Goal: Task Accomplishment & Management: Complete application form

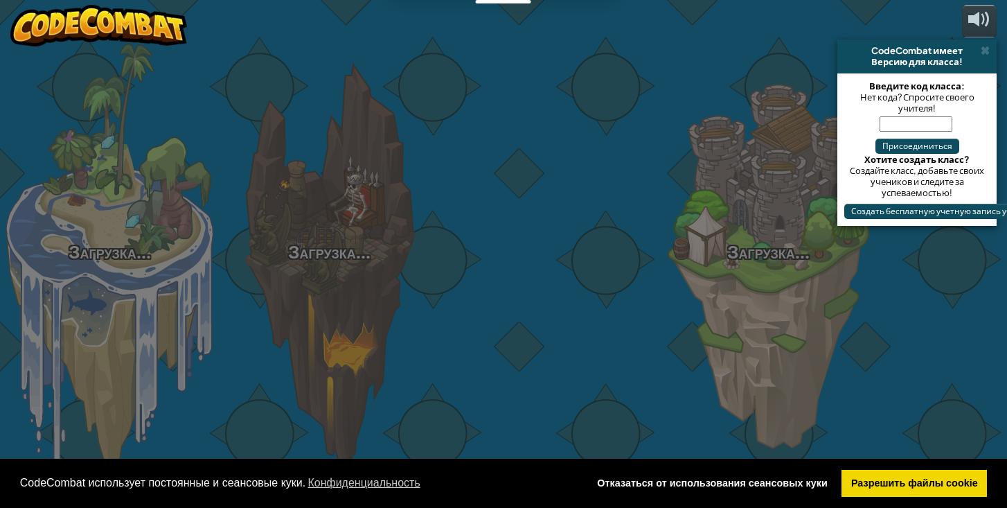
select select "ru"
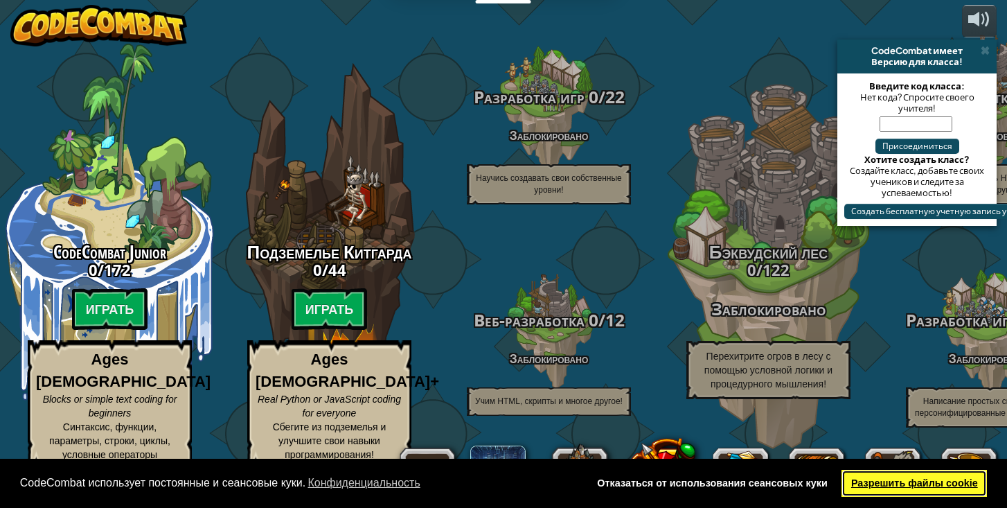
click at [959, 479] on link "Разрешить файлы cookie" at bounding box center [913, 484] width 145 height 28
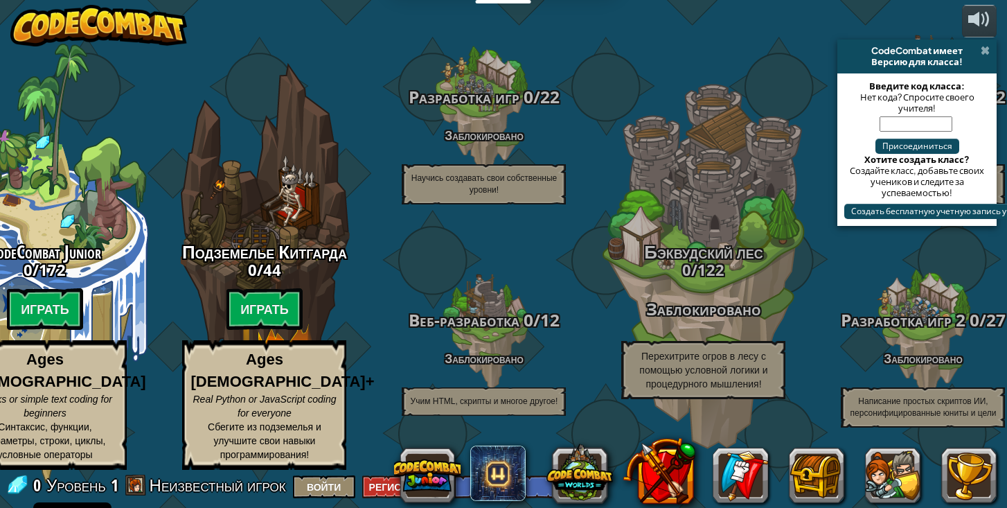
click at [982, 52] on span at bounding box center [985, 50] width 9 height 11
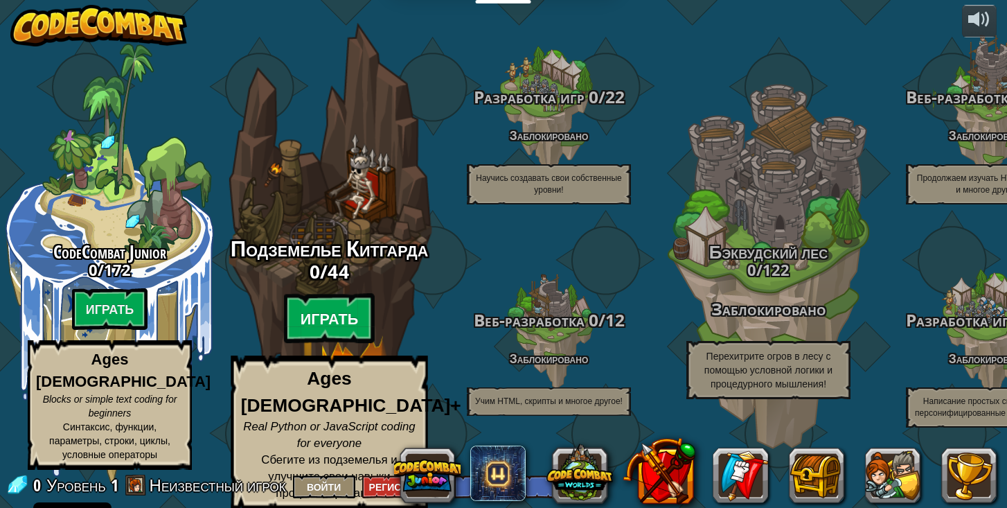
click at [300, 326] on btn "Играть" at bounding box center [329, 319] width 91 height 50
select select "ru"
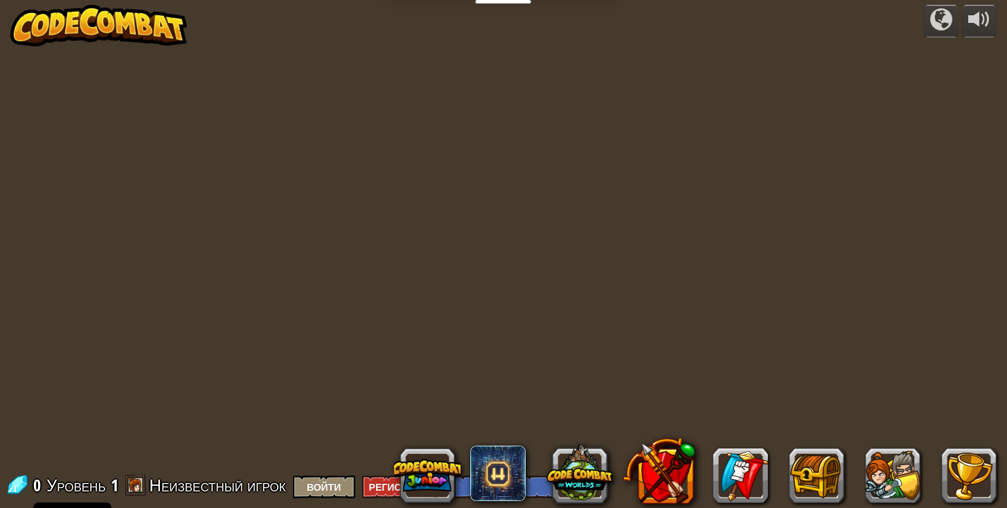
select select "ru"
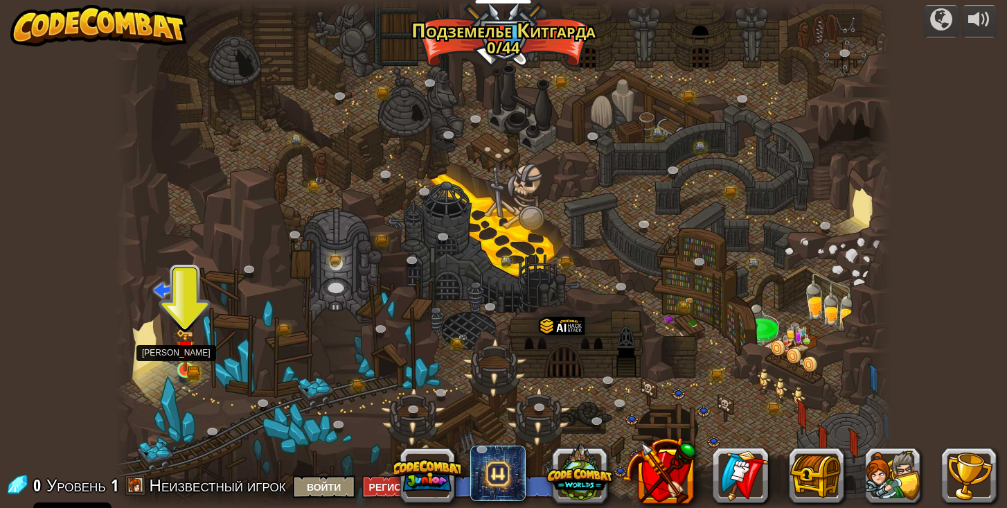
click at [186, 362] on img at bounding box center [185, 349] width 19 height 42
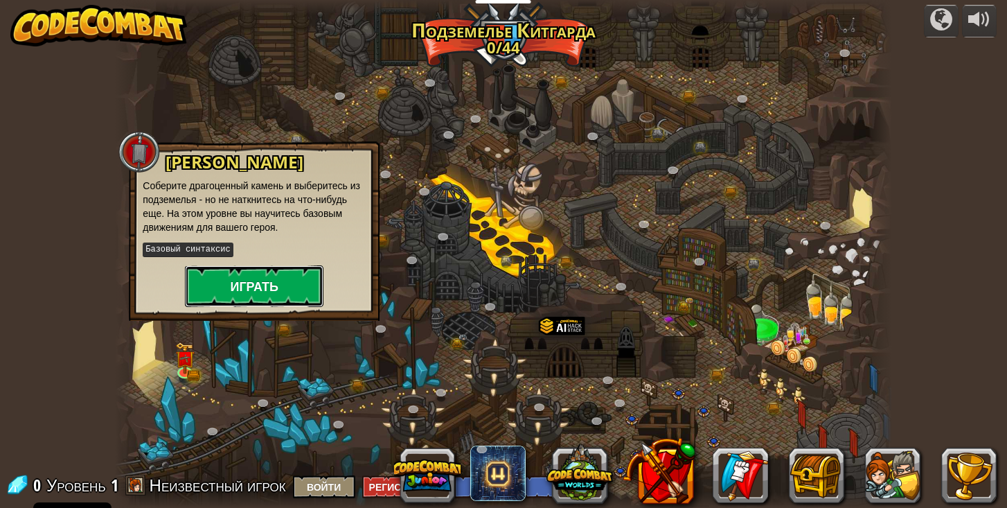
click at [234, 270] on button "Играть" at bounding box center [254, 286] width 139 height 42
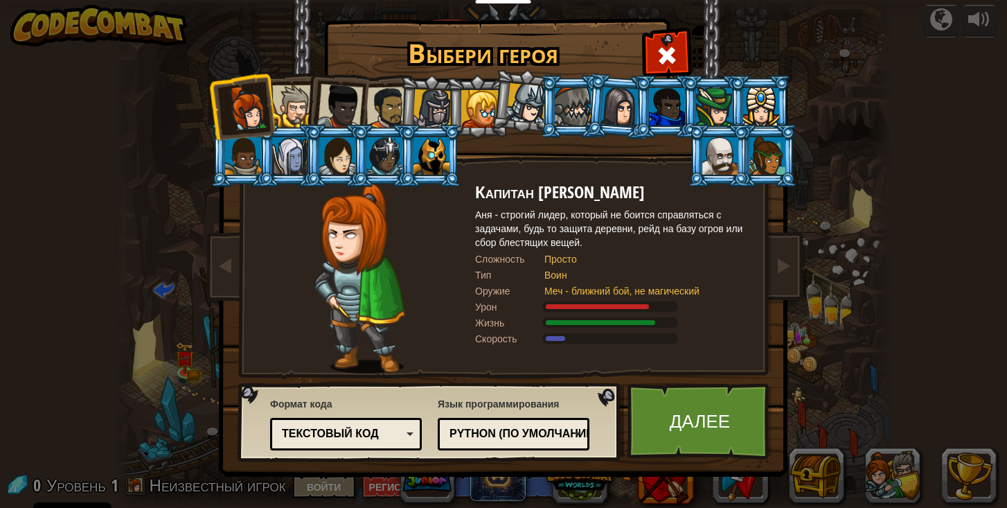
click at [341, 123] on div at bounding box center [340, 107] width 46 height 46
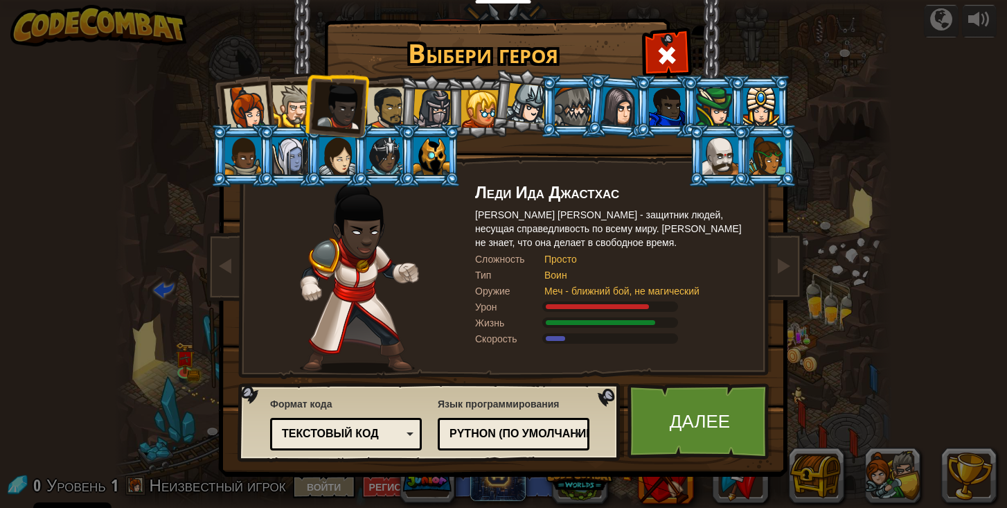
click at [376, 152] on div at bounding box center [384, 155] width 36 height 37
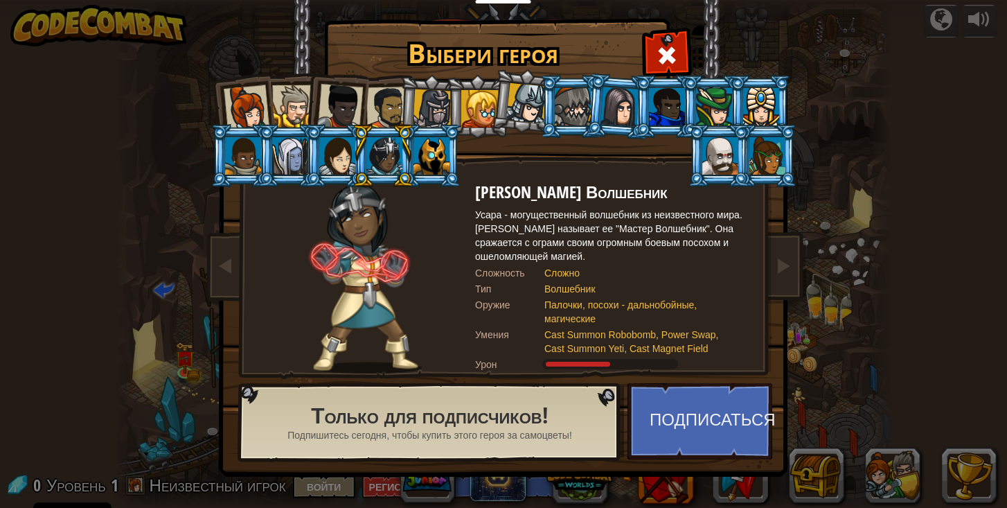
click at [715, 153] on div at bounding box center [720, 155] width 36 height 37
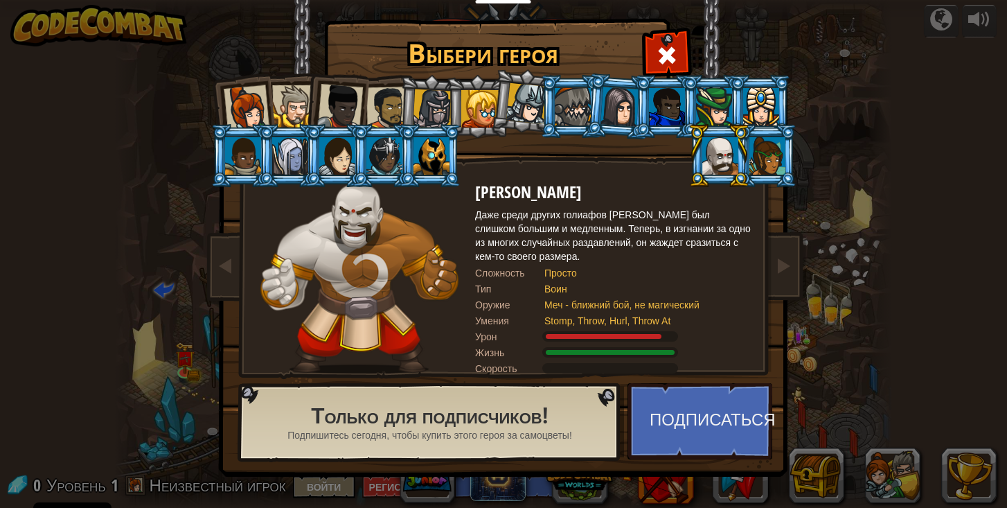
click at [613, 109] on div at bounding box center [619, 106] width 39 height 39
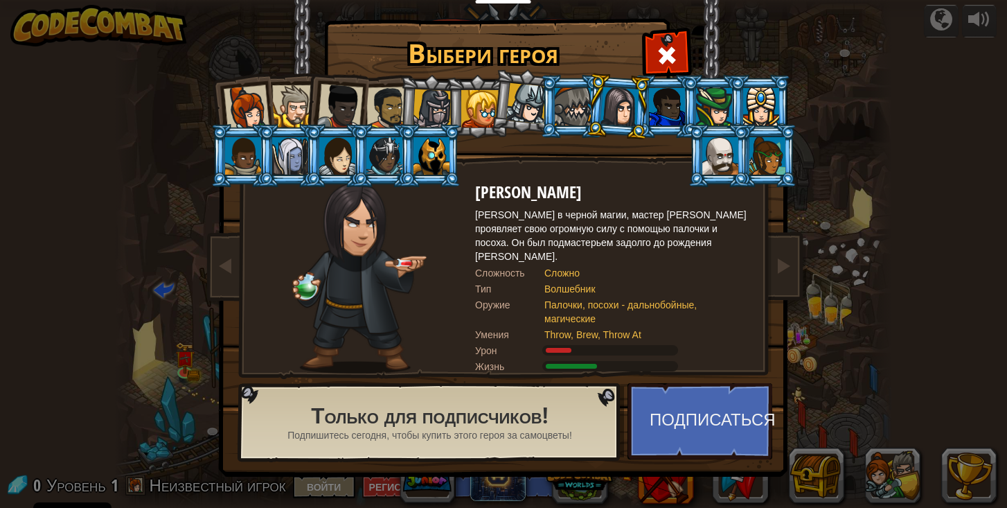
click at [283, 102] on div at bounding box center [293, 106] width 42 height 42
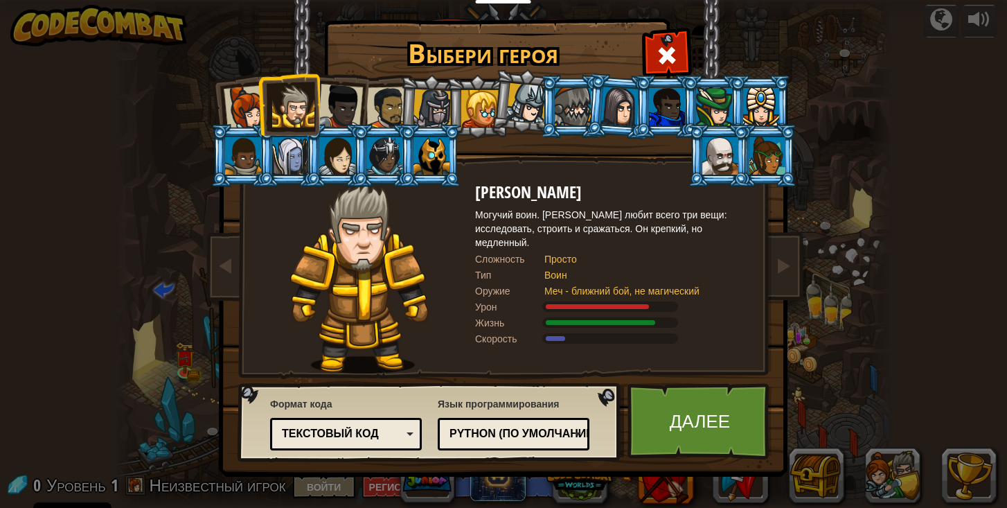
click at [253, 116] on div at bounding box center [247, 108] width 46 height 46
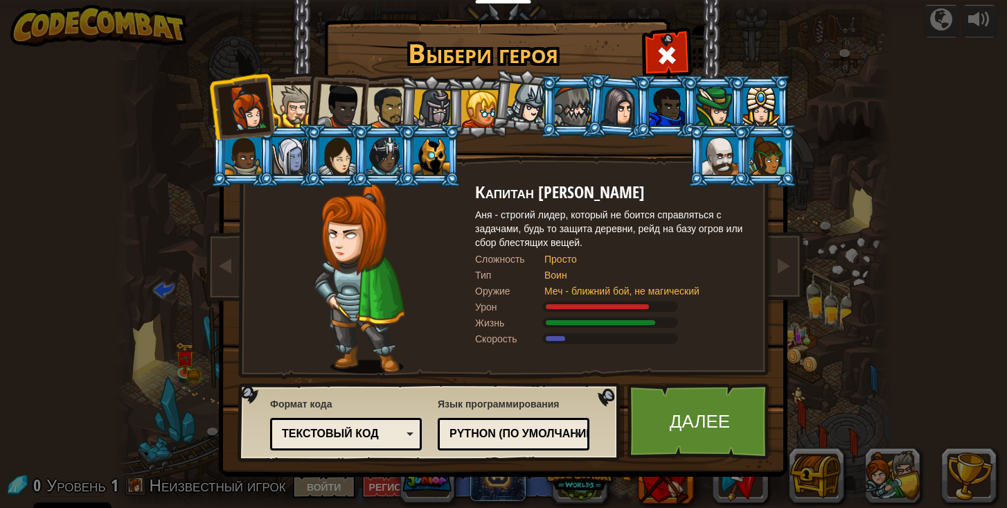
click at [395, 429] on div "Текстовый код" at bounding box center [342, 434] width 120 height 16
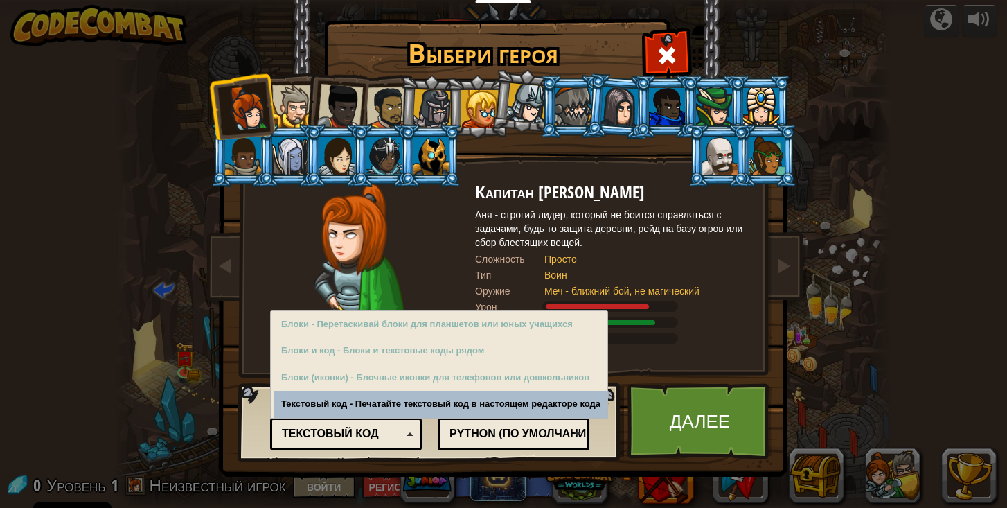
click at [479, 426] on div "Python (По умолчанию)" at bounding box center [509, 434] width 120 height 16
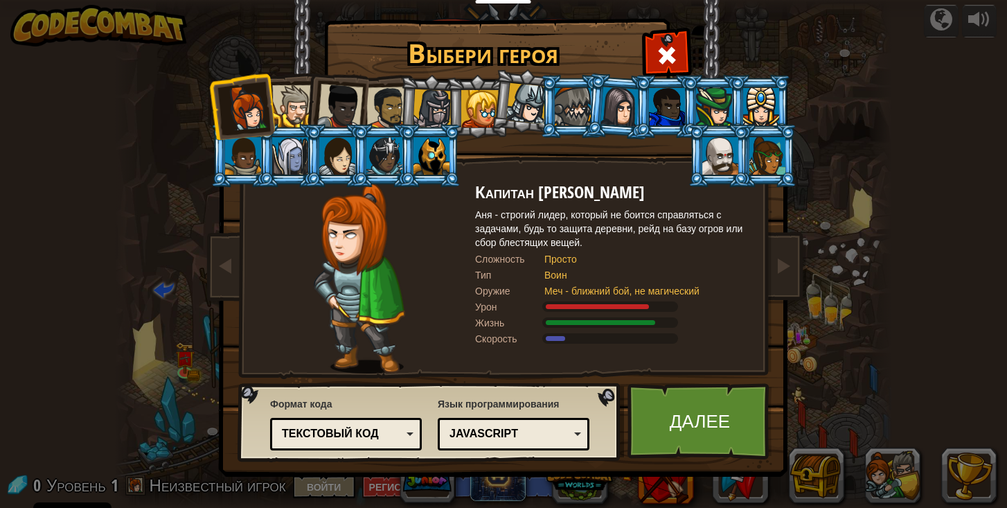
click at [285, 100] on div at bounding box center [293, 106] width 42 height 42
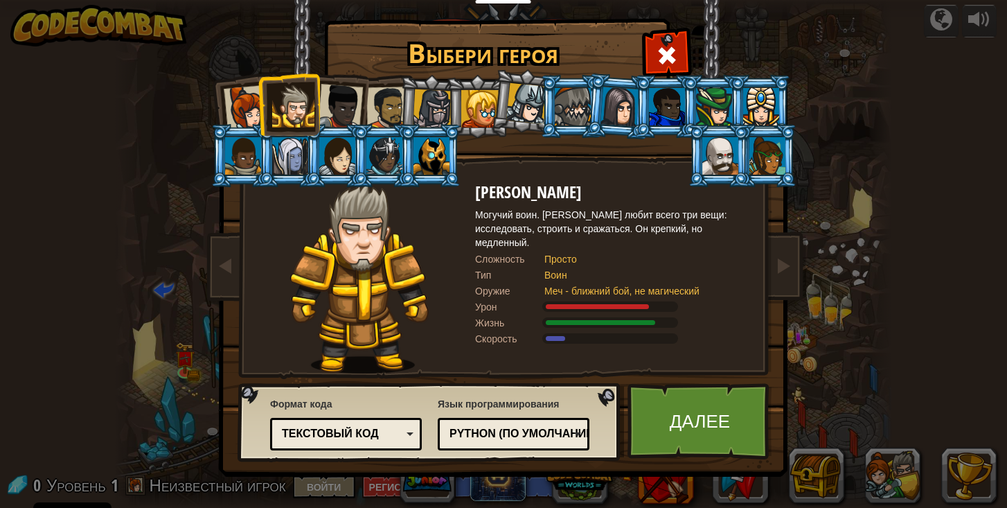
click at [244, 104] on div at bounding box center [247, 108] width 46 height 46
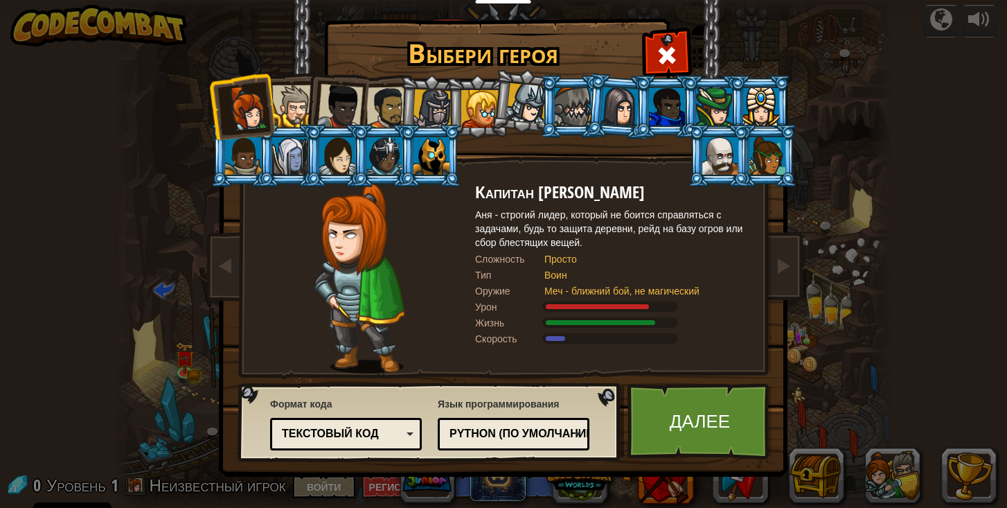
click at [335, 112] on div at bounding box center [340, 107] width 46 height 46
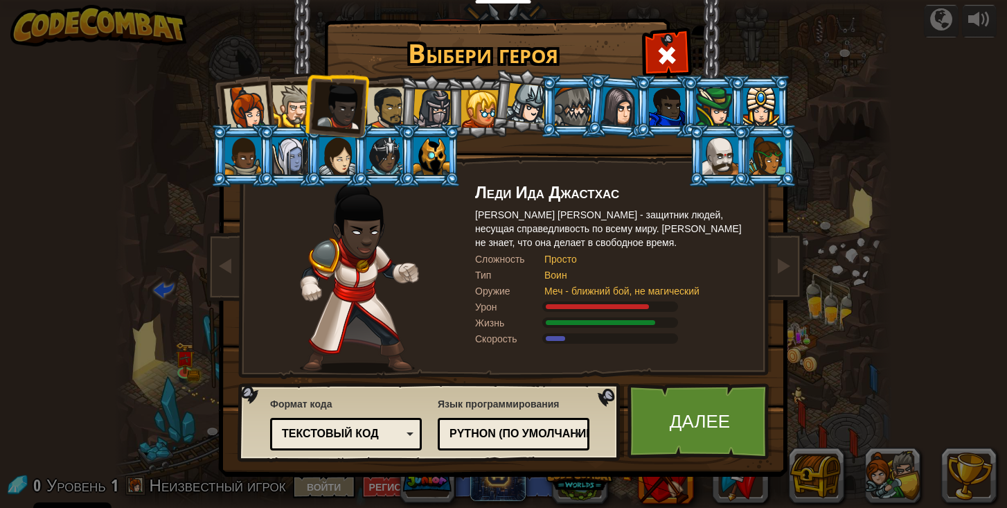
click at [389, 108] on div at bounding box center [387, 108] width 43 height 43
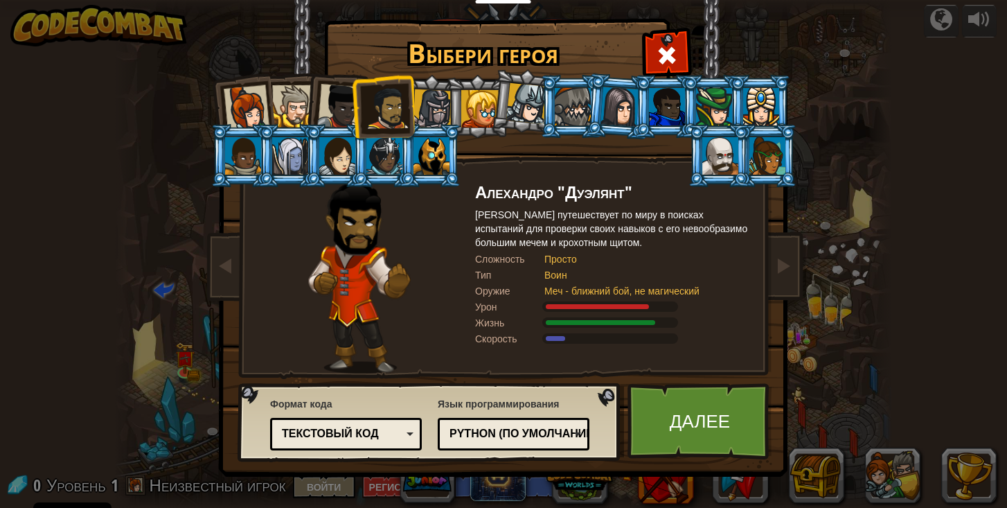
click at [544, 431] on div "Python (По умолчанию)" at bounding box center [509, 434] width 120 height 16
click at [391, 427] on div "Текстовый код" at bounding box center [342, 434] width 120 height 16
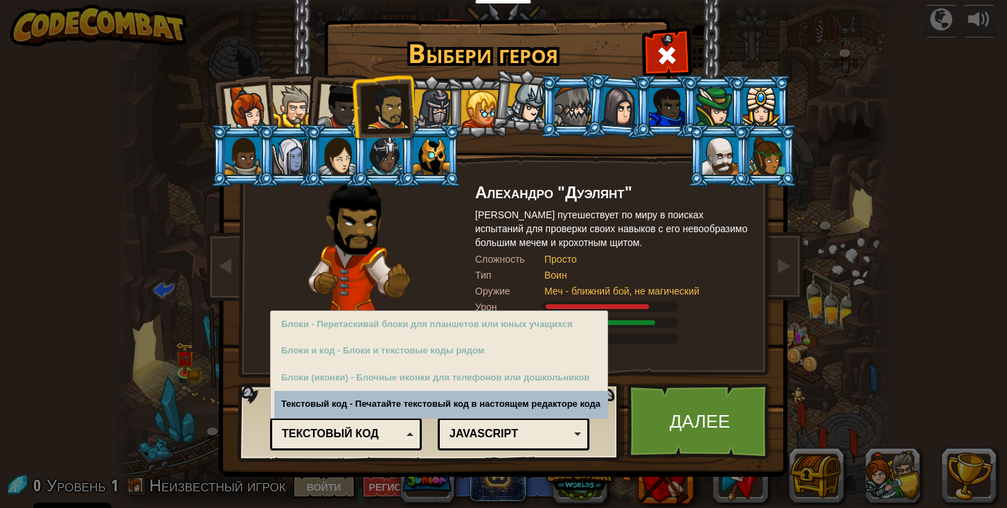
click at [391, 427] on div "Текстовый код" at bounding box center [342, 434] width 120 height 16
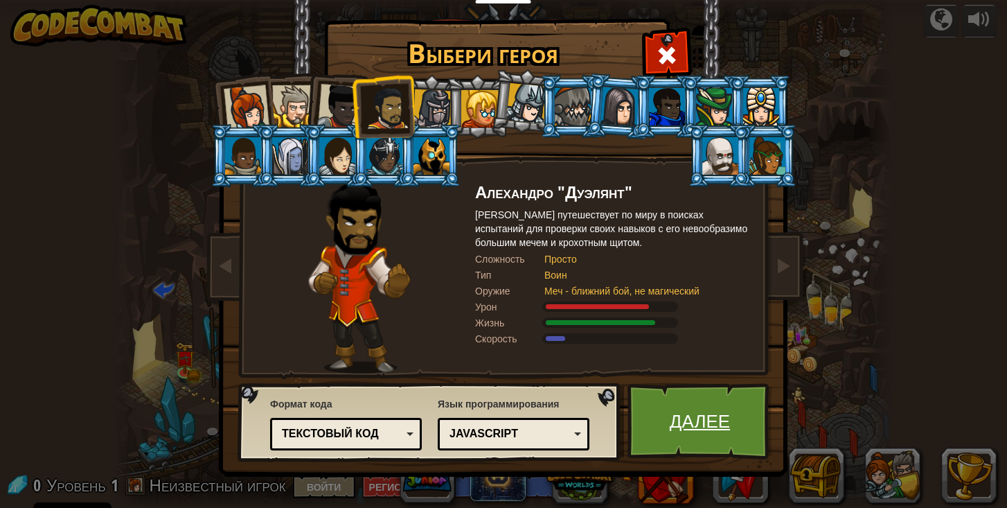
click at [699, 400] on link "Далее" at bounding box center [699, 421] width 145 height 76
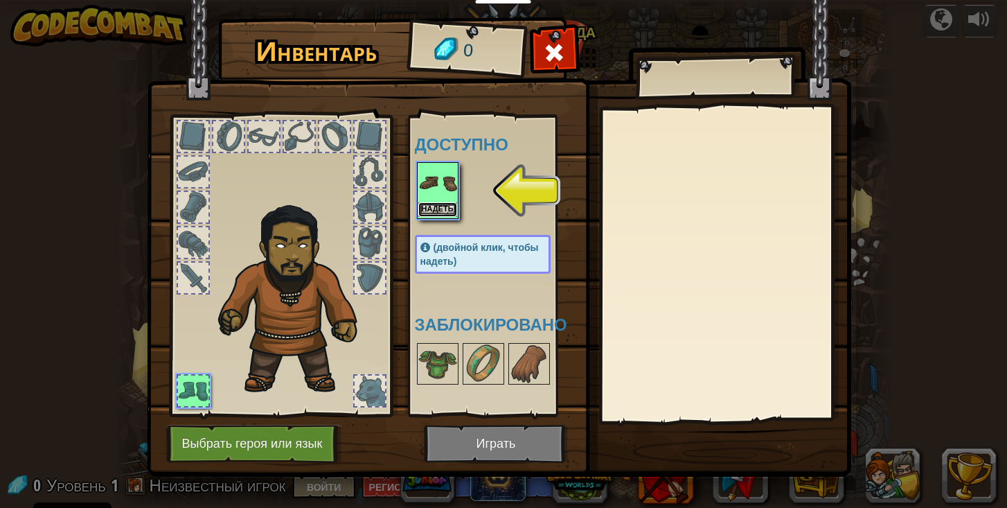
click at [447, 206] on button "Надеть" at bounding box center [437, 209] width 39 height 15
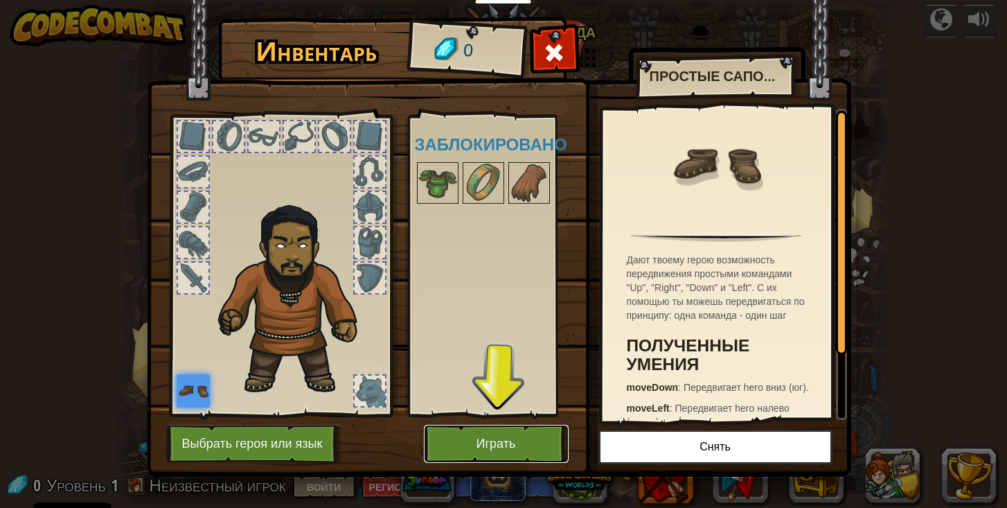
click at [503, 441] on button "Играть" at bounding box center [496, 444] width 145 height 38
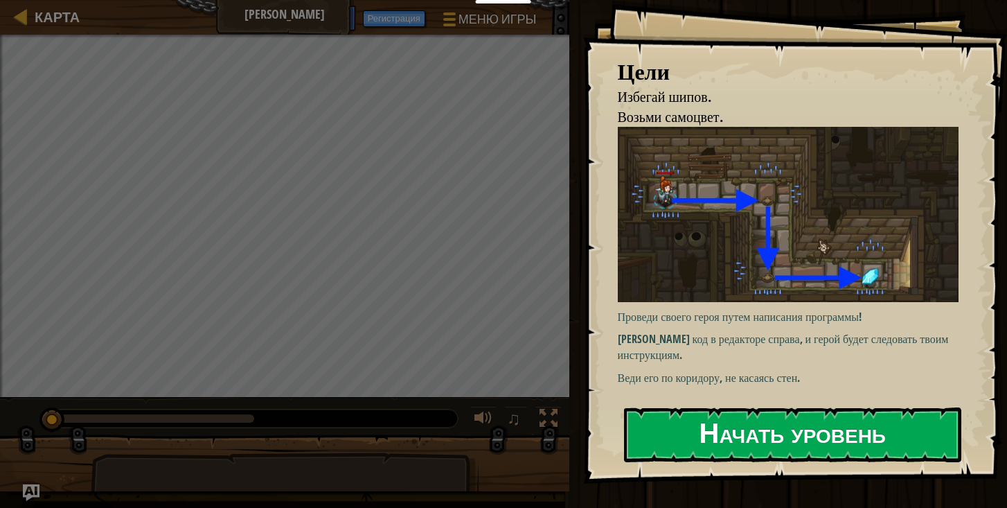
click at [736, 433] on button "Начать уровень" at bounding box center [792, 434] width 337 height 55
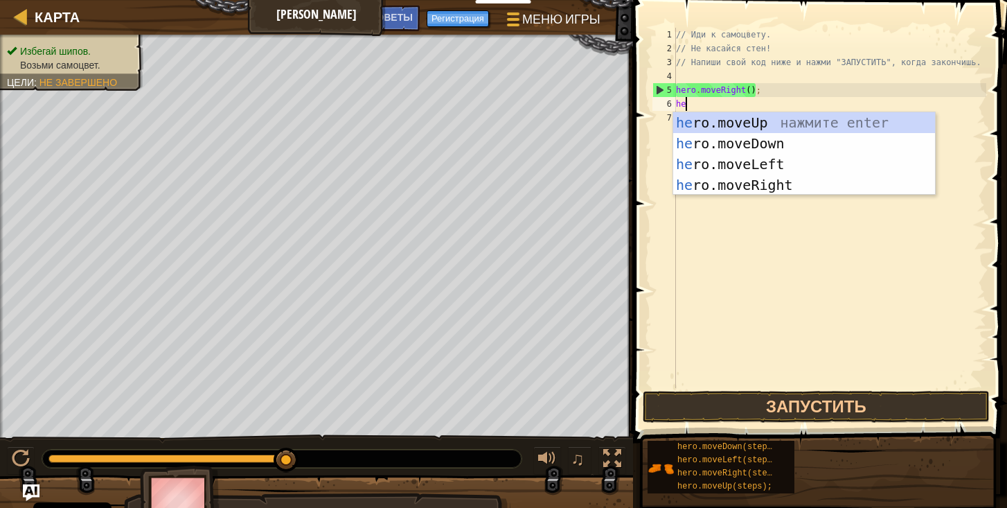
scroll to position [6, 1]
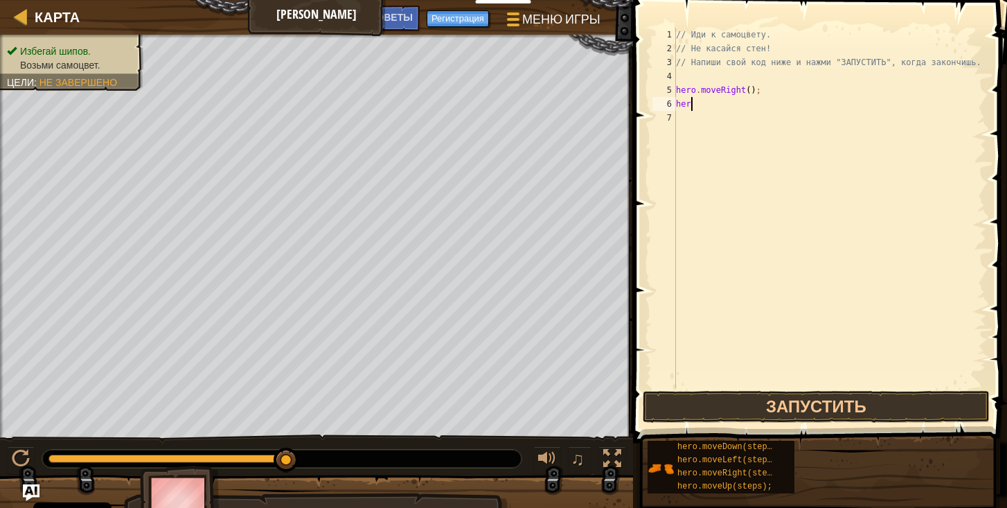
type textarea "hero"
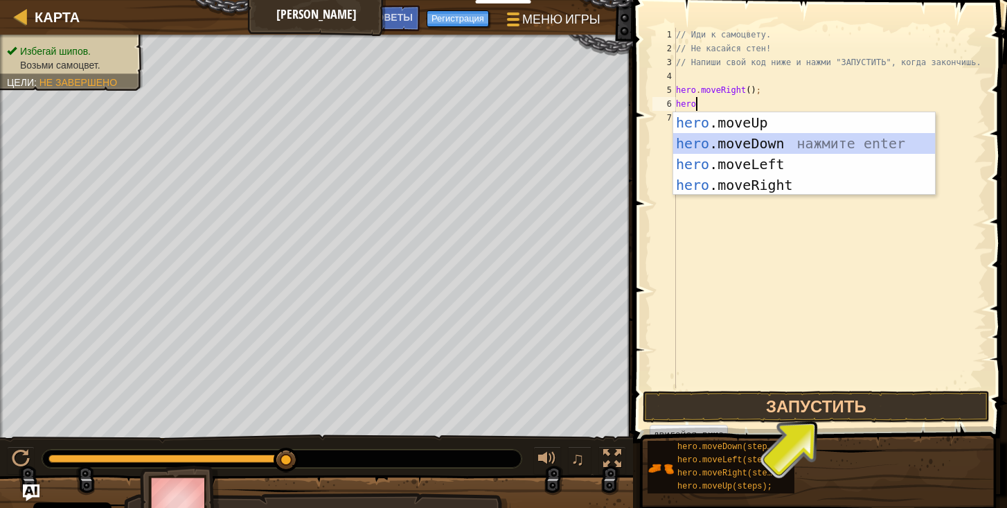
click at [727, 135] on div "hero .moveUp нажмите enter hero .moveDown нажмите enter hero .moveLeft нажмите …" at bounding box center [804, 174] width 262 height 125
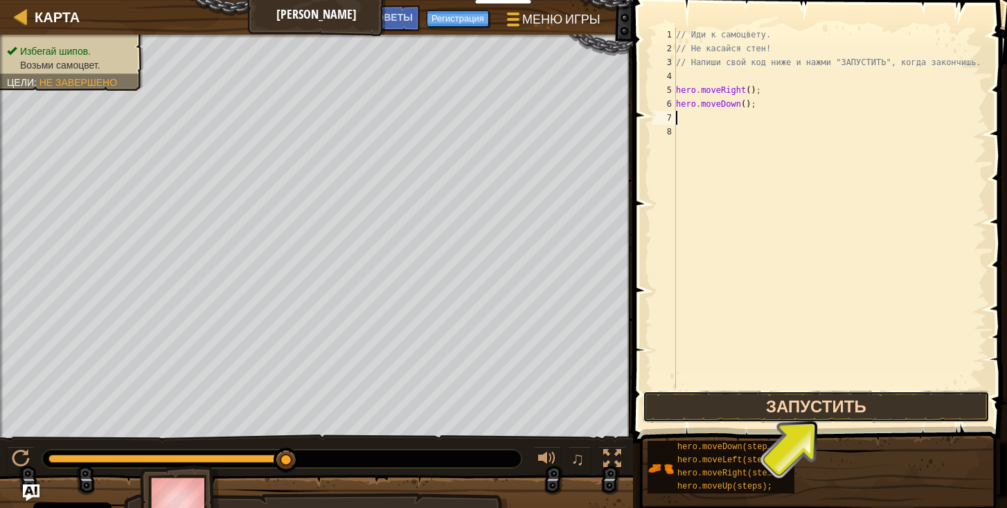
click at [845, 403] on button "Запустить" at bounding box center [816, 407] width 347 height 32
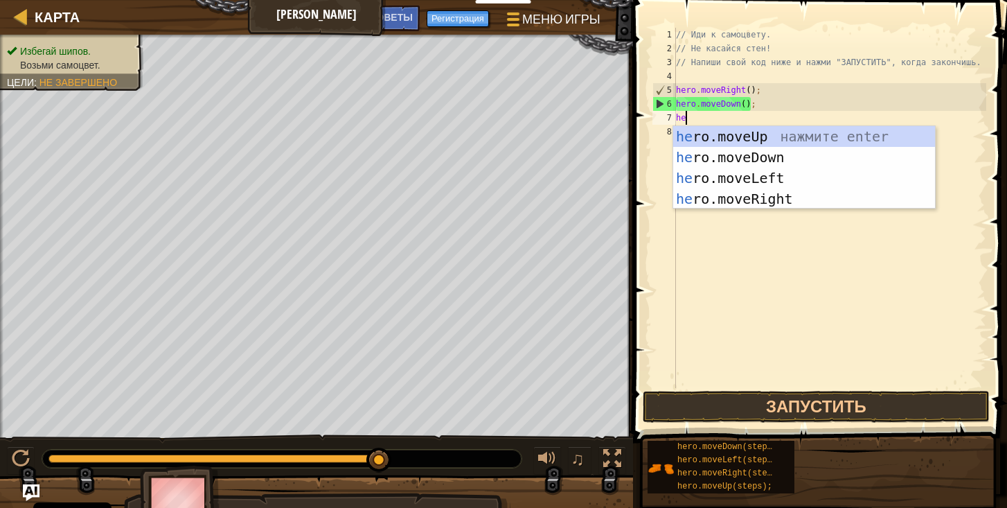
type textarea "her"
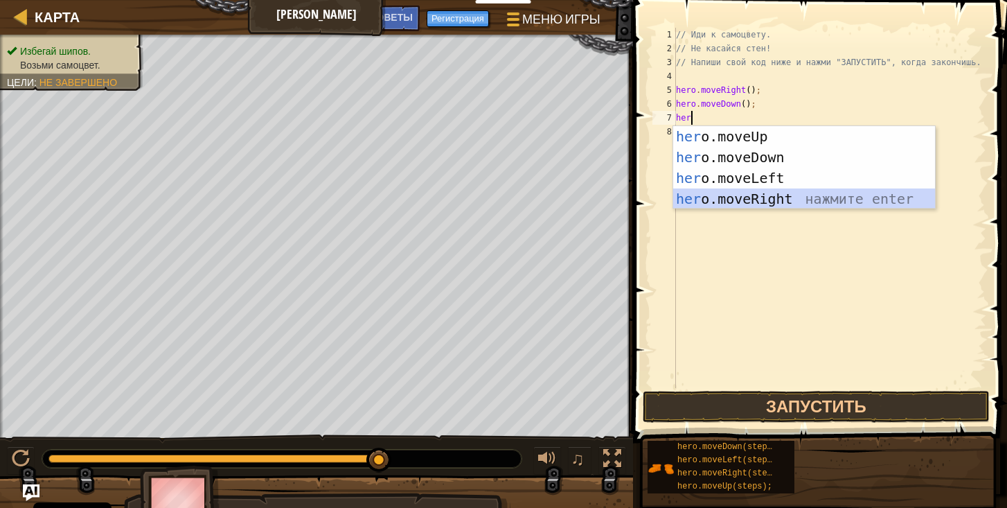
click at [760, 203] on div "her o.moveUp нажмите enter her o.moveDown нажмите enter her o.moveLeft нажмите …" at bounding box center [804, 188] width 262 height 125
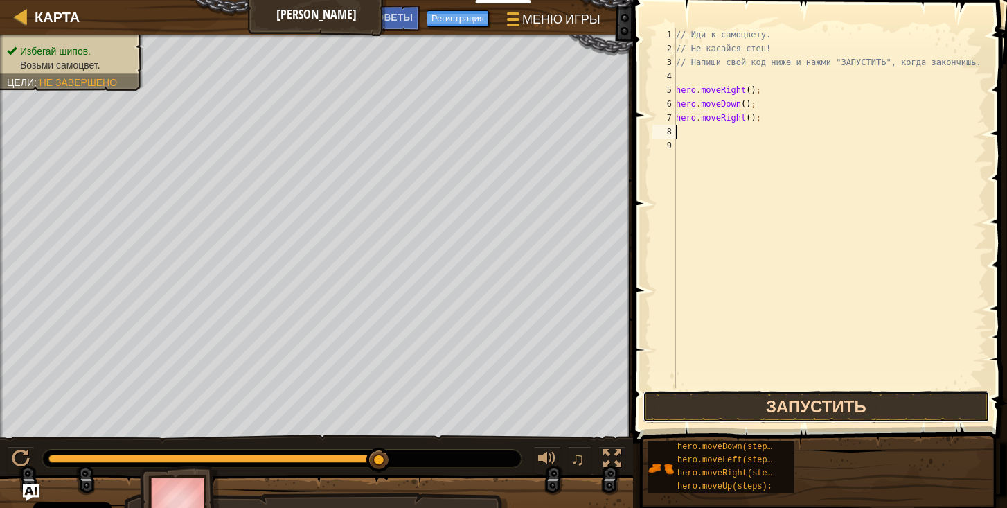
click at [839, 397] on button "Запустить" at bounding box center [816, 407] width 347 height 32
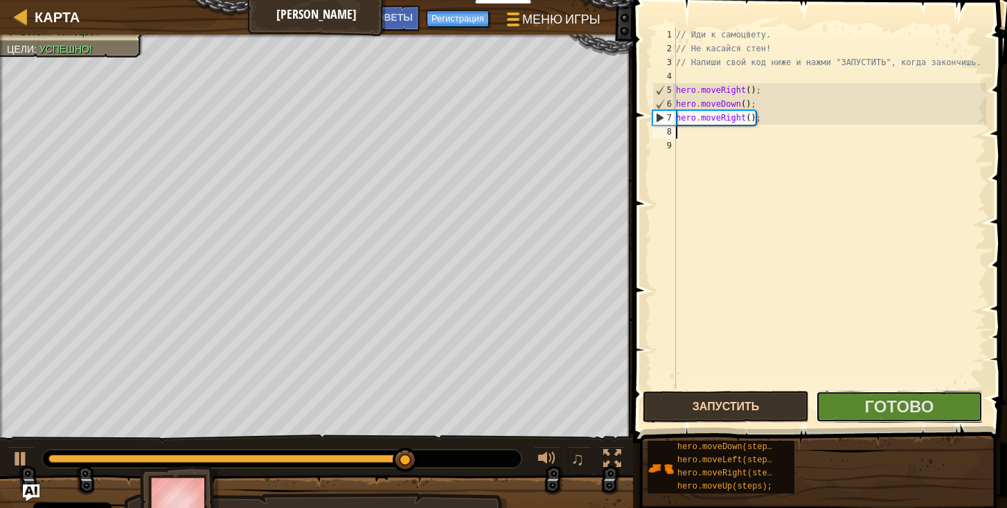
click at [839, 397] on button "Готово" at bounding box center [899, 407] width 166 height 32
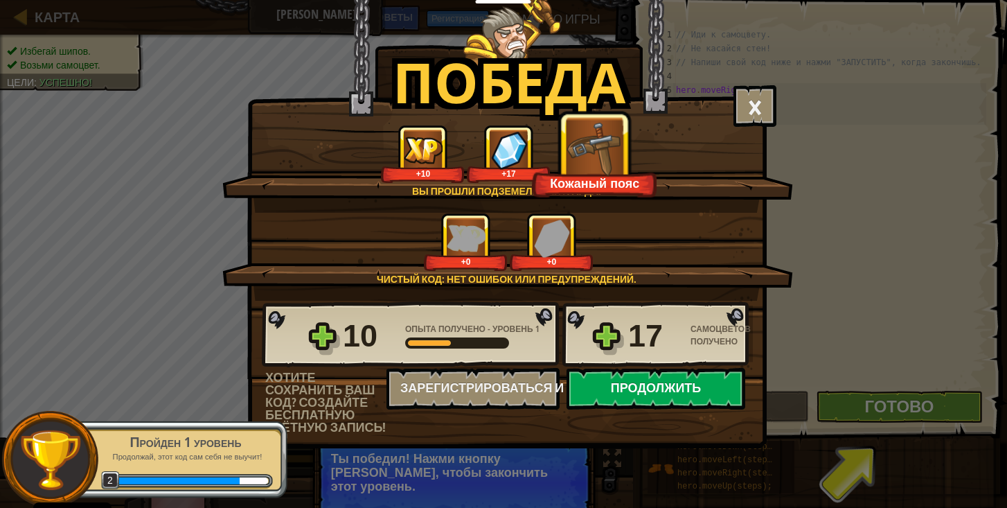
click at [652, 393] on button "Продолжить" at bounding box center [656, 389] width 179 height 42
select select "ru"
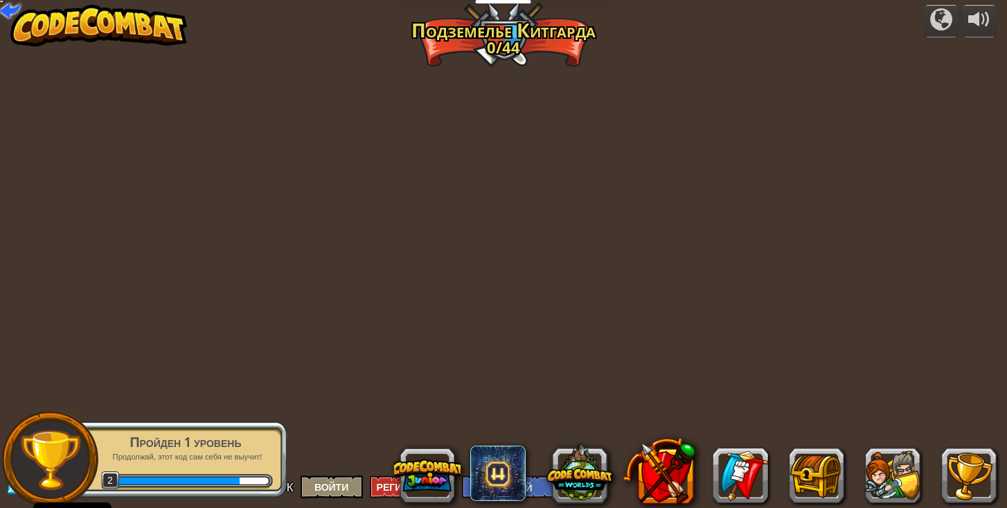
select select "ru"
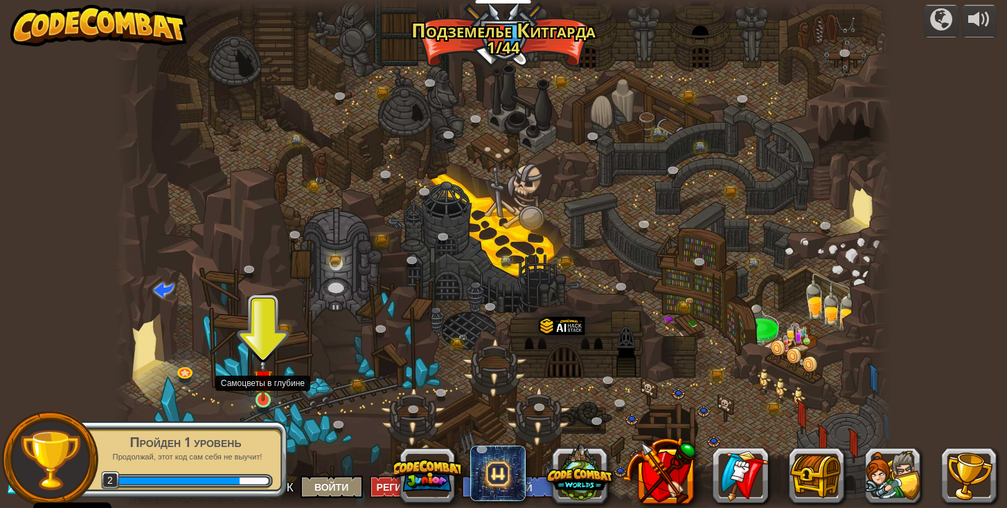
click at [265, 397] on img at bounding box center [262, 379] width 19 height 44
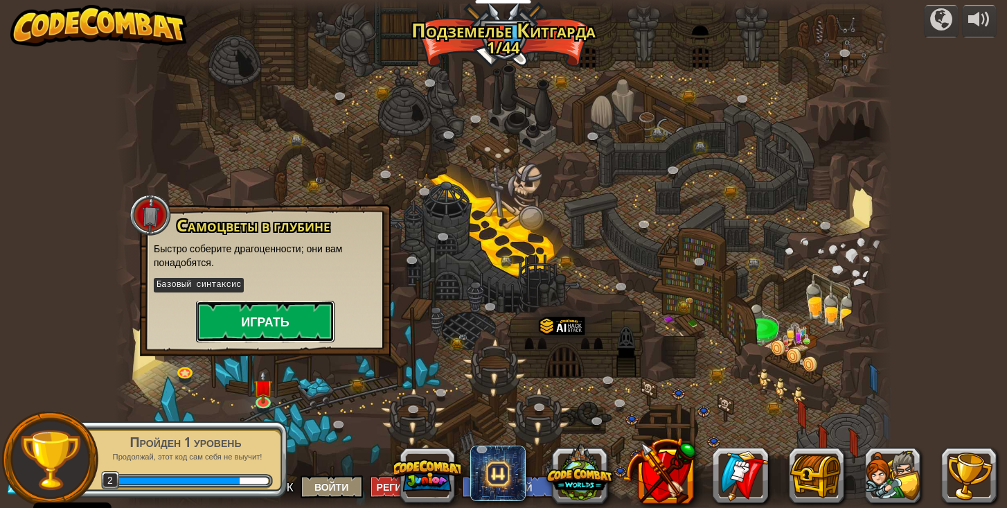
click at [318, 330] on button "Играть" at bounding box center [265, 322] width 139 height 42
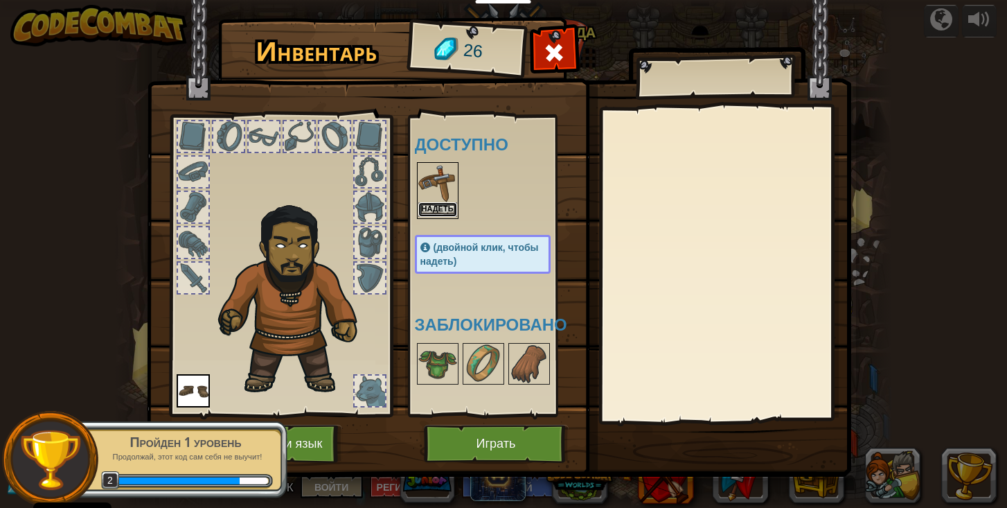
click at [446, 207] on button "Надеть" at bounding box center [437, 209] width 39 height 15
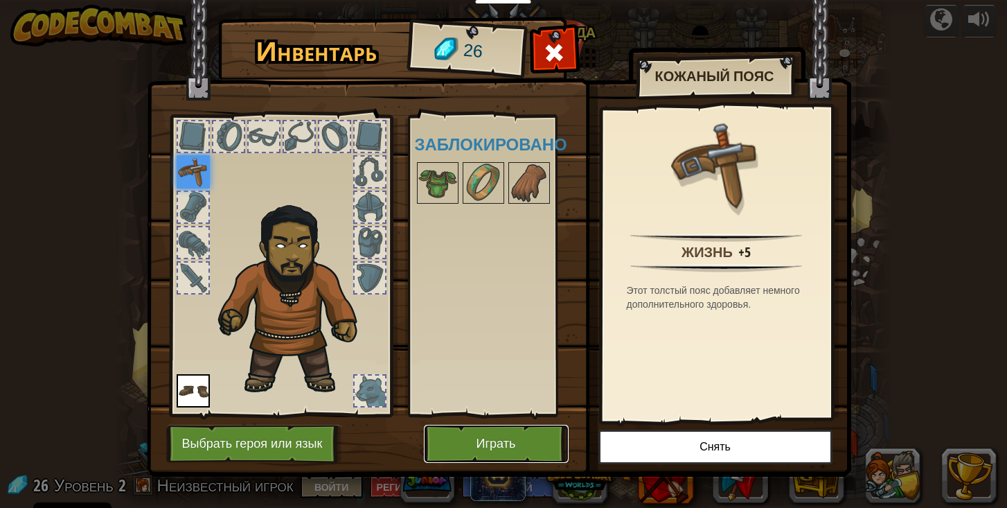
click at [517, 434] on button "Играть" at bounding box center [496, 444] width 145 height 38
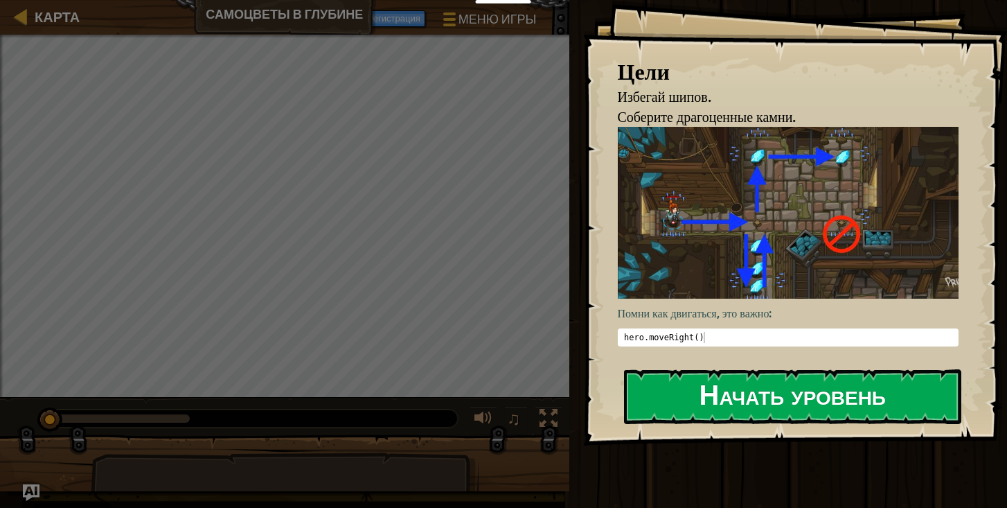
click at [756, 384] on button "Начать уровень" at bounding box center [792, 396] width 337 height 55
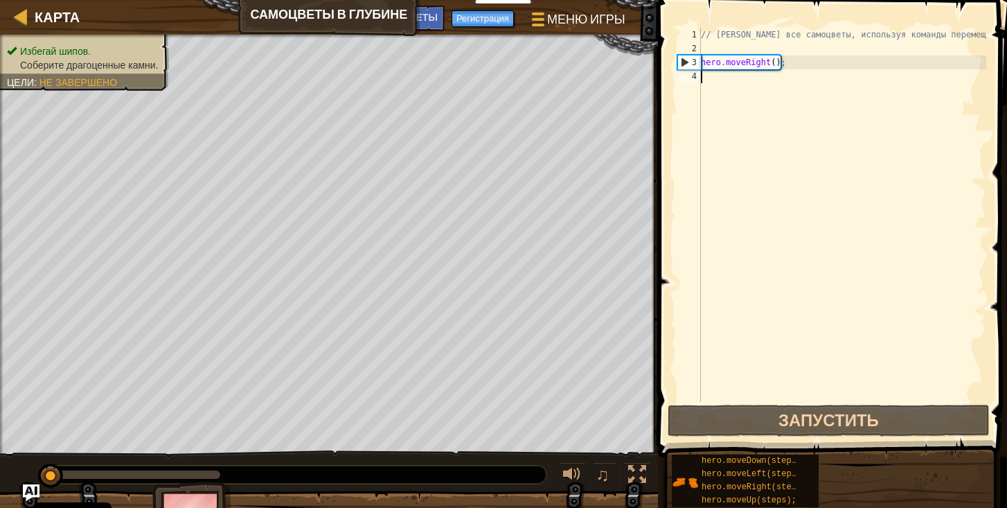
scroll to position [6, 0]
type textarea "her"
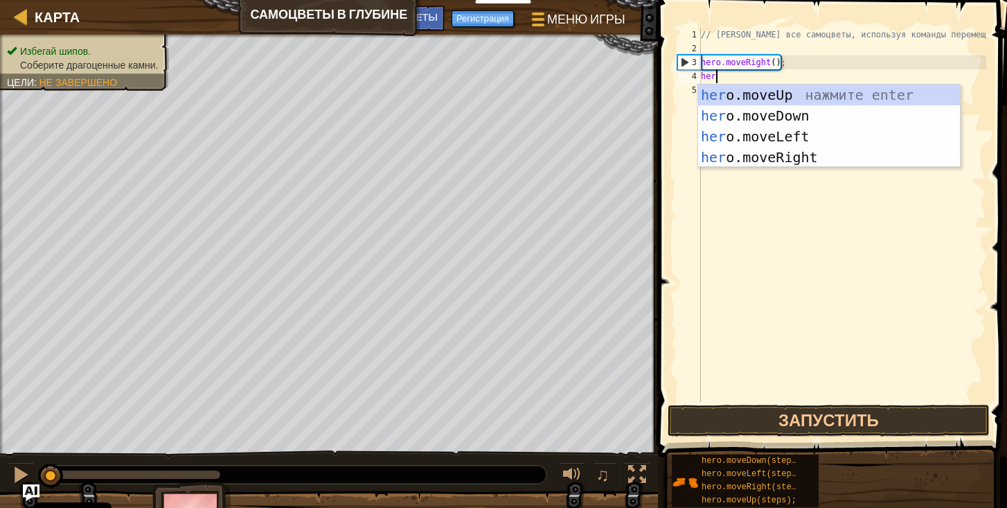
scroll to position [6, 1]
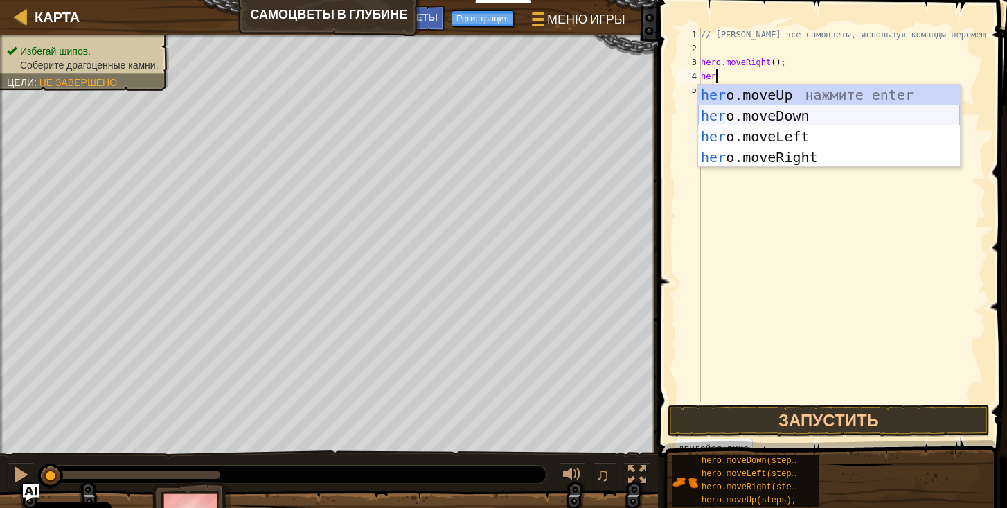
click at [777, 115] on div "her o.moveUp нажмите enter her o.moveDown нажмите enter her o.moveLeft нажмите …" at bounding box center [829, 146] width 262 height 125
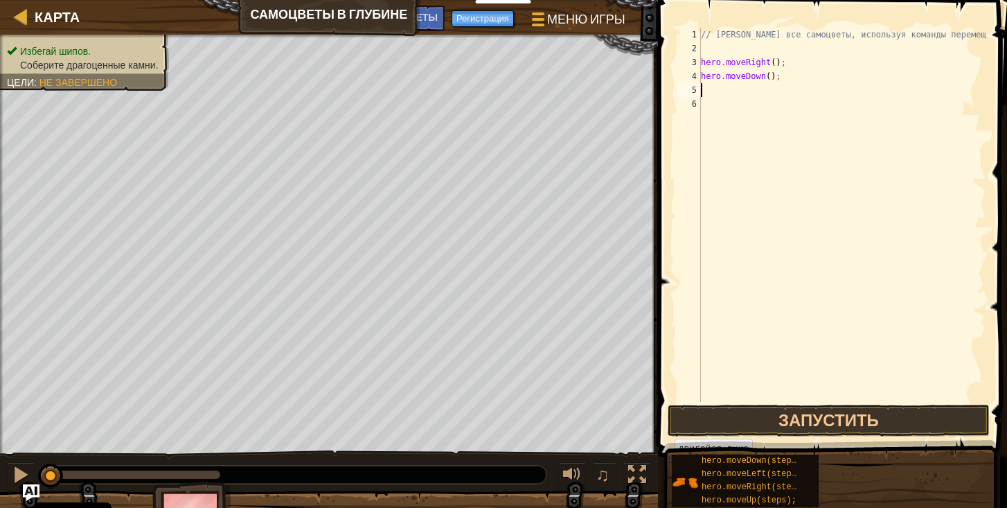
scroll to position [6, 0]
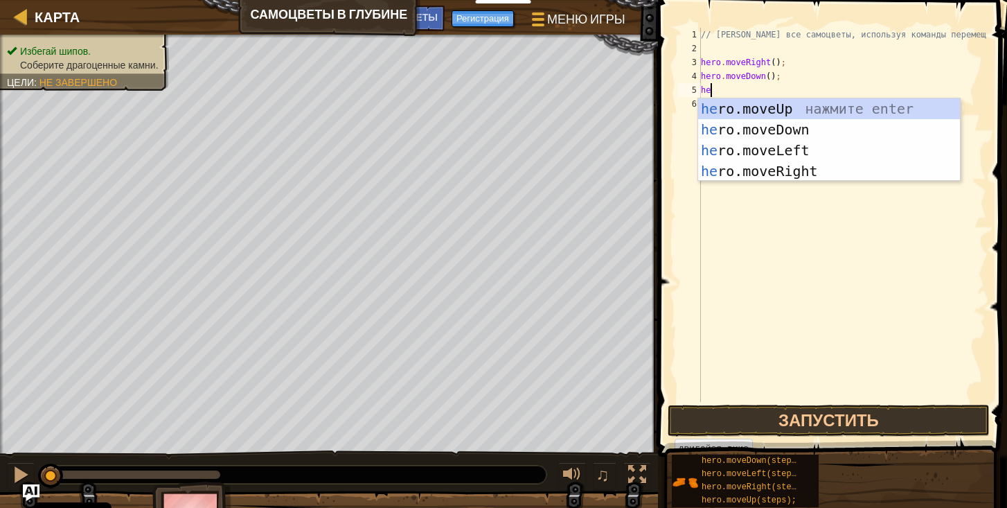
type textarea "her"
click at [783, 111] on div "her o.moveUp нажмите enter her o.moveDown нажмите enter her o.moveLeft нажмите …" at bounding box center [829, 160] width 262 height 125
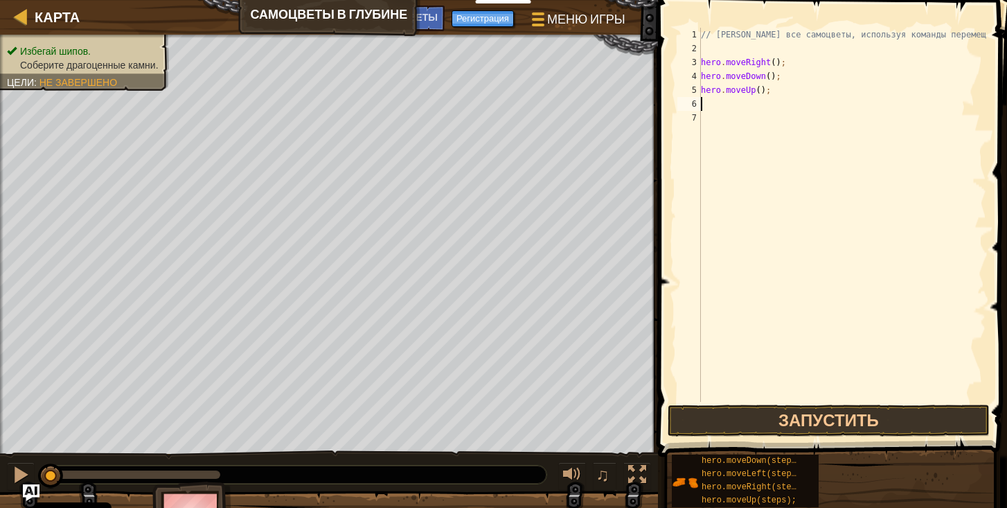
click at [759, 91] on div "// [PERSON_NAME] все самоцветы, используя команды перемещения. hero . moveRight…" at bounding box center [842, 229] width 288 height 402
type textarea "hero.moveUp(2);"
click at [755, 105] on div "// [PERSON_NAME] все самоцветы, используя команды перемещения. hero . moveRight…" at bounding box center [842, 229] width 288 height 402
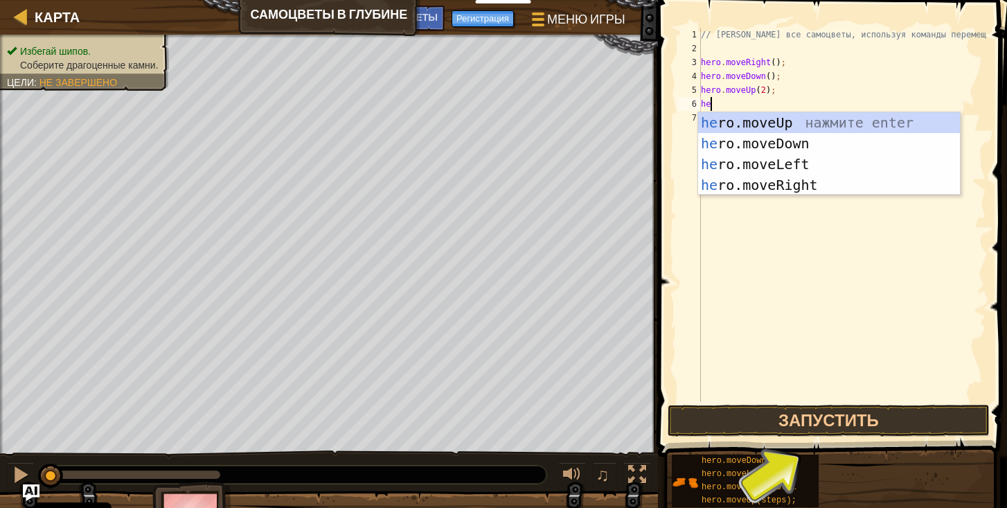
type textarea "hero"
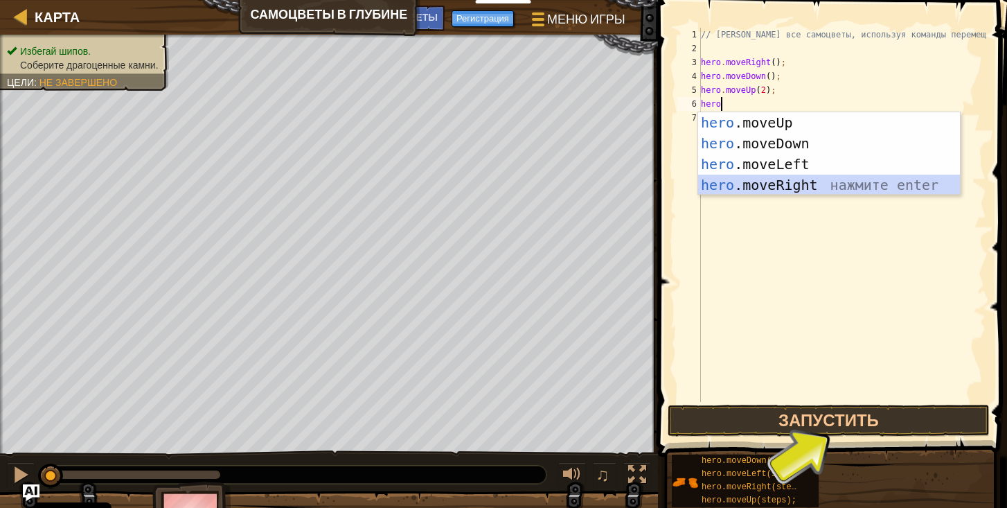
click at [780, 187] on div "hero .moveUp нажмите enter hero .moveDown нажмите enter hero .moveLeft нажмите …" at bounding box center [829, 174] width 262 height 125
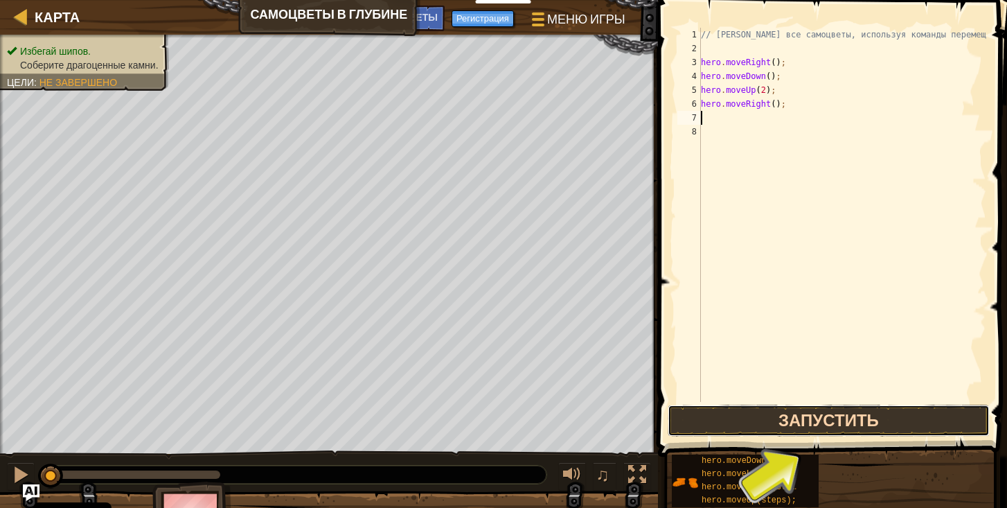
click at [846, 412] on button "Запустить" at bounding box center [829, 420] width 323 height 32
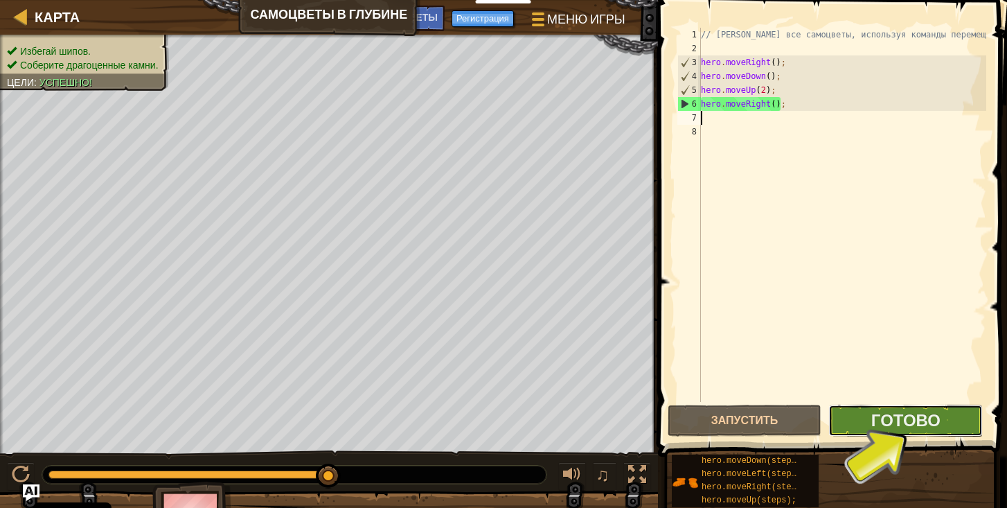
click at [950, 418] on button "Готово" at bounding box center [905, 420] width 154 height 32
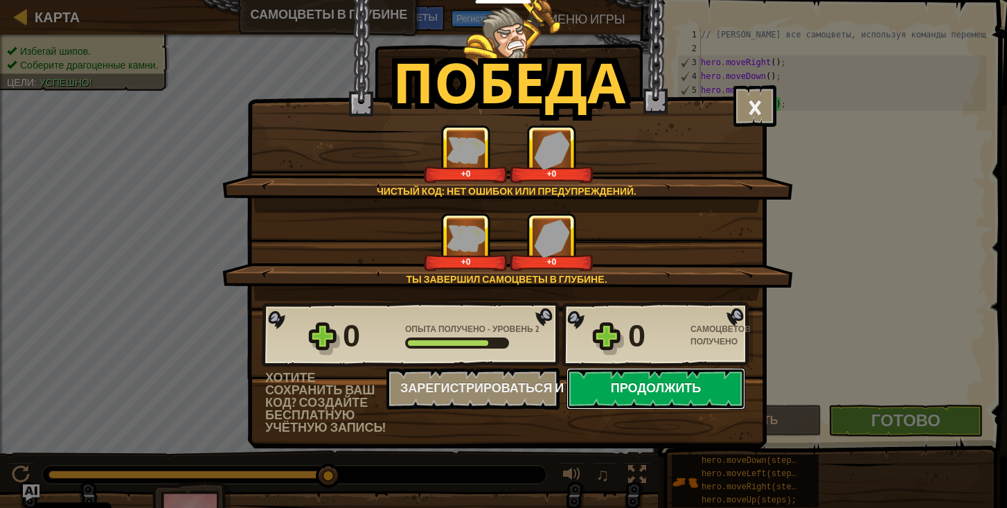
click at [658, 395] on button "Продолжить" at bounding box center [656, 389] width 179 height 42
select select "ru"
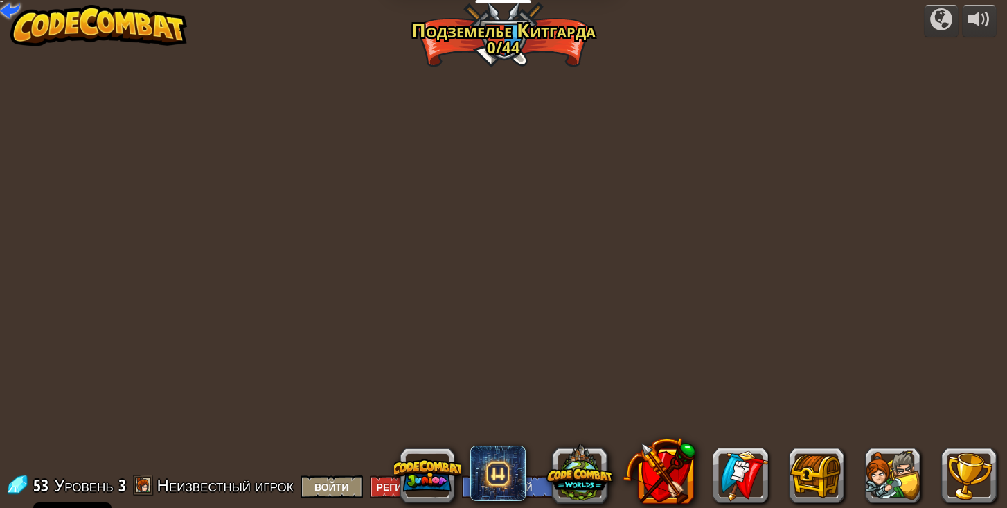
select select "ru"
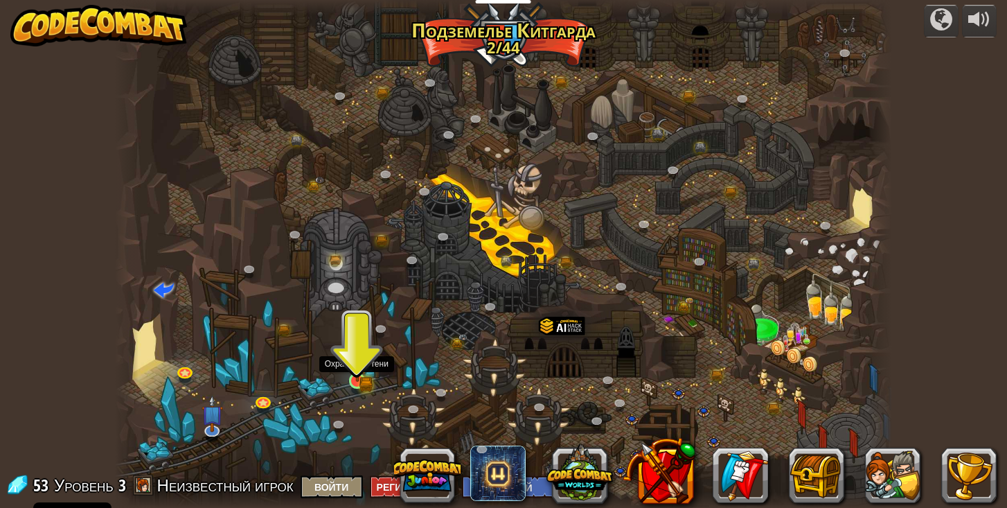
click at [362, 364] on img at bounding box center [356, 360] width 11 height 11
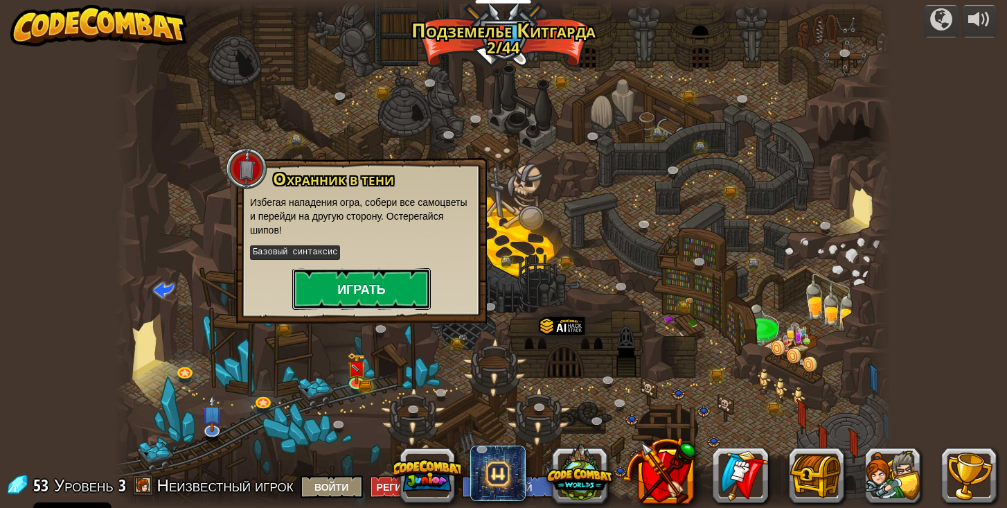
click at [387, 304] on button "Играть" at bounding box center [361, 289] width 139 height 42
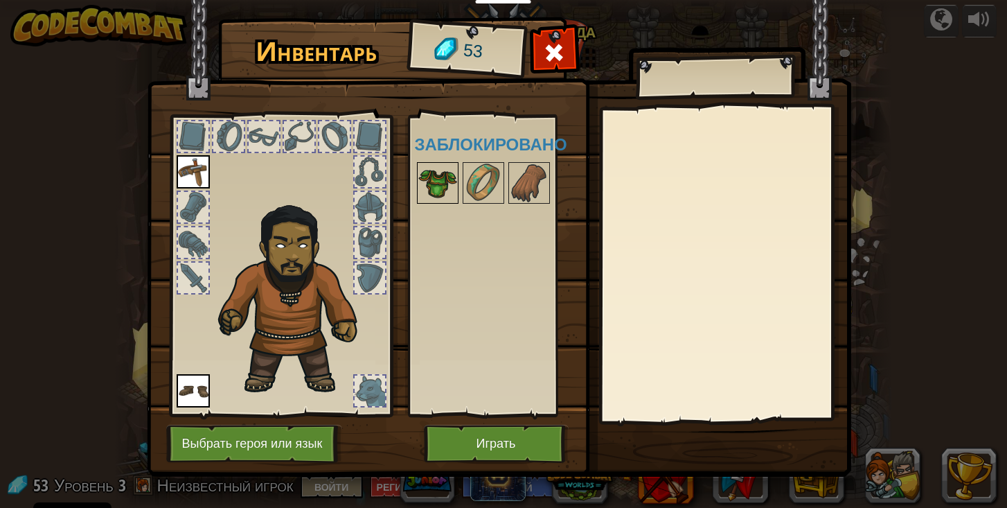
click at [436, 191] on img at bounding box center [437, 182] width 39 height 39
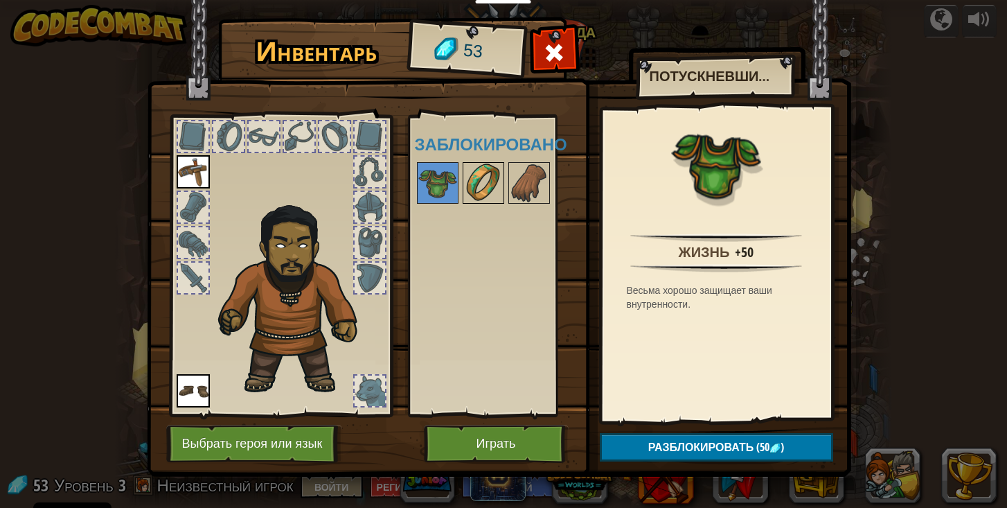
click at [474, 185] on img at bounding box center [483, 182] width 39 height 39
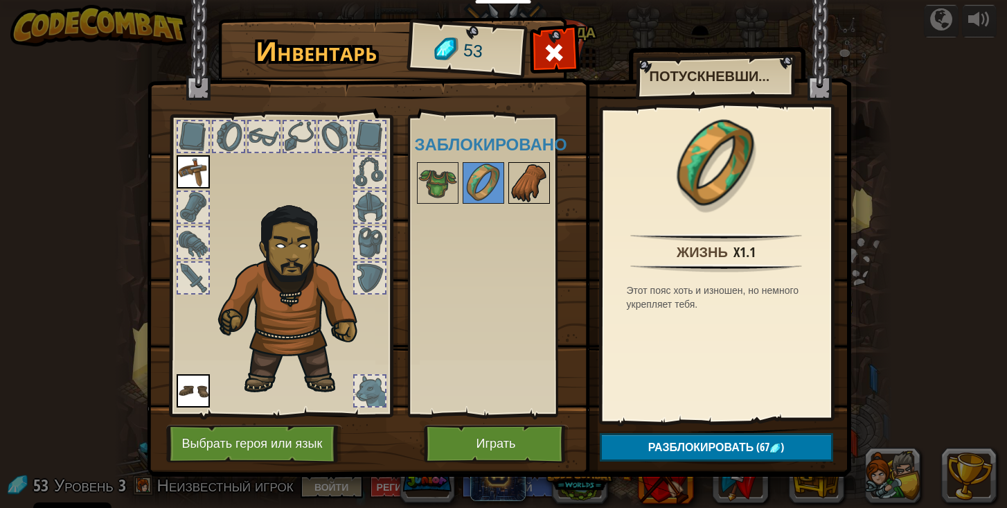
click at [531, 186] on img at bounding box center [529, 182] width 39 height 39
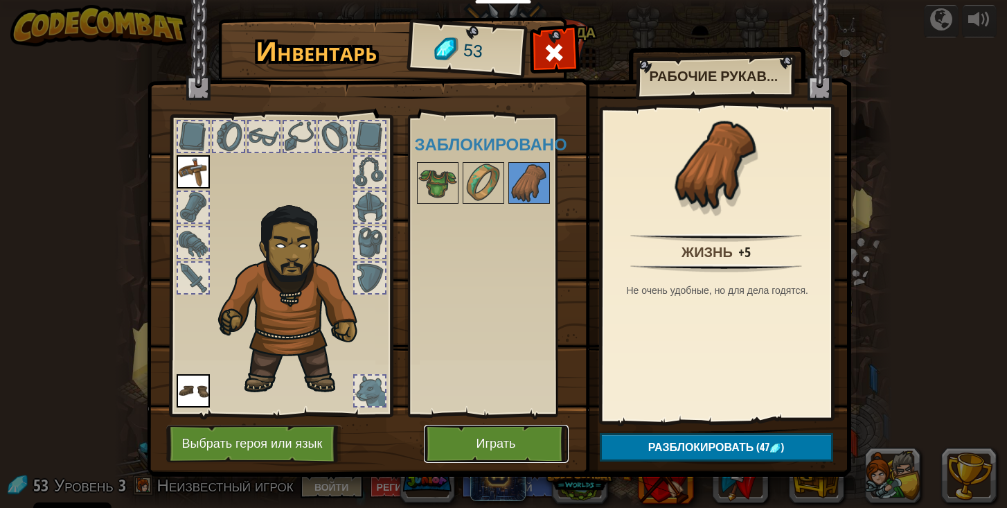
click at [503, 434] on button "Играть" at bounding box center [496, 444] width 145 height 38
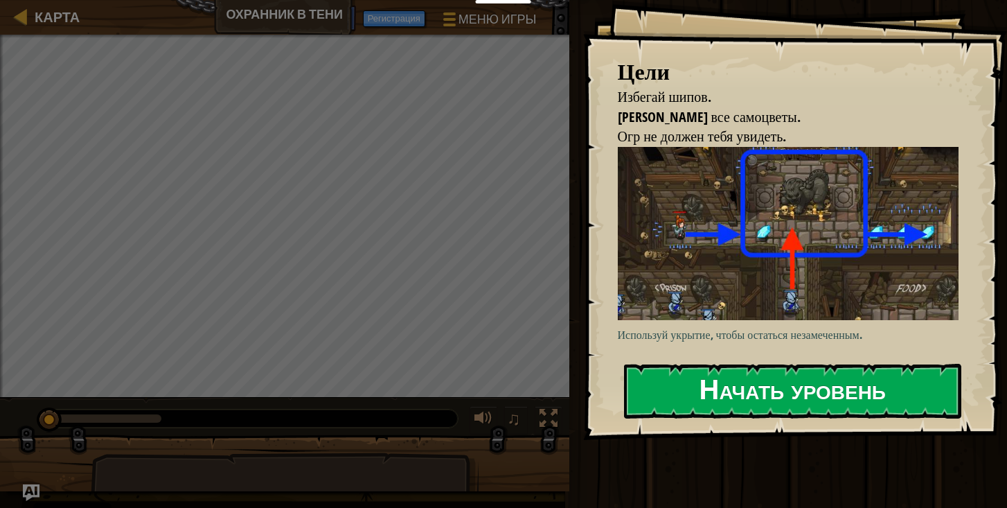
click at [728, 385] on button "Начать уровень" at bounding box center [792, 391] width 337 height 55
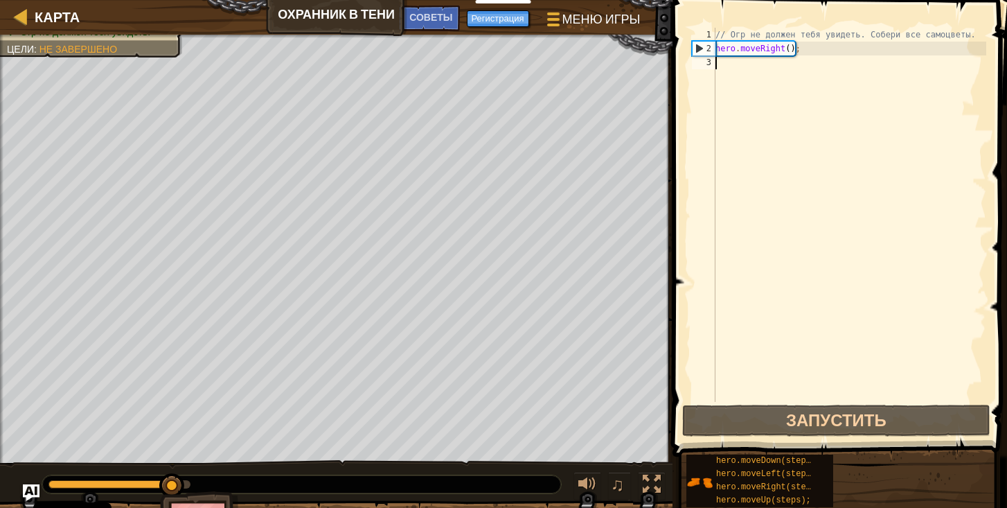
type textarea "h"
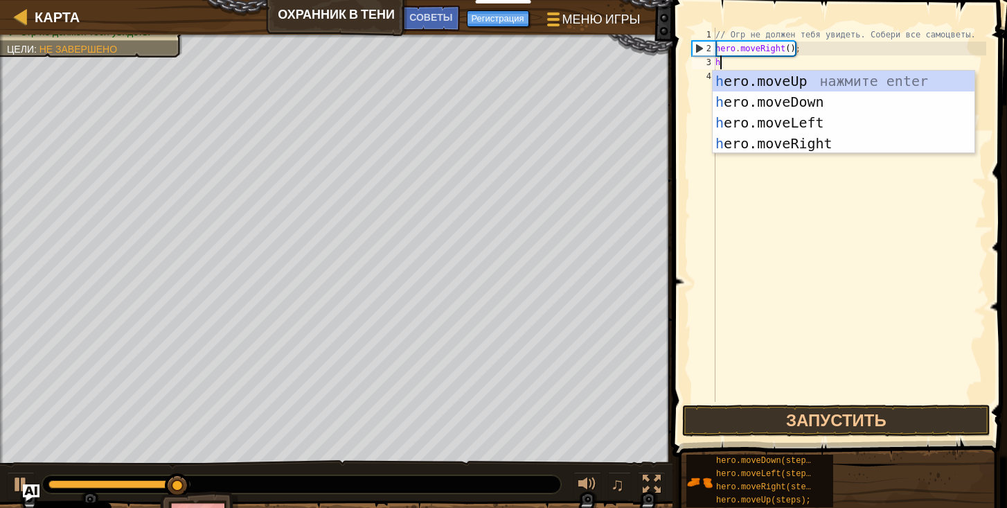
scroll to position [6, 0]
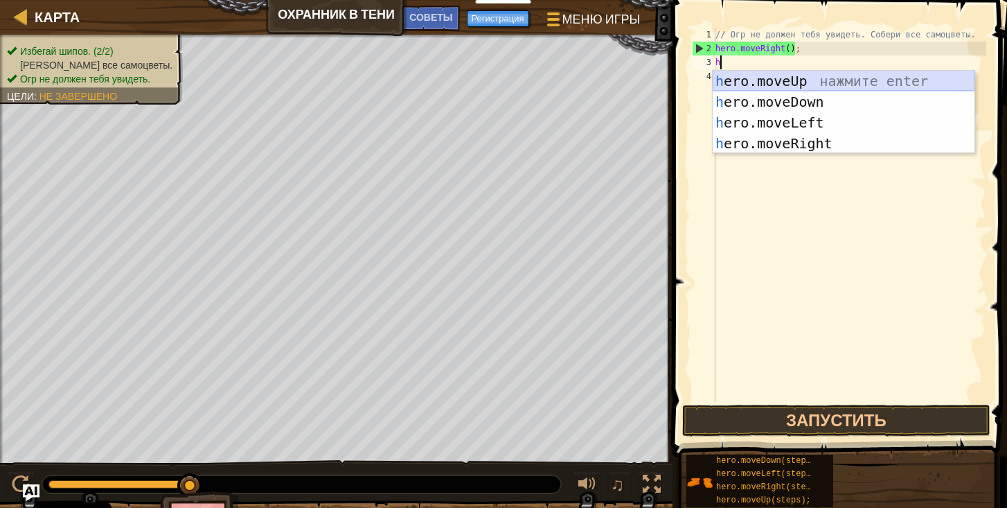
click at [781, 81] on div "h ero.moveUp нажмите enter h ero.moveDown нажмите enter h ero.moveLeft нажмите …" at bounding box center [844, 133] width 262 height 125
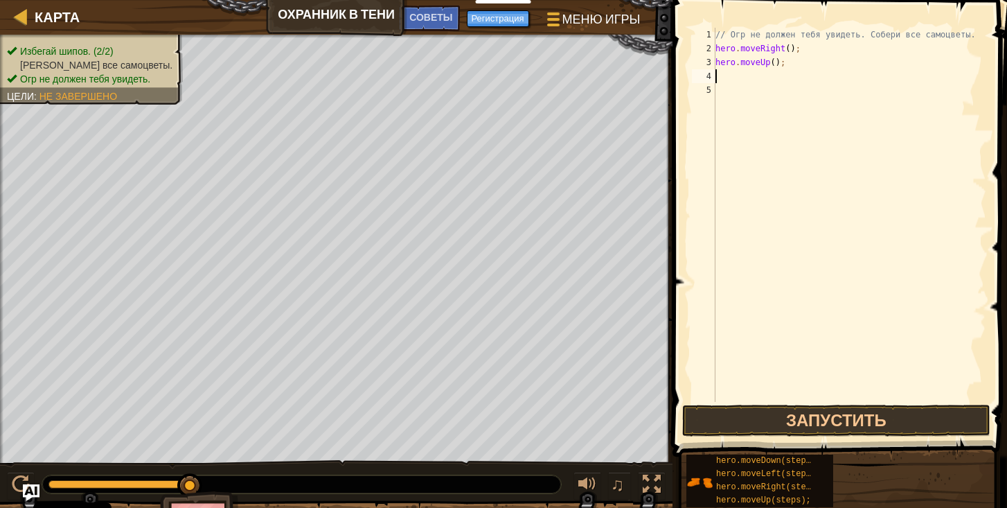
type textarea "hr"
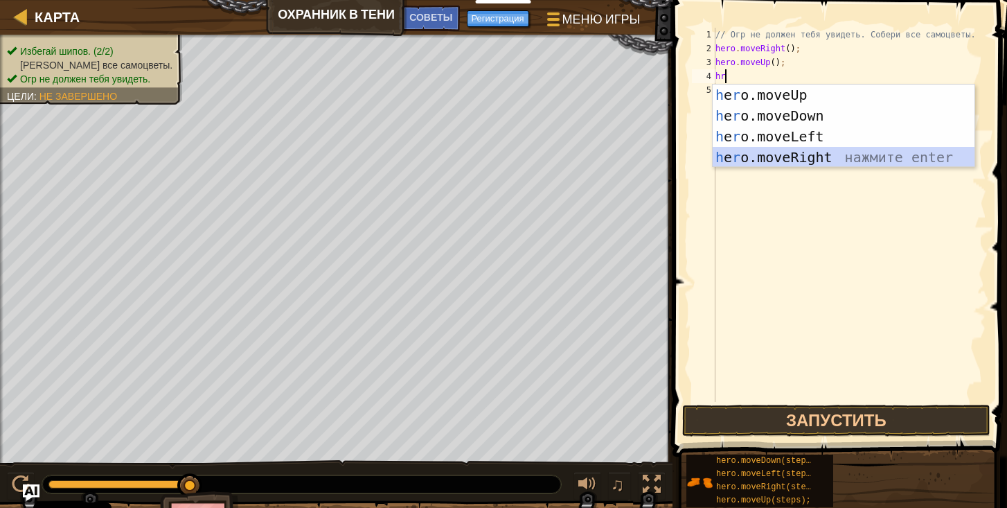
click at [798, 152] on div "h e r o.moveUp нажмите enter h e r o.moveDown нажмите enter h e r o.moveLeft на…" at bounding box center [844, 146] width 262 height 125
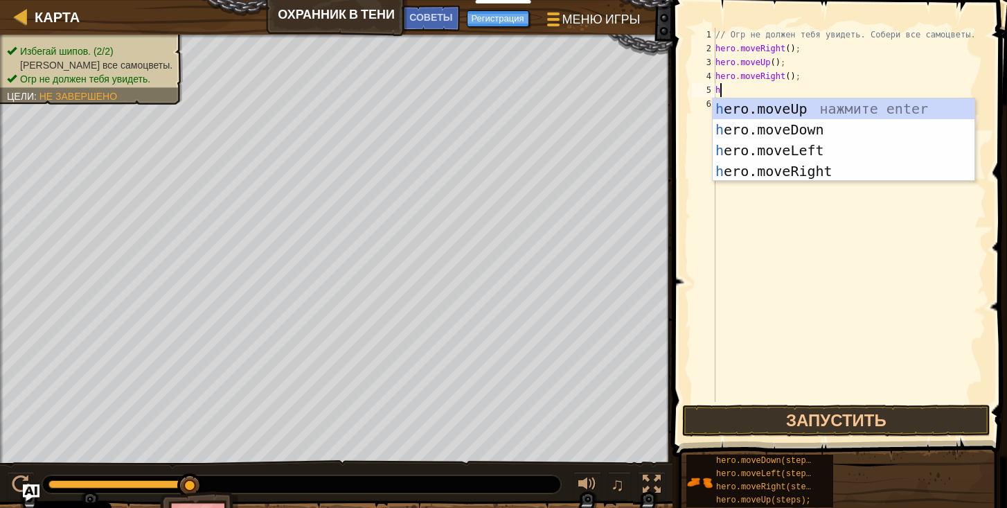
type textarea "hr"
click at [769, 133] on div "h e r o.moveUp нажмите enter h e r o.moveDown нажмите enter h e r o.moveLeft на…" at bounding box center [844, 160] width 262 height 125
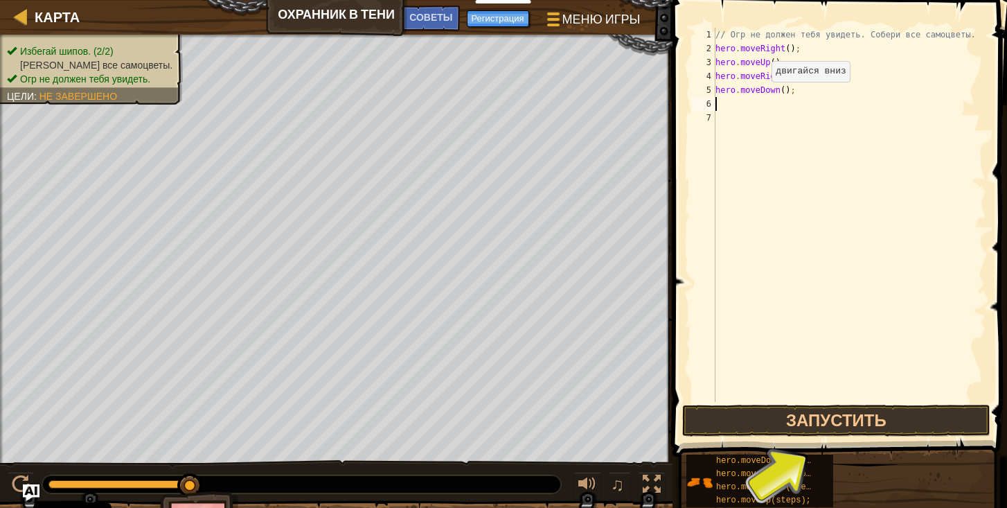
type textarea "h"
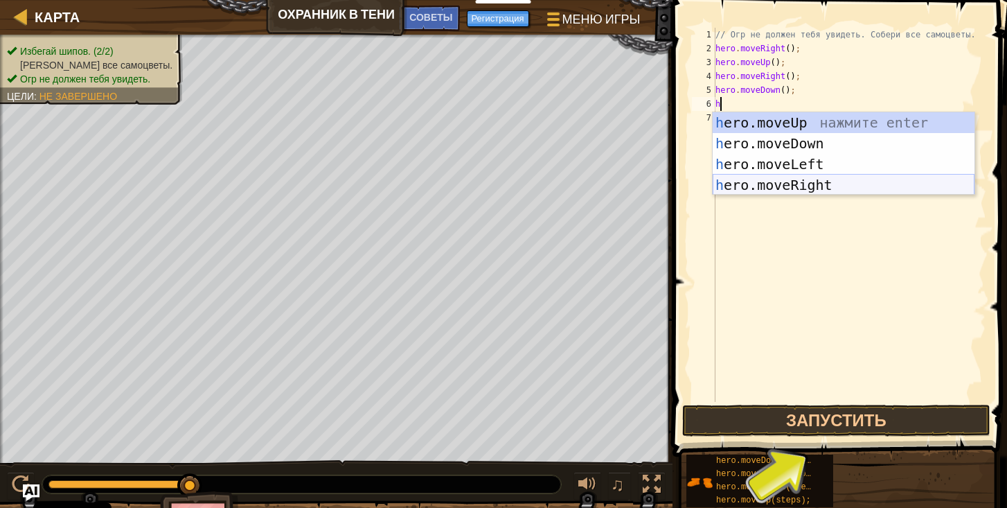
click at [809, 185] on div "h ero.moveUp нажмите enter h ero.moveDown нажмите enter h ero.moveLeft нажмите …" at bounding box center [844, 174] width 262 height 125
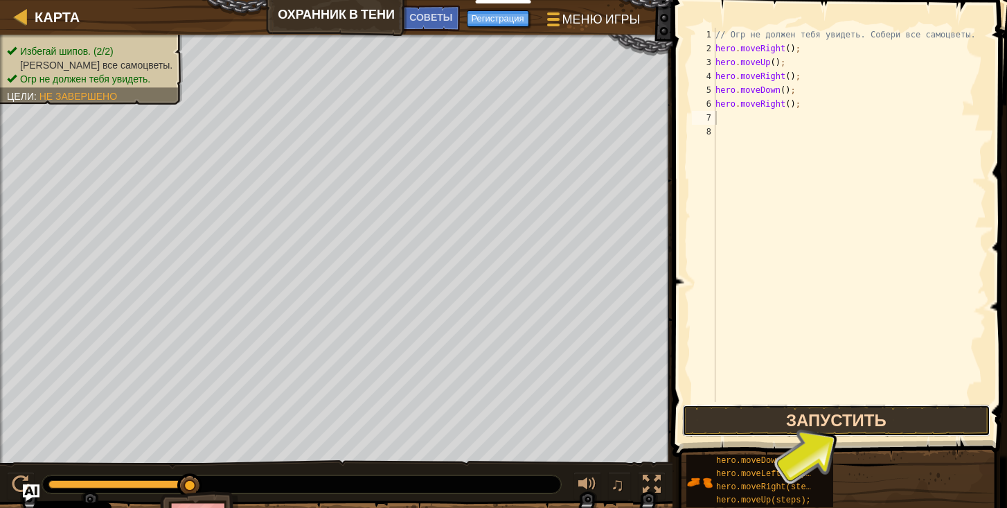
click at [840, 421] on button "Запустить" at bounding box center [836, 420] width 308 height 32
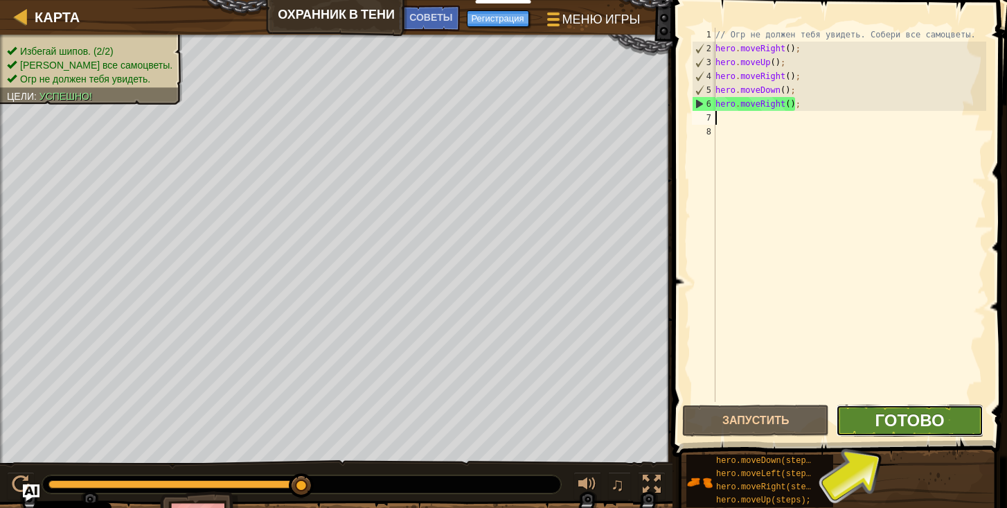
click at [932, 425] on span "Готово" at bounding box center [909, 420] width 69 height 22
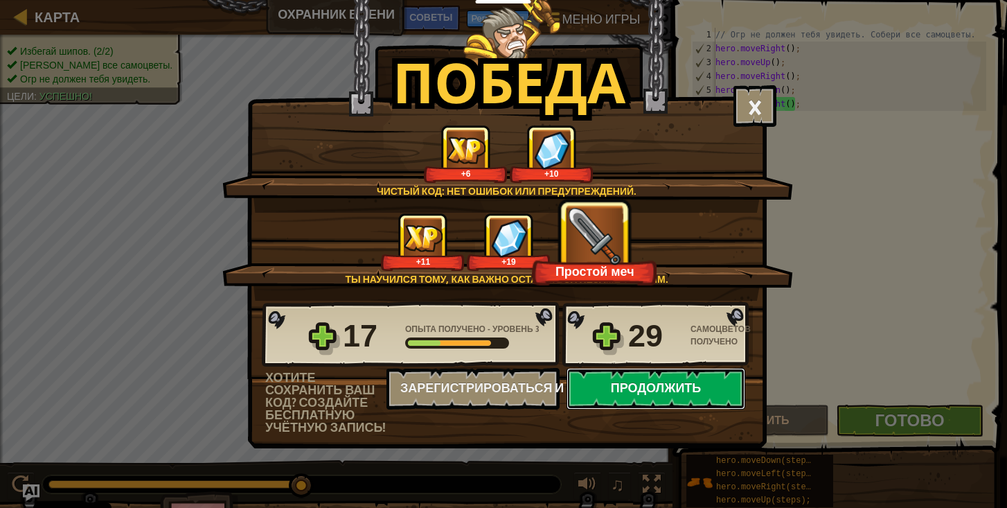
click at [670, 385] on button "Продолжить" at bounding box center [656, 389] width 179 height 42
select select "ru"
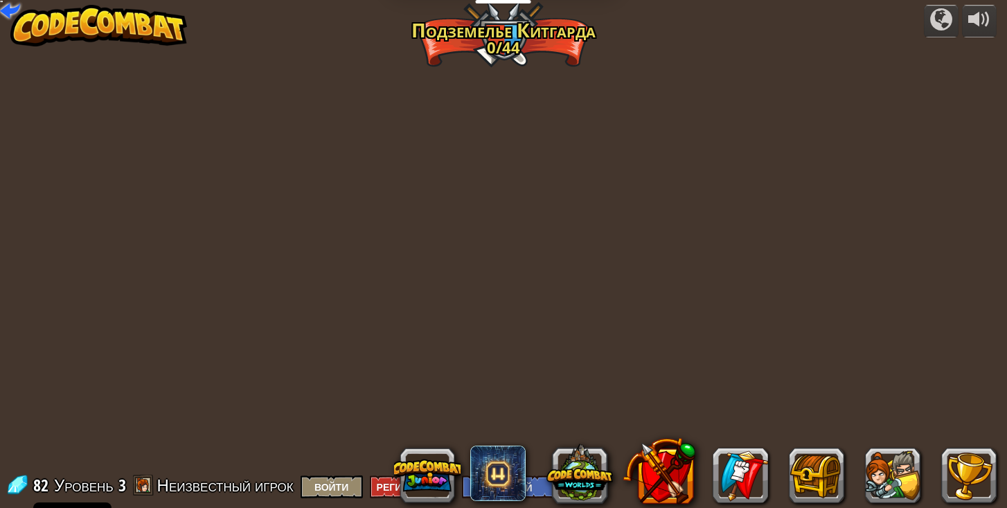
select select "ru"
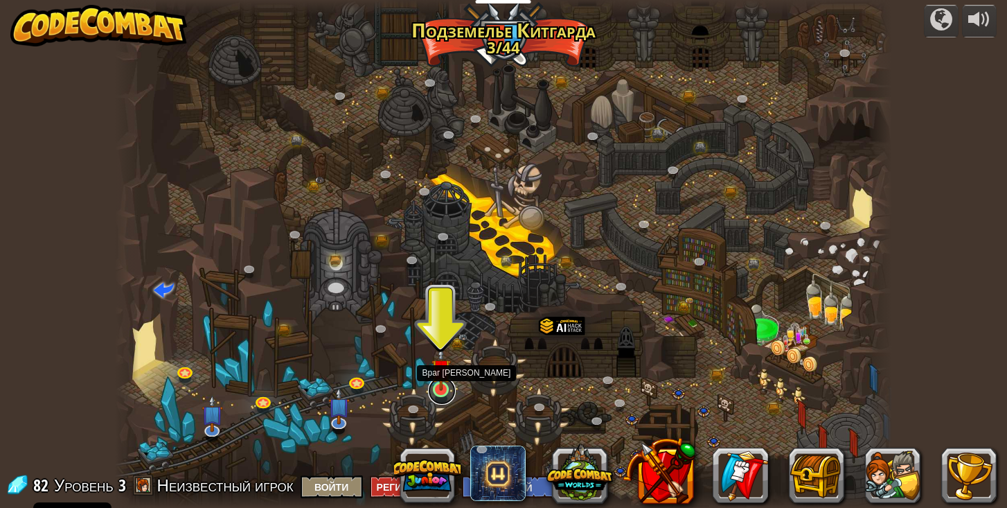
click at [445, 394] on link at bounding box center [442, 391] width 28 height 28
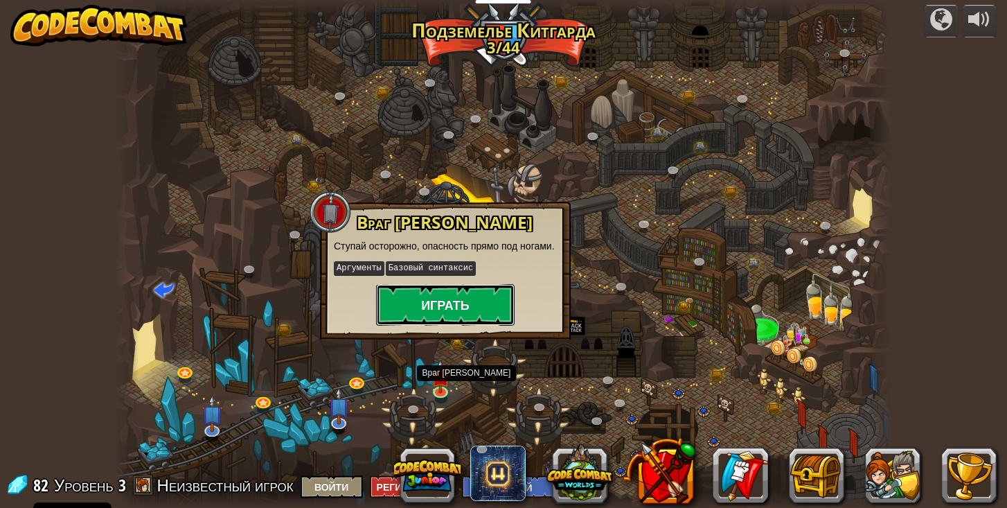
click at [455, 323] on button "Играть" at bounding box center [445, 305] width 139 height 42
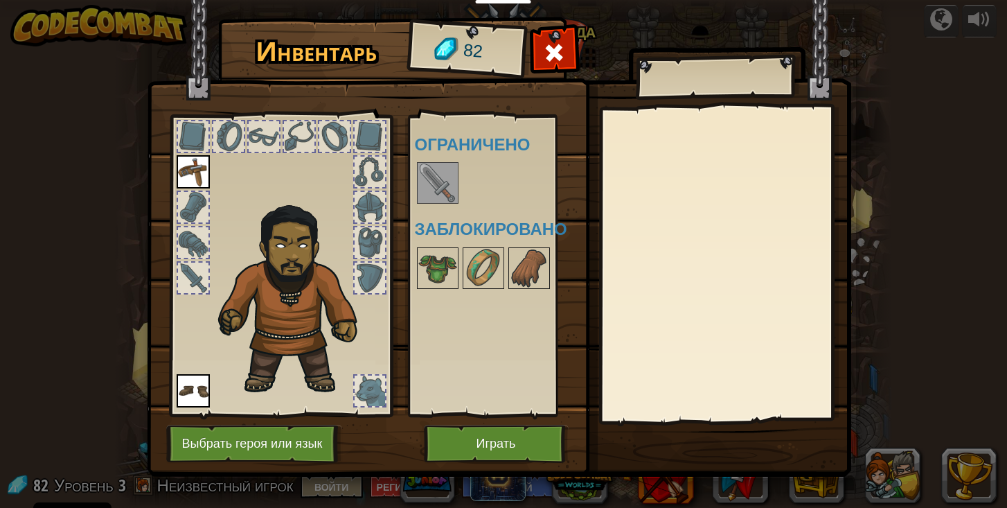
click at [448, 179] on img at bounding box center [437, 182] width 39 height 39
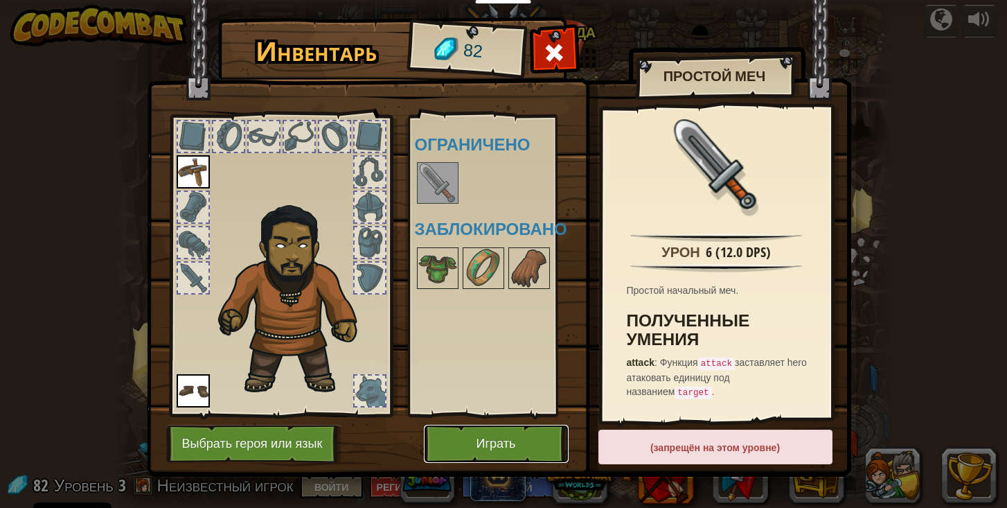
click at [500, 439] on button "Играть" at bounding box center [496, 444] width 145 height 38
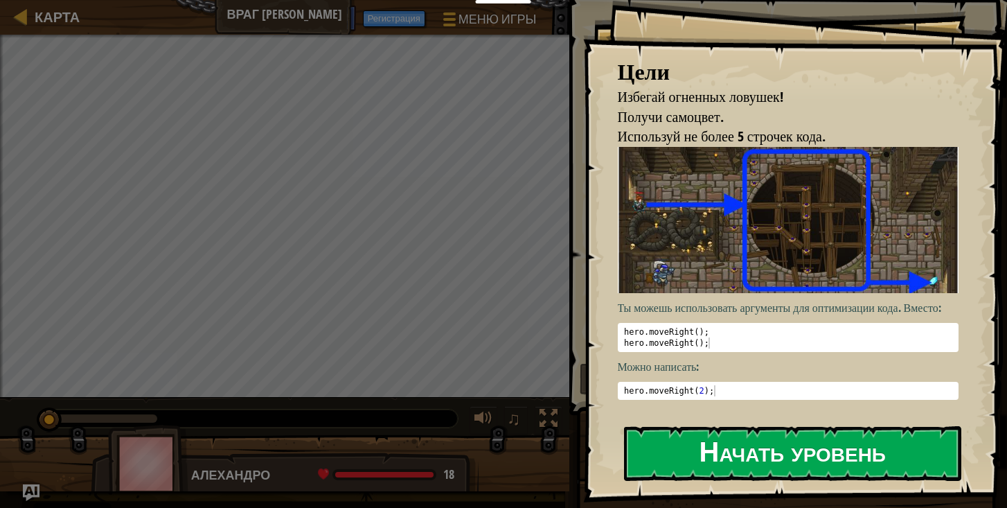
click at [771, 453] on button "Начать уровень" at bounding box center [792, 453] width 337 height 55
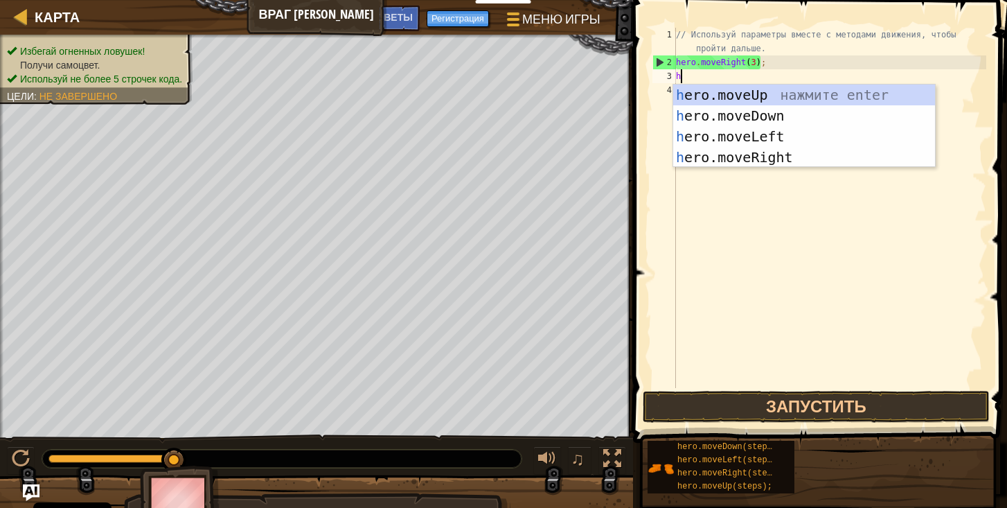
scroll to position [6, 0]
type textarea "her"
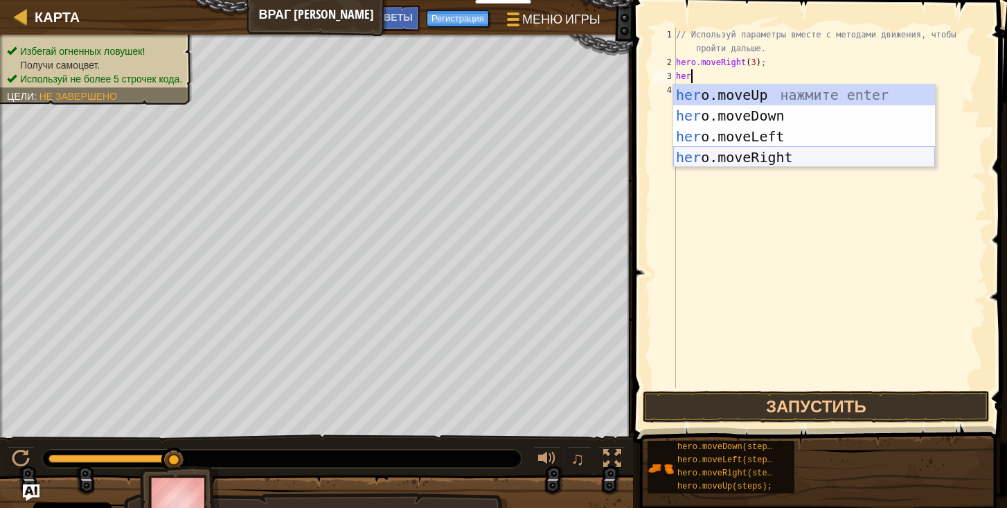
click at [763, 155] on div "her o.moveUp нажмите enter her o.moveDown нажмите enter her o.moveLeft нажмите …" at bounding box center [804, 146] width 262 height 125
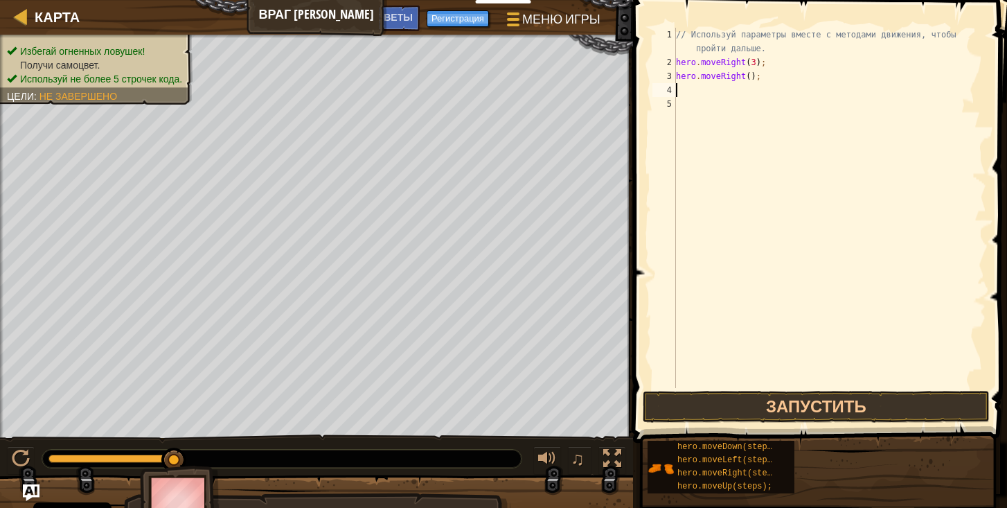
scroll to position [6, 0]
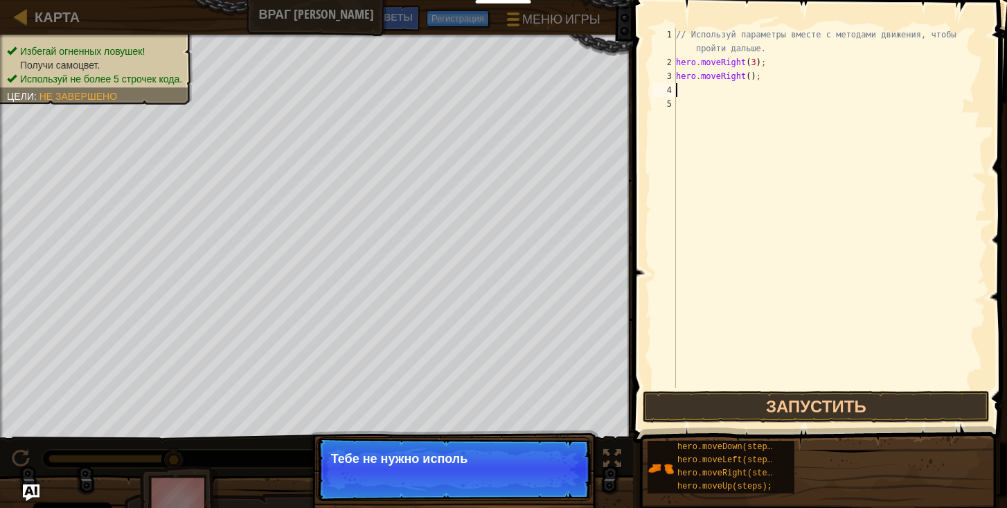
click at [749, 77] on div "// Используй параметры вместе с методами движения, чтобы пройти дальше. hero . …" at bounding box center [829, 229] width 313 height 402
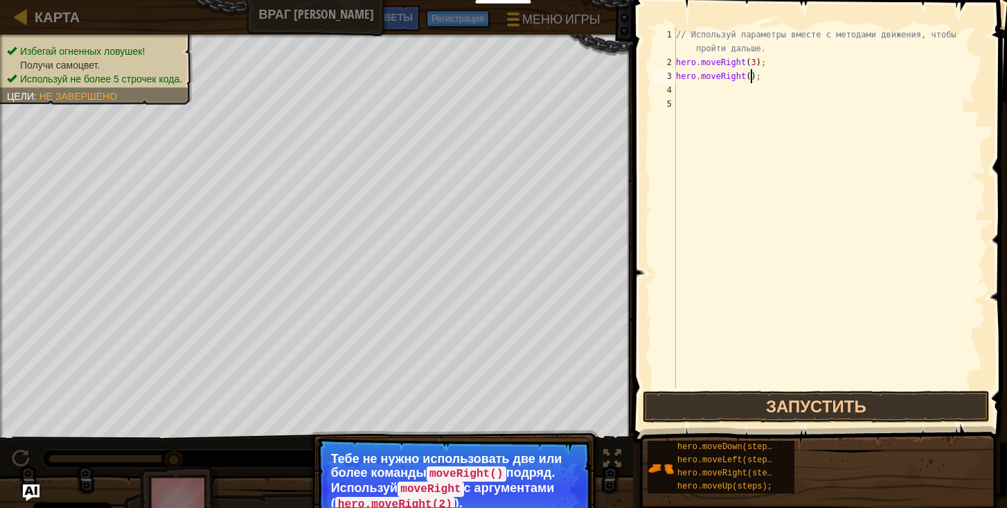
type textarea "hero.moveRight(2);"
click at [767, 78] on div "// Используй параметры вместе с методами движения, чтобы пройти дальше. hero . …" at bounding box center [829, 229] width 313 height 402
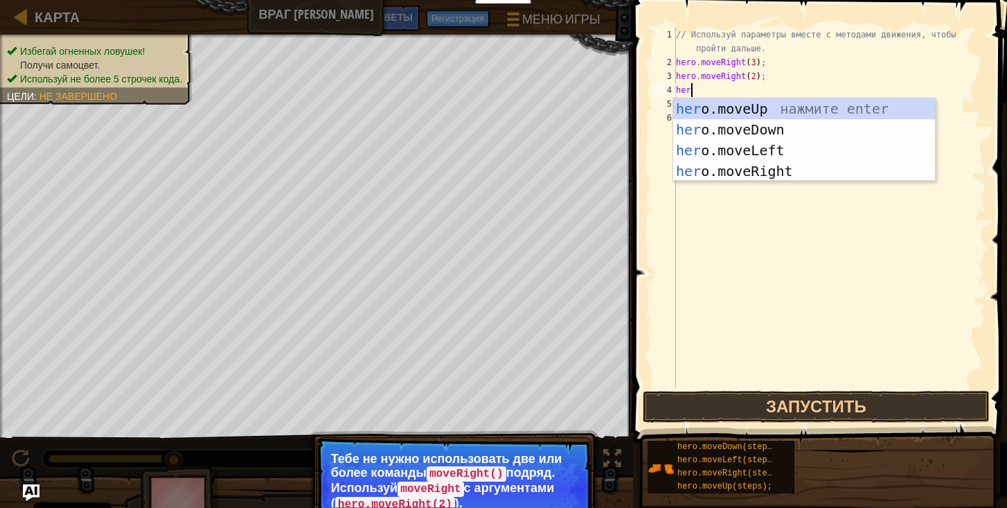
type textarea "hero"
click at [767, 136] on div "hero .moveUp нажмите enter hero .moveDown нажмите enter hero .moveLeft нажмите …" at bounding box center [804, 160] width 262 height 125
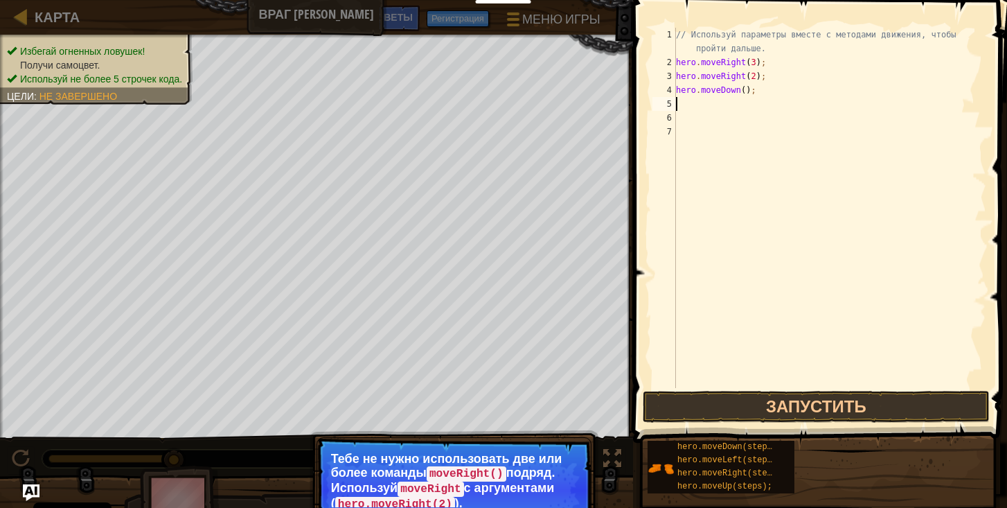
type textarea "h"
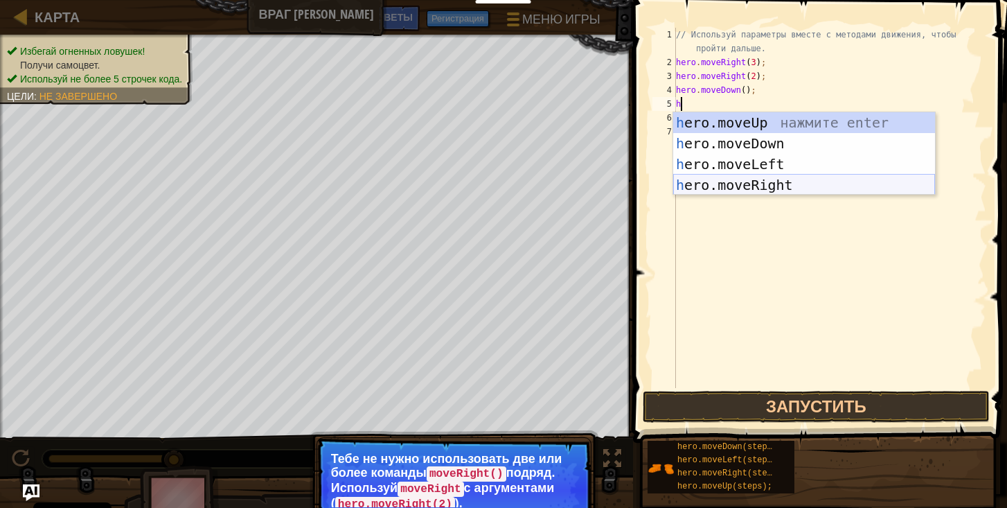
click at [763, 180] on div "h ero.moveUp нажмите enter h ero.moveDown нажмите enter h ero.moveLeft нажмите …" at bounding box center [804, 174] width 262 height 125
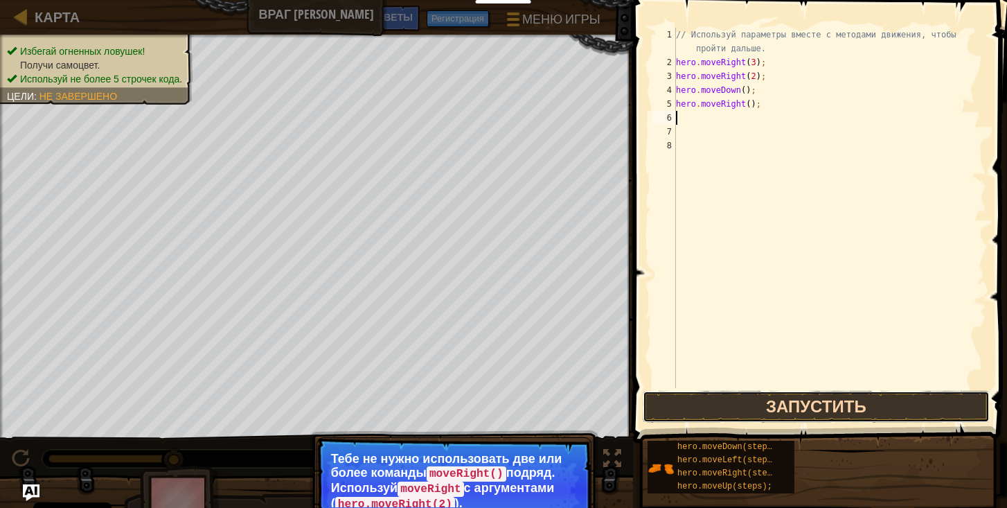
click at [802, 403] on button "Запустить" at bounding box center [816, 407] width 347 height 32
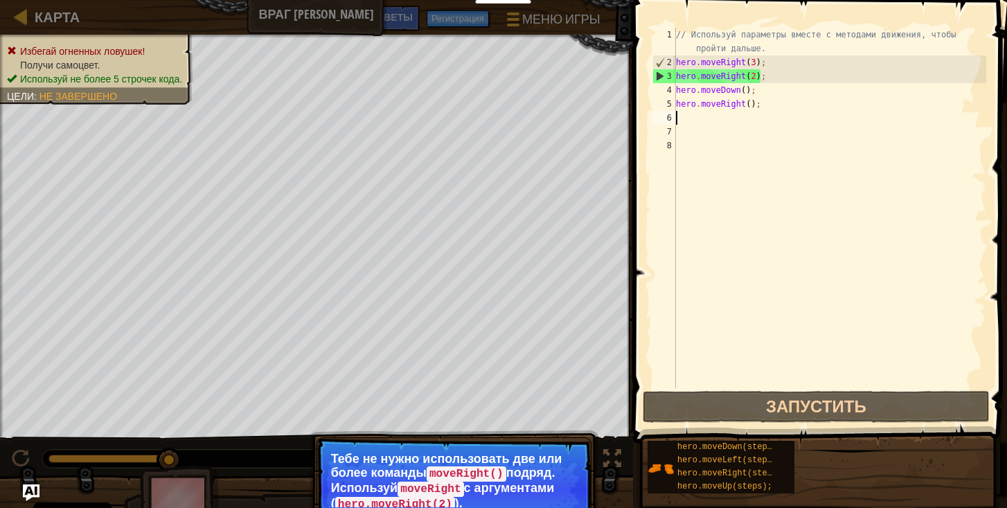
click at [505, 456] on p "Тебе не нужно использовать две или более команды moveRight() подряд. Используй …" at bounding box center [454, 479] width 246 height 55
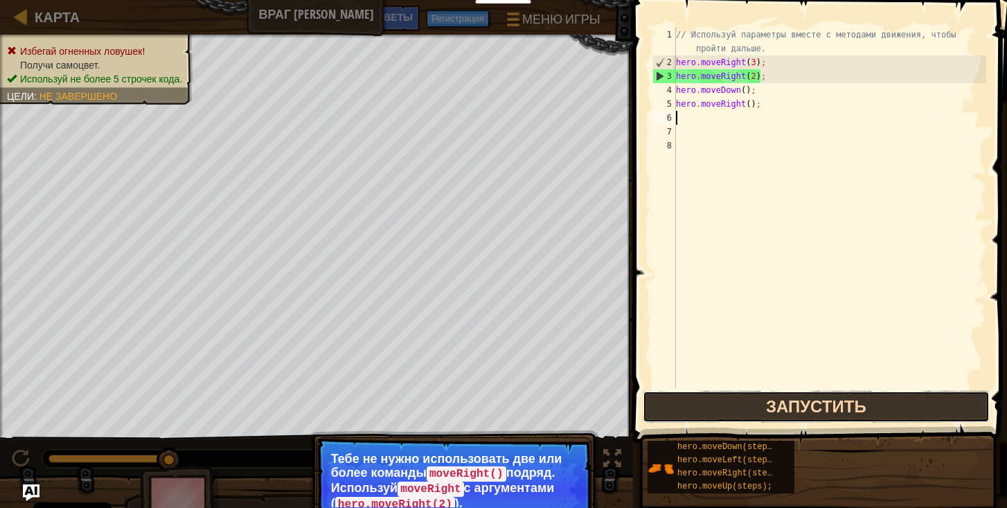
click at [820, 406] on button "Запустить" at bounding box center [816, 407] width 347 height 32
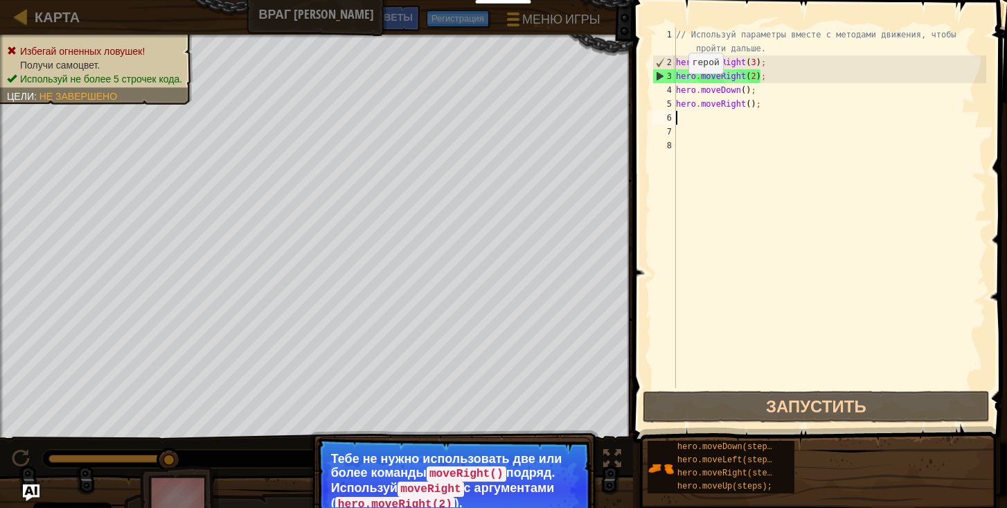
click at [659, 75] on div "3" at bounding box center [664, 76] width 23 height 14
click at [661, 61] on div "2" at bounding box center [664, 62] width 23 height 14
type textarea "hero.moveRight(3);"
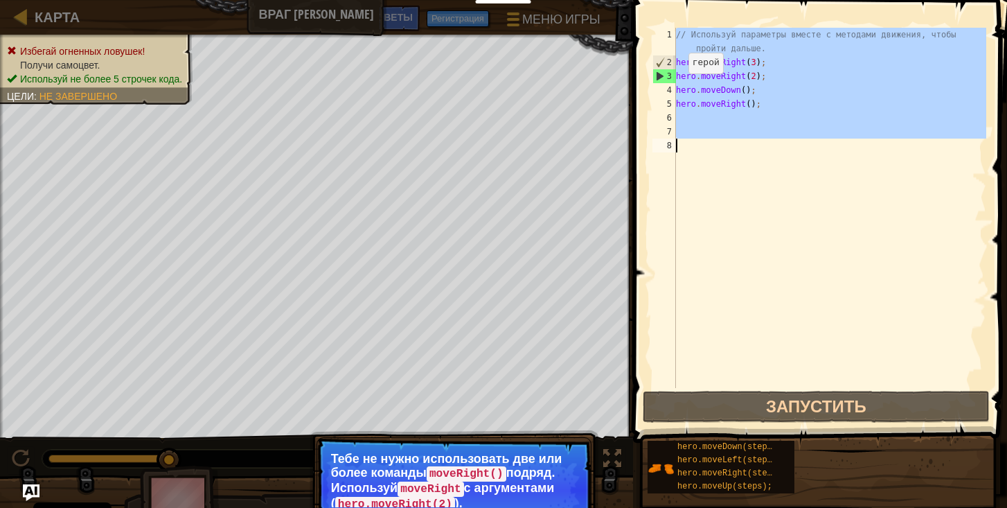
click at [661, 61] on div "2" at bounding box center [664, 62] width 23 height 14
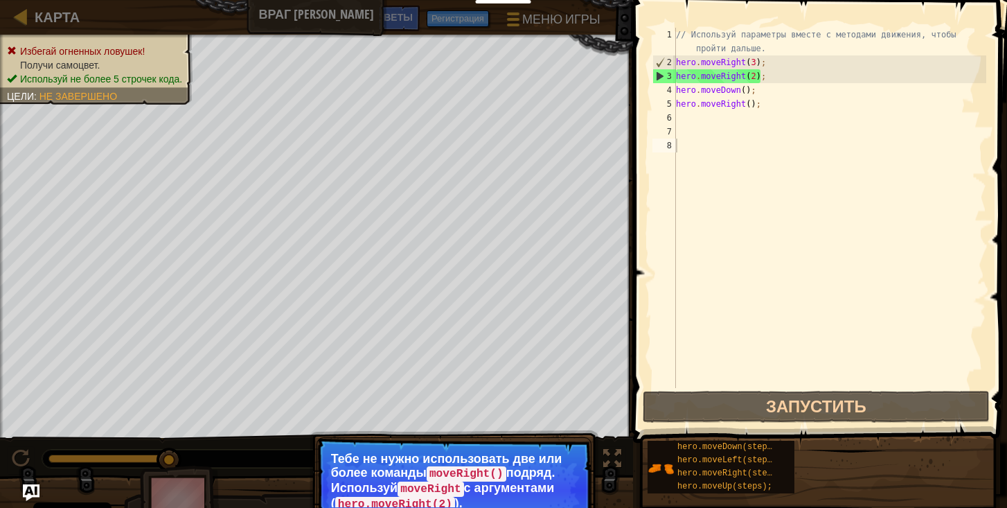
click at [304, 446] on div "Избегай огненных ловушек! Получи самоцвет. Используй не более 5 строчек кода. Ц…" at bounding box center [503, 283] width 1007 height 497
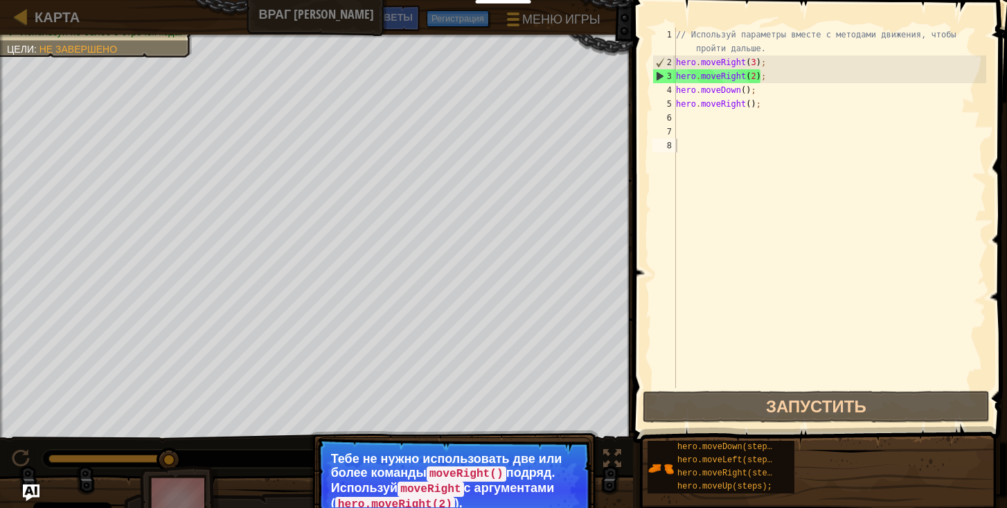
click at [56, 57] on div "Избегай огненных ловушек! Получи самоцвет. Используй не более 5 строчек кода. Ц…" at bounding box center [88, 18] width 208 height 79
click at [58, 18] on span "Карта" at bounding box center [57, 17] width 45 height 19
select select "ru"
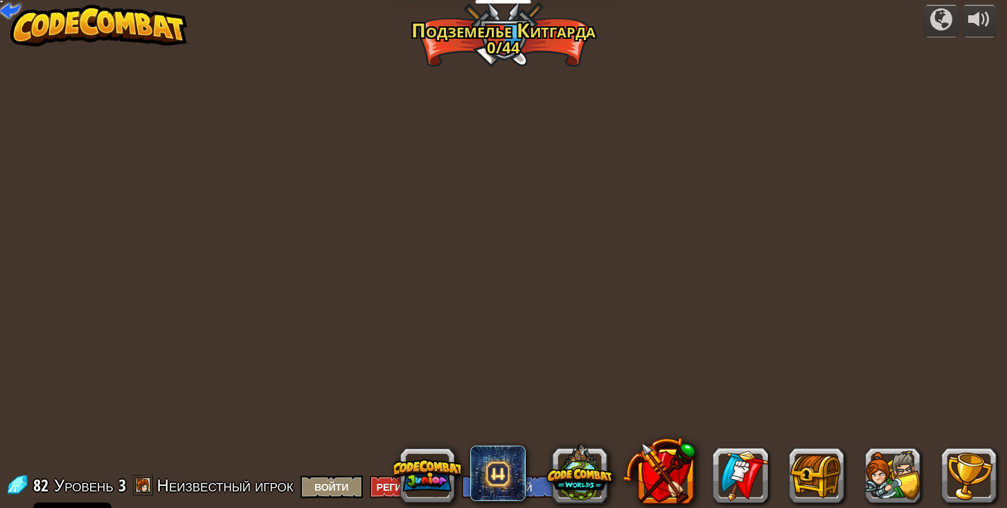
select select "ru"
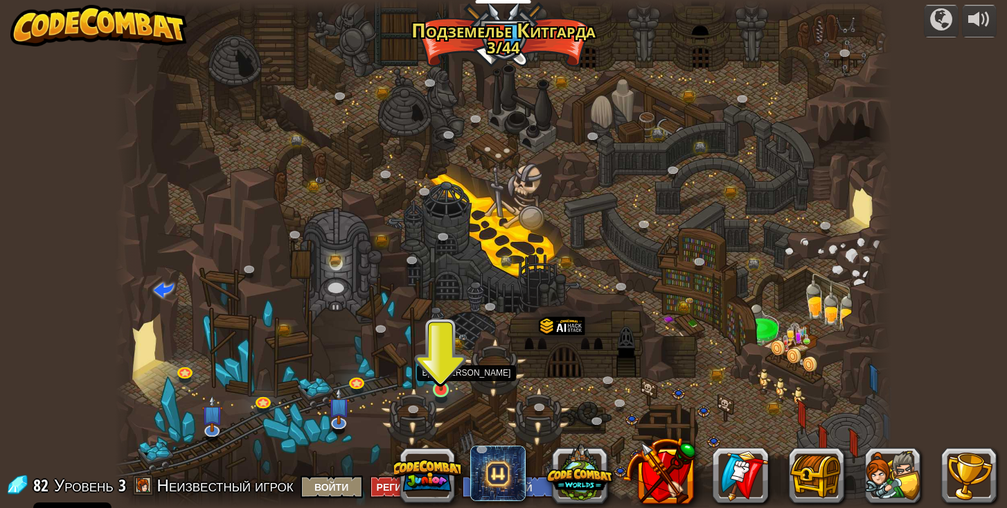
click at [439, 389] on img at bounding box center [440, 368] width 19 height 44
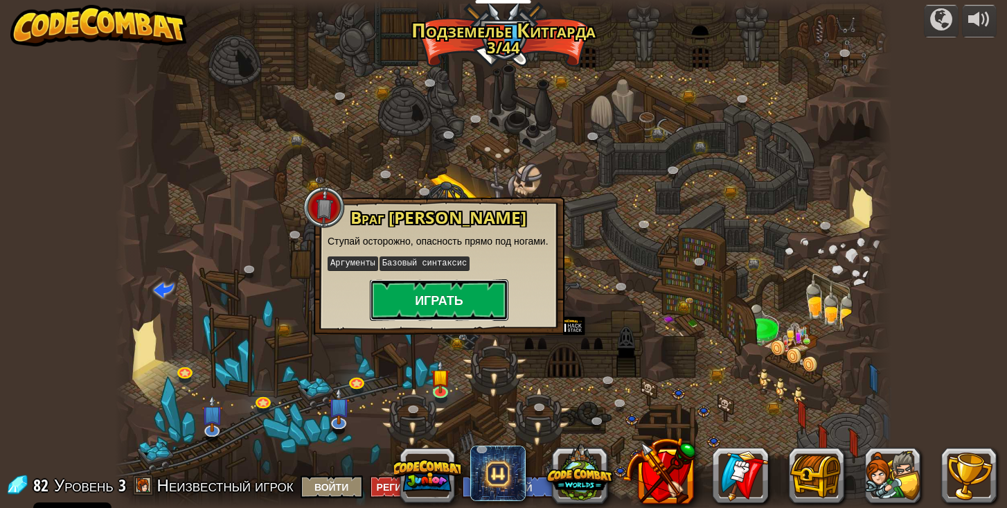
click at [479, 297] on button "Играть" at bounding box center [439, 300] width 139 height 42
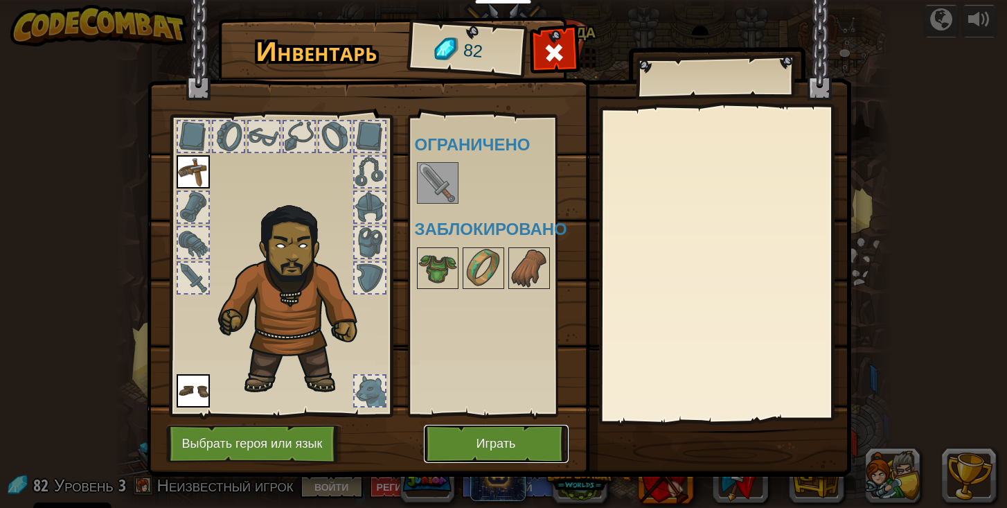
click at [499, 433] on button "Играть" at bounding box center [496, 444] width 145 height 38
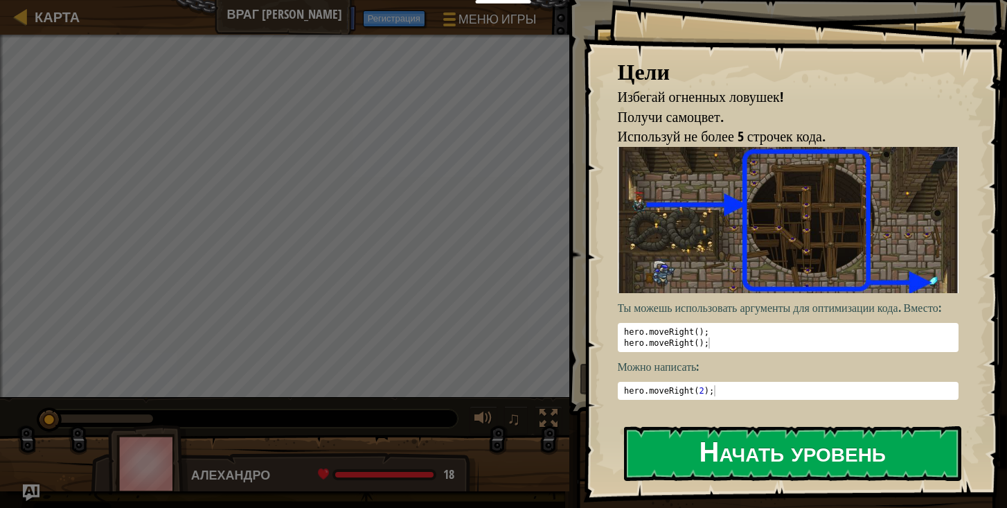
click at [711, 463] on button "Начать уровень" at bounding box center [792, 453] width 337 height 55
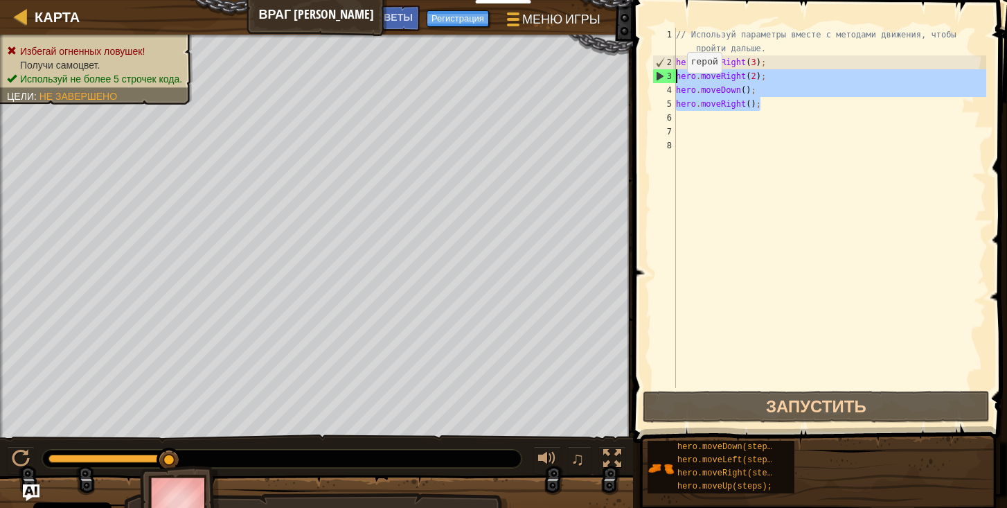
drag, startPoint x: 767, startPoint y: 105, endPoint x: 667, endPoint y: 73, distance: 104.9
click at [667, 73] on div "1 2 3 4 5 6 7 8 // Используй параметры вместе с методами движения, чтобы пройти…" at bounding box center [818, 208] width 337 height 360
type textarea "hero.moveRight(2); hero.moveDown();"
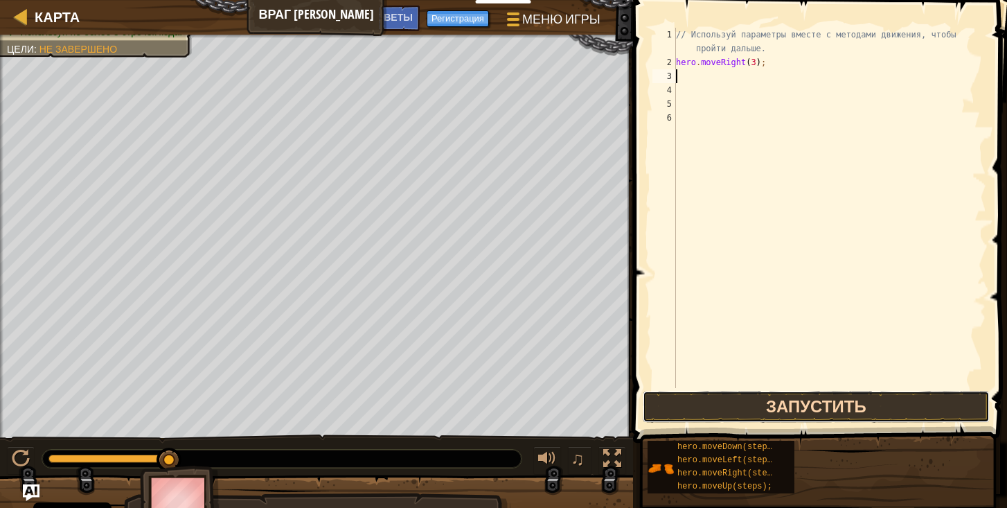
click at [754, 404] on button "Запустить" at bounding box center [816, 407] width 347 height 32
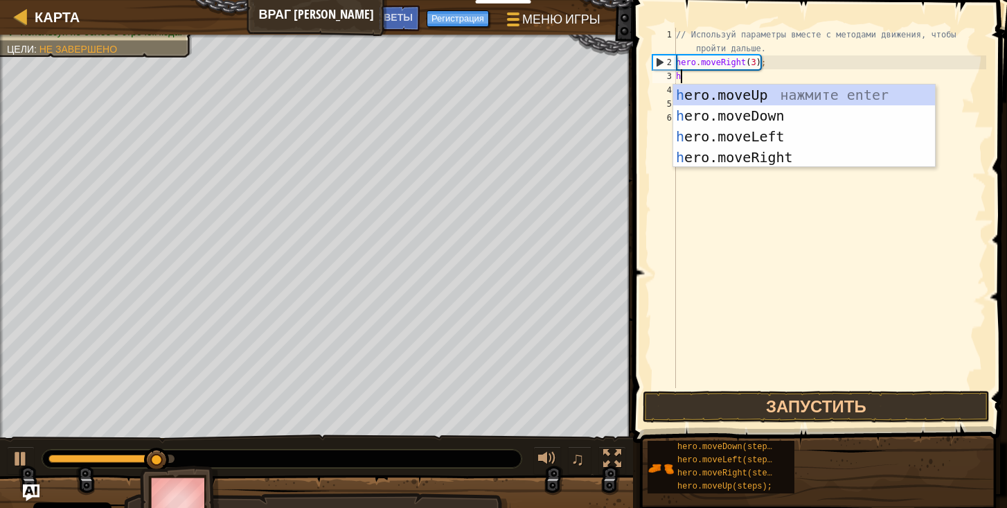
scroll to position [6, 0]
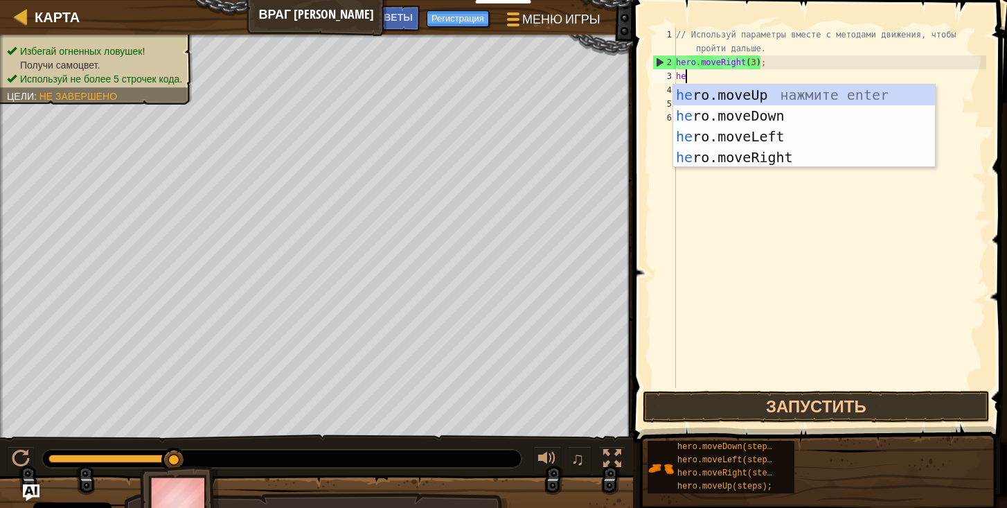
type textarea "hero"
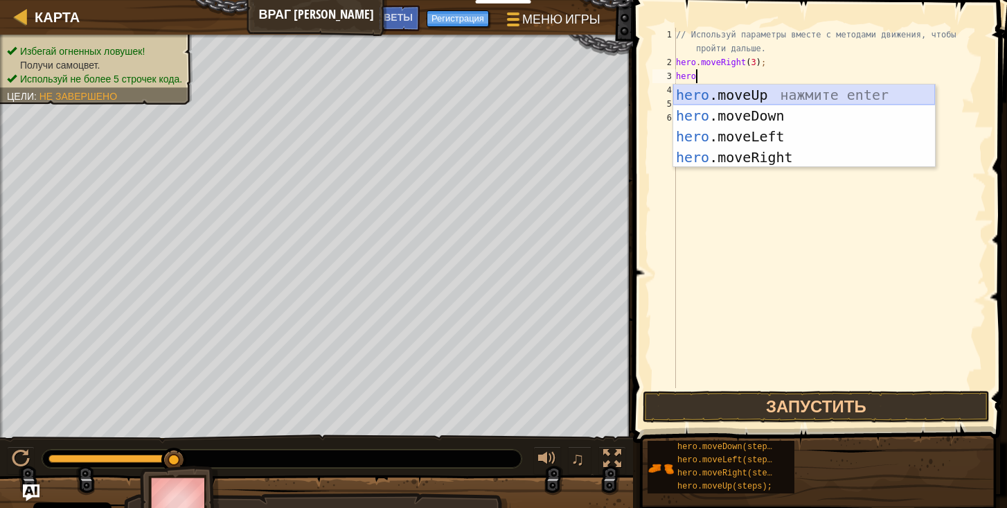
click at [756, 96] on div "hero .moveUp нажмите enter hero .moveDown нажмите enter hero .moveLeft нажмите …" at bounding box center [804, 146] width 262 height 125
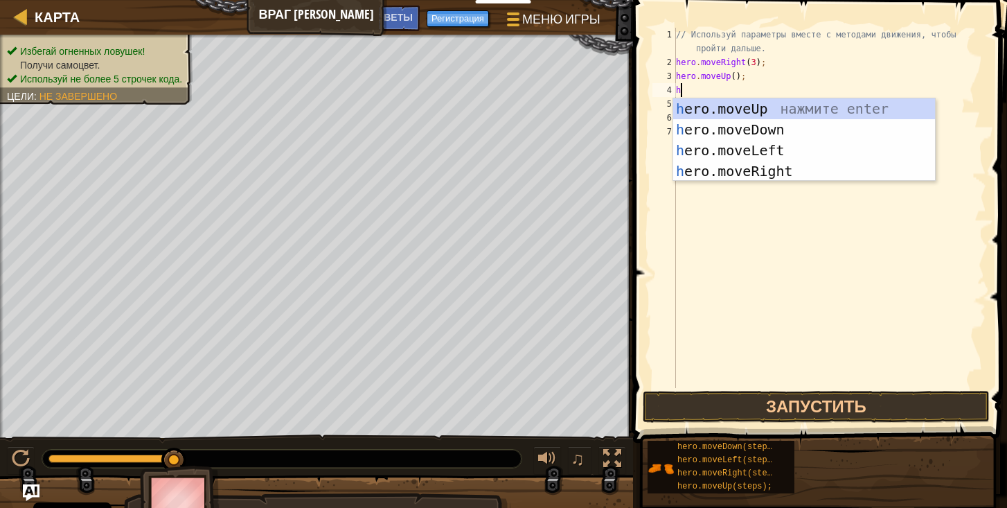
type textarea "he"
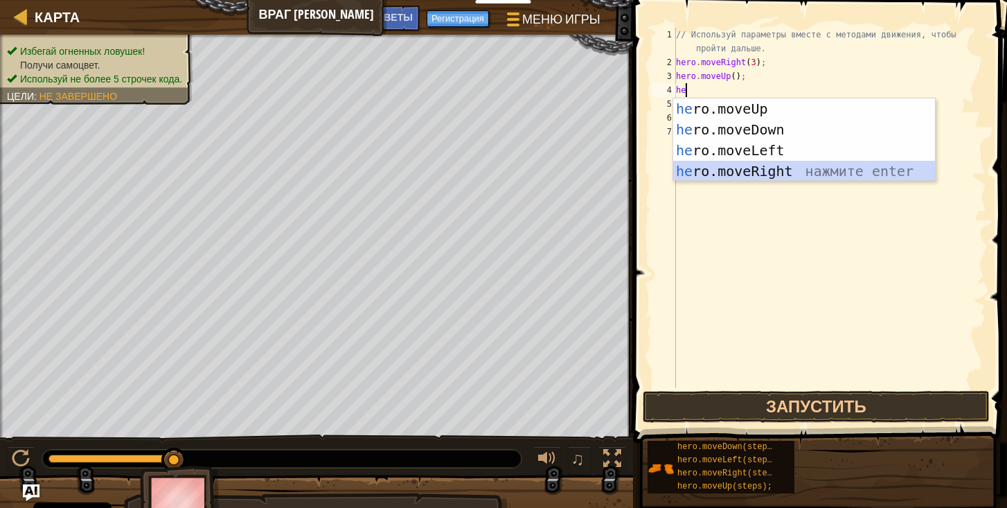
click at [763, 174] on div "he ro.moveUp нажмите enter he ro.moveDown нажмите enter he ro.moveLeft нажмите …" at bounding box center [804, 160] width 262 height 125
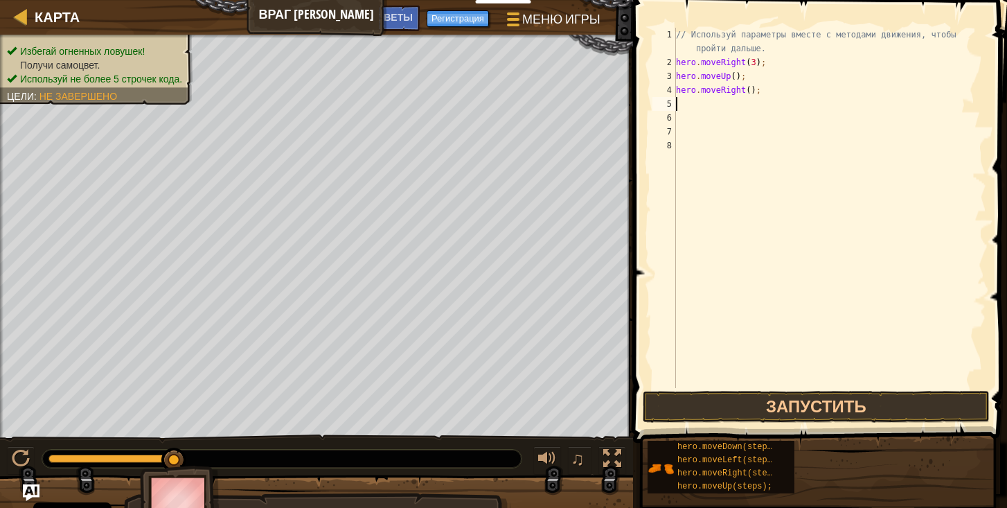
type textarea "h"
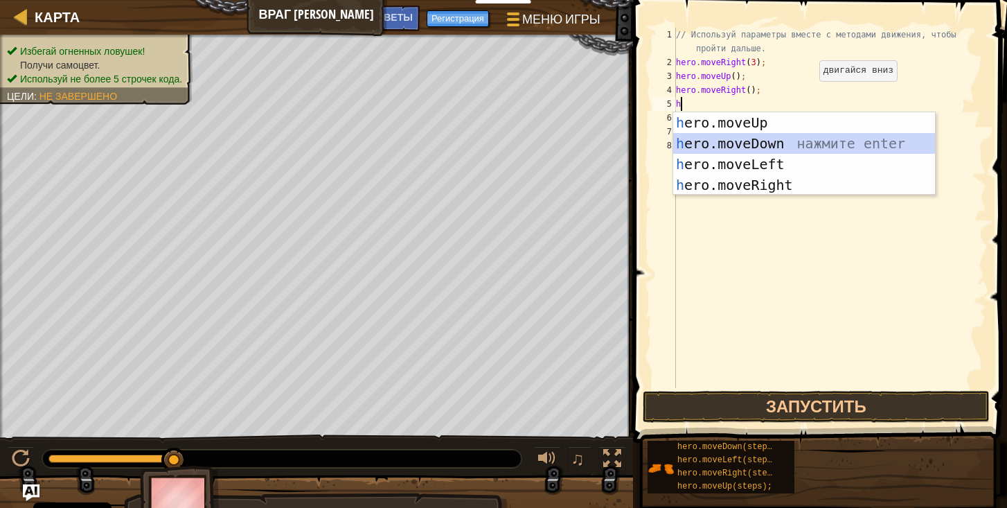
click at [767, 148] on div "h ero.moveUp нажмите enter h ero.moveDown нажмите enter h ero.moveLeft нажмите …" at bounding box center [804, 174] width 262 height 125
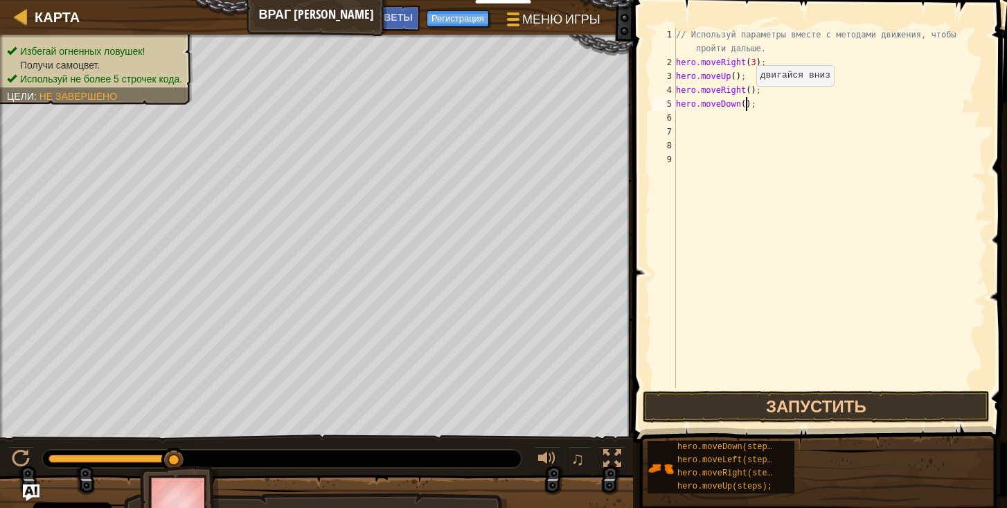
click at [745, 100] on div "// Используй параметры вместе с методами движения, чтобы пройти дальше. hero . …" at bounding box center [829, 229] width 313 height 402
type textarea "hero.moveDown(3);"
click at [698, 115] on div "// Используй параметры вместе с методами движения, чтобы пройти дальше. hero . …" at bounding box center [829, 229] width 313 height 402
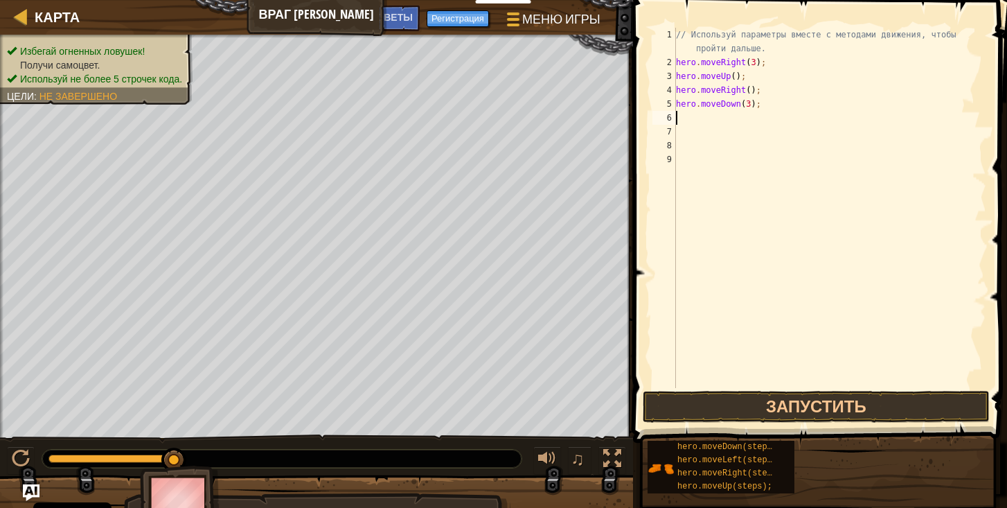
type textarea "h"
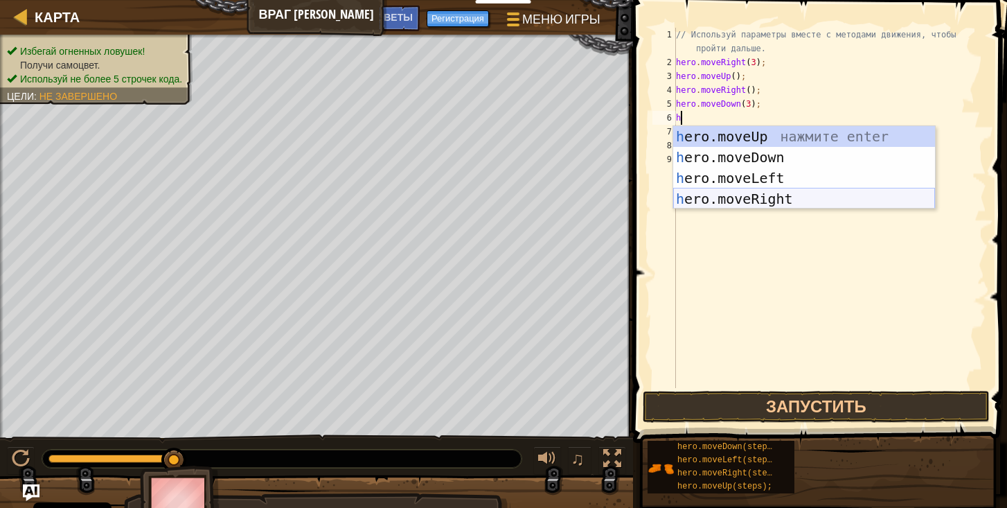
click at [756, 197] on div "h ero.moveUp нажмите enter h ero.moveDown нажмите enter h ero.moveLeft нажмите …" at bounding box center [804, 188] width 262 height 125
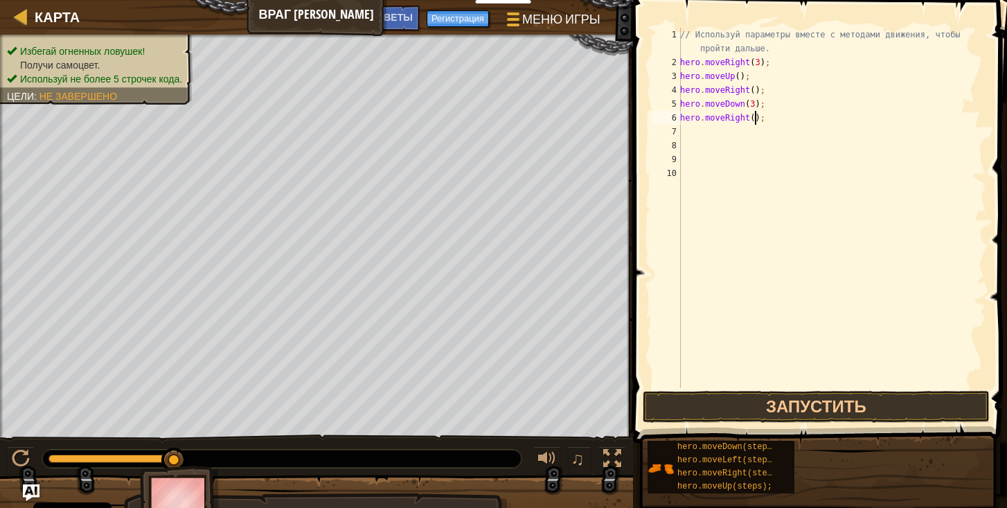
click at [757, 119] on div "// Используй параметры вместе с методами движения, чтобы пройти дальше. hero . …" at bounding box center [831, 229] width 309 height 402
type textarea "hero.moveRight(2);"
click at [805, 400] on button "Запустить" at bounding box center [816, 407] width 347 height 32
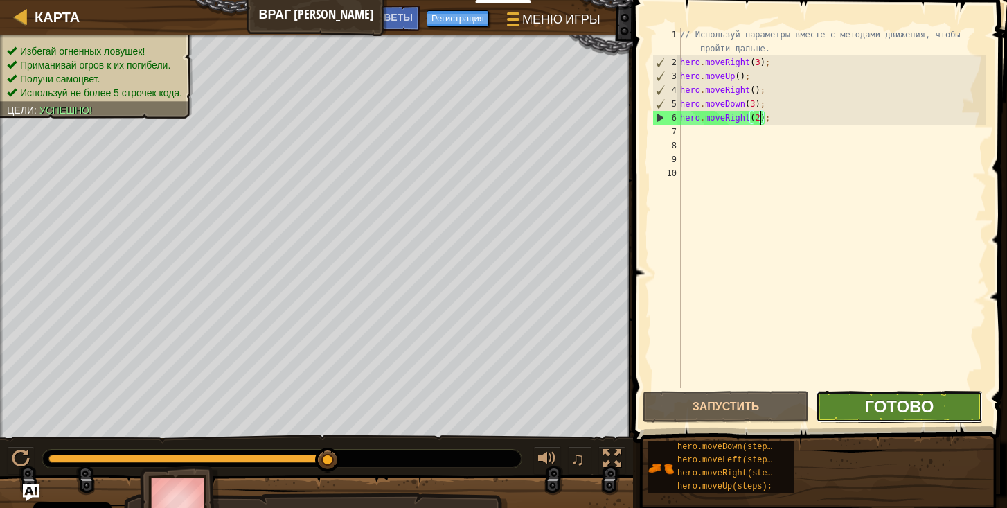
click at [908, 416] on span "Готово" at bounding box center [898, 406] width 69 height 22
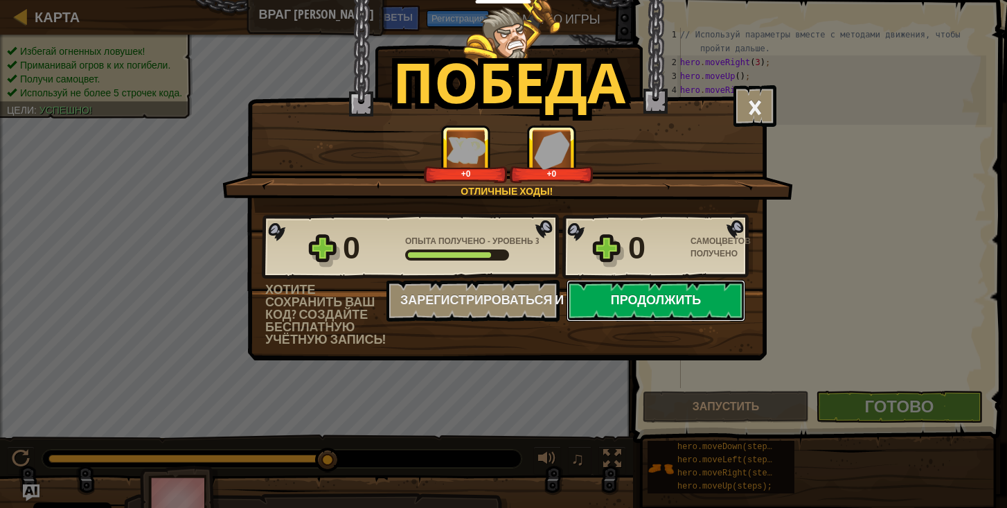
click at [664, 294] on button "Продолжить" at bounding box center [656, 301] width 179 height 42
select select "ru"
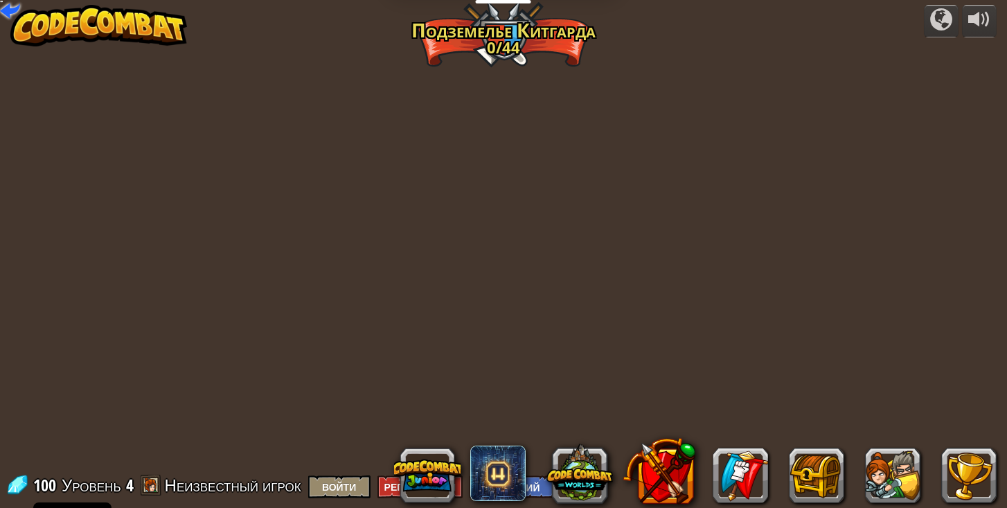
select select "ru"
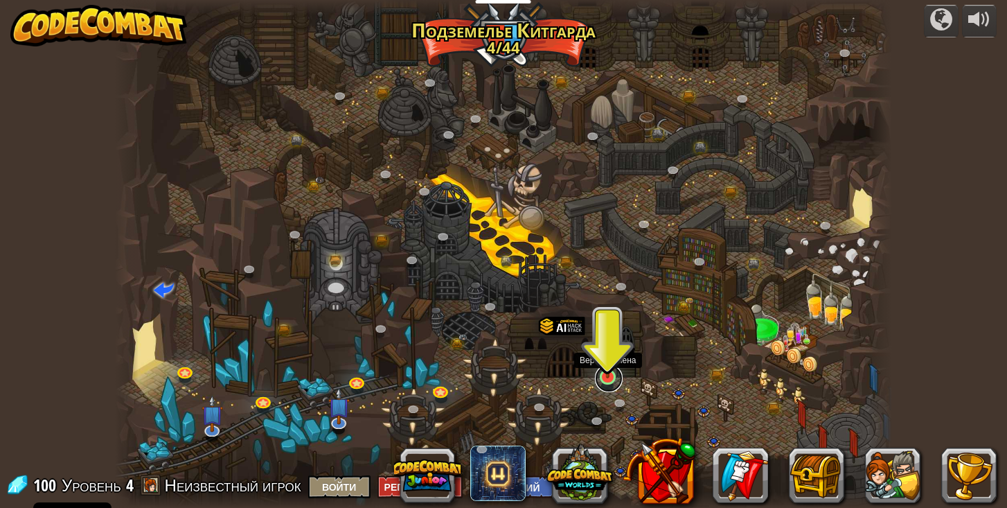
click at [612, 382] on link at bounding box center [609, 378] width 28 height 28
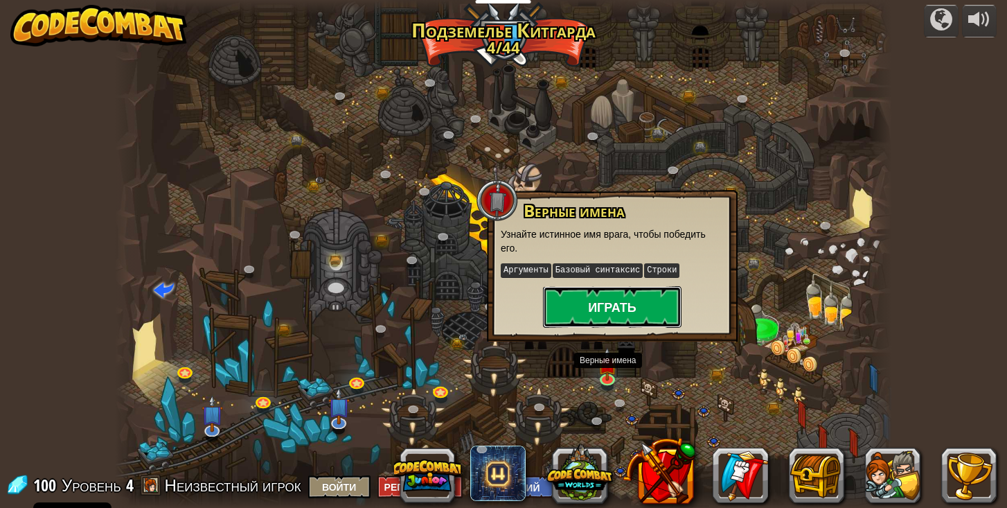
click at [634, 314] on button "Играть" at bounding box center [612, 307] width 139 height 42
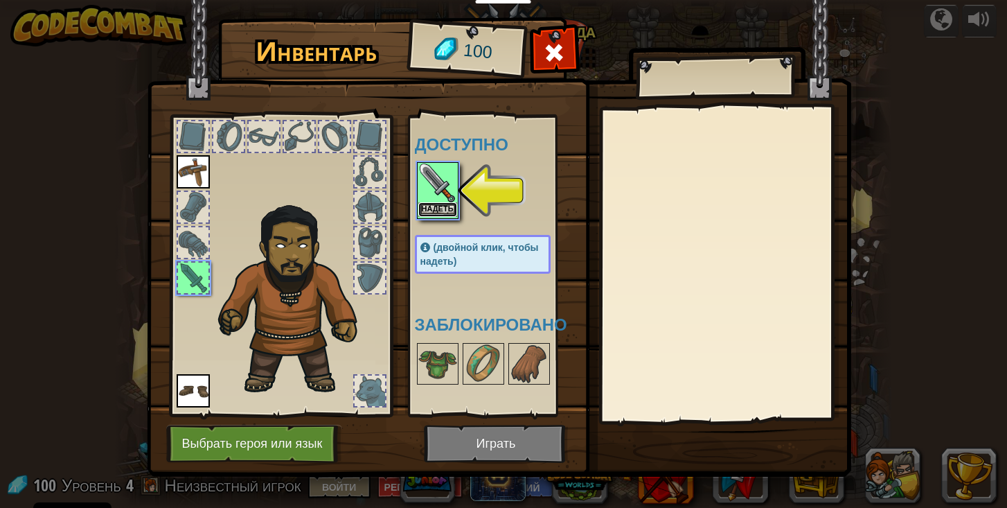
click at [431, 211] on button "Надеть" at bounding box center [437, 209] width 39 height 15
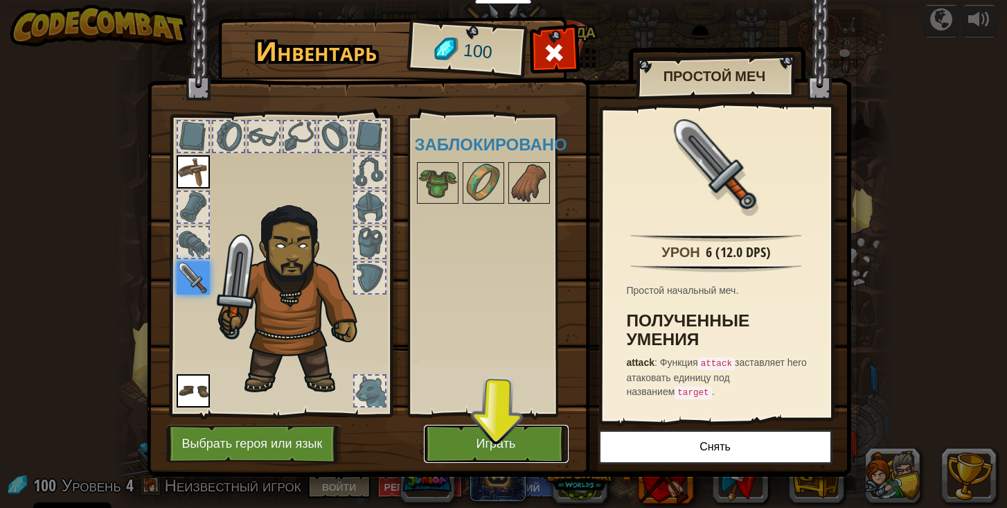
click at [513, 449] on button "Играть" at bounding box center [496, 444] width 145 height 38
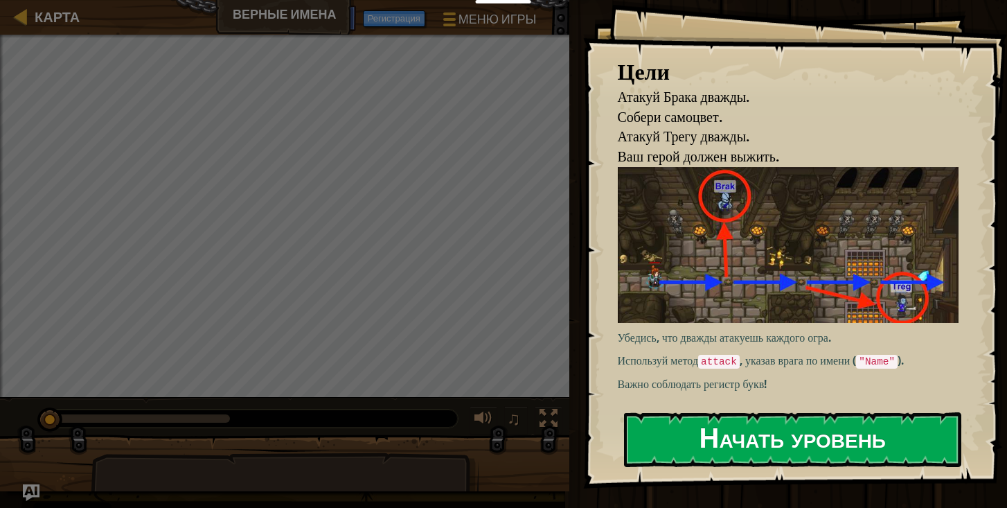
click at [702, 424] on button "Начать уровень" at bounding box center [792, 439] width 337 height 55
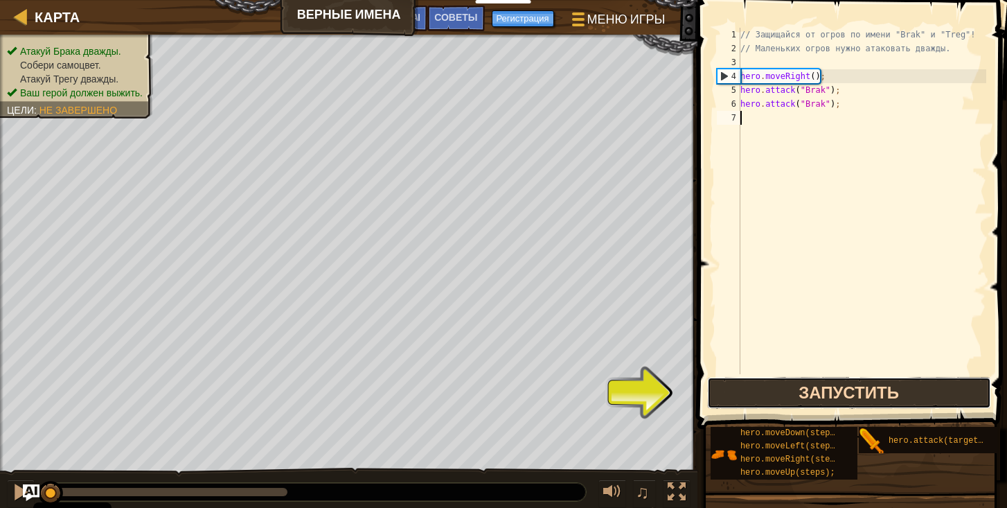
click at [858, 400] on button "Запустить" at bounding box center [849, 393] width 284 height 32
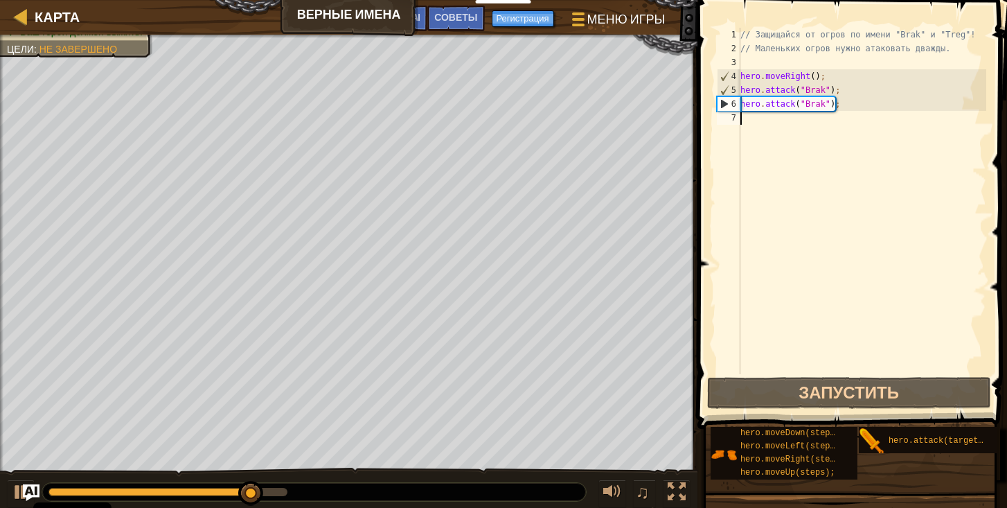
type textarea "h"
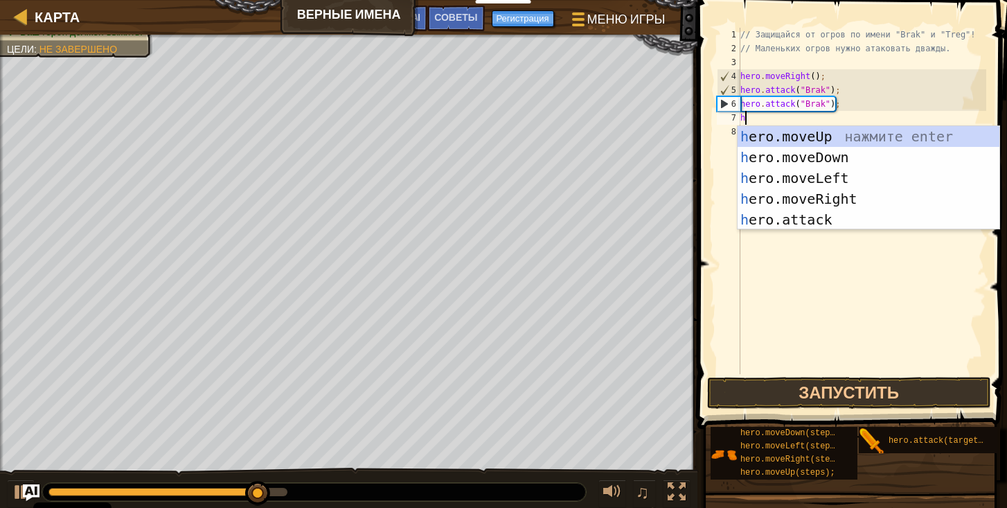
scroll to position [6, 0]
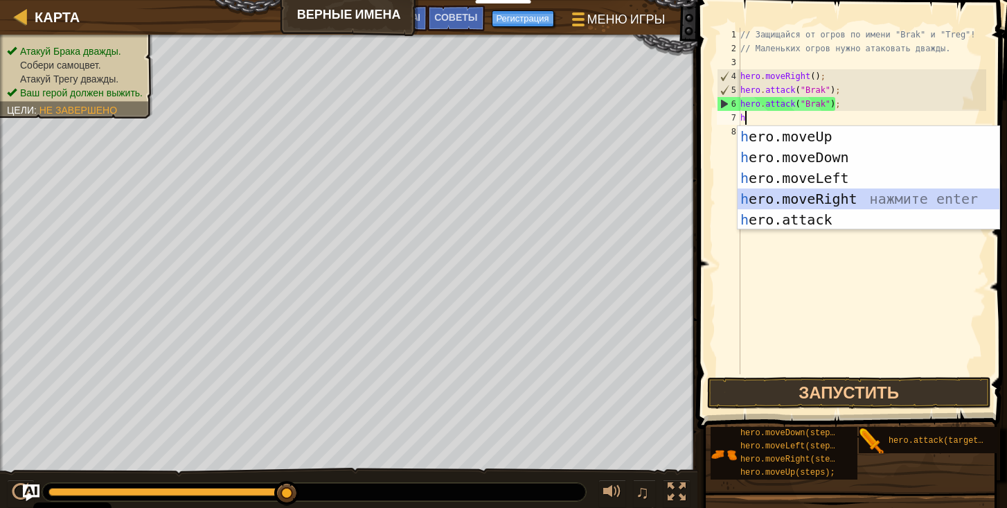
click at [794, 192] on div "h ero.moveUp нажмите enter h ero.moveDown нажмите enter h ero.moveLeft нажмите …" at bounding box center [869, 198] width 262 height 145
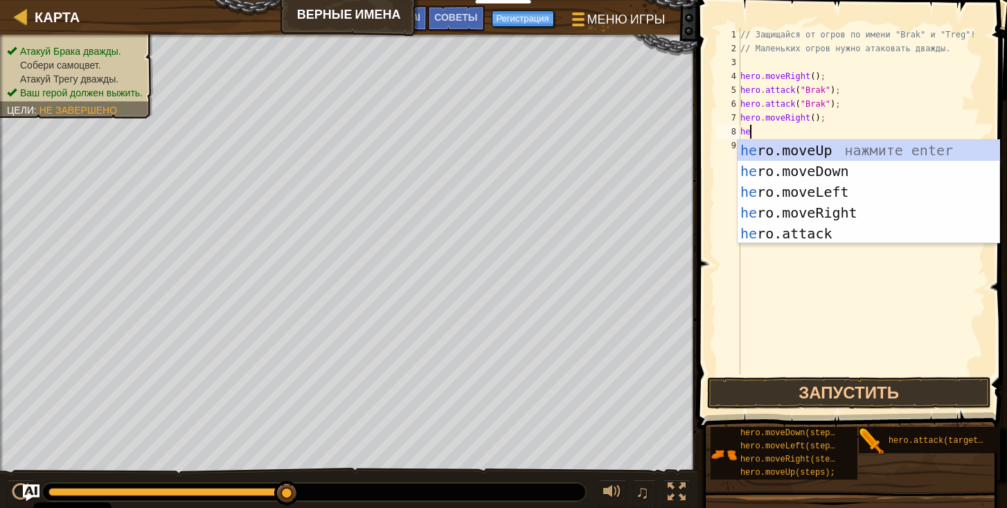
type textarea "her"
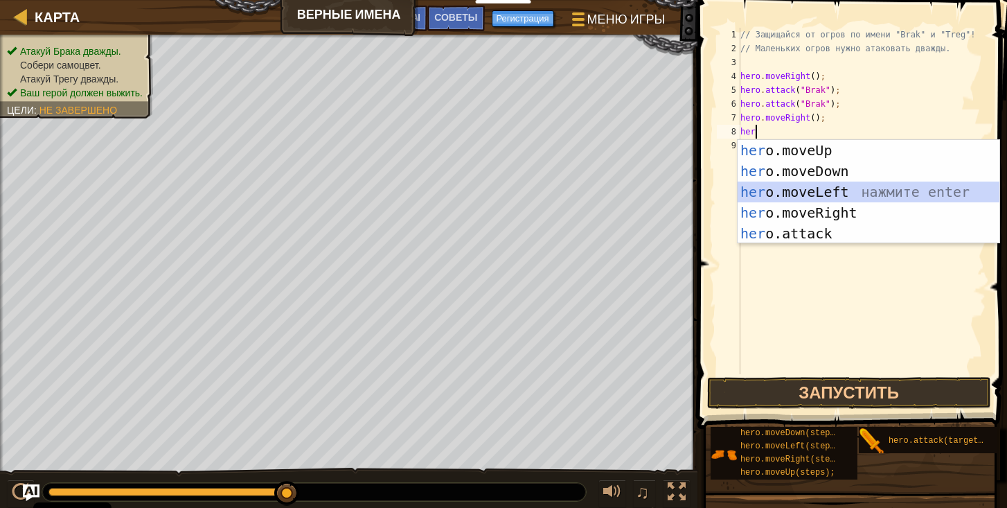
click at [792, 188] on div "her o.moveUp нажмите enter her o.moveDown нажмите enter her o.moveLeft нажмите …" at bounding box center [869, 212] width 262 height 145
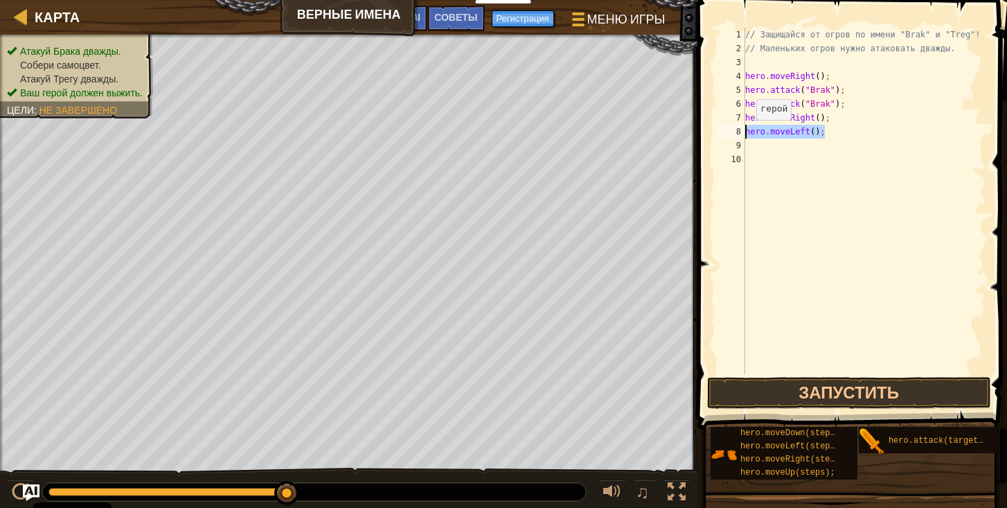
drag, startPoint x: 834, startPoint y: 132, endPoint x: 735, endPoint y: 134, distance: 99.1
click at [734, 135] on div "1 2 3 4 5 6 7 8 9 10 // Защищайся от огров по имени "Brak" и "Treg"! // Маленьк…" at bounding box center [850, 201] width 272 height 346
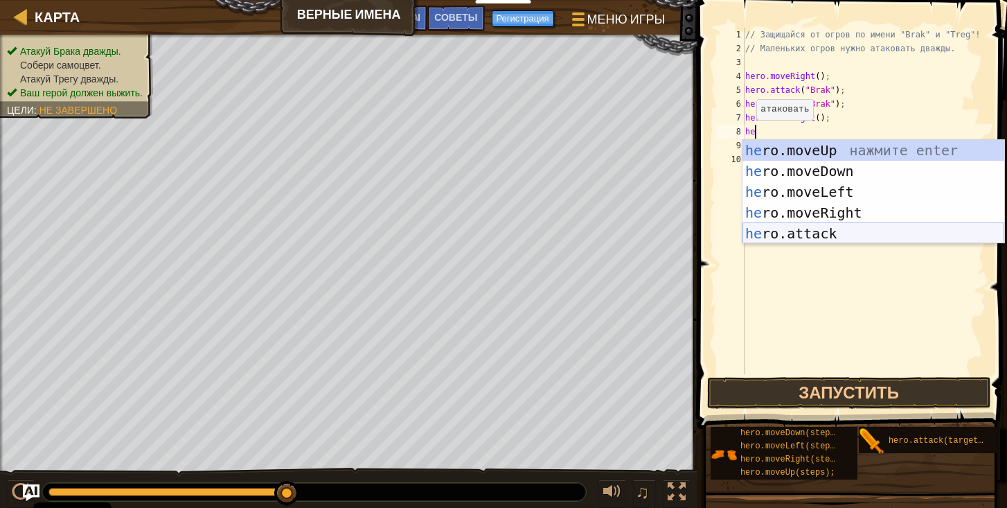
click at [790, 228] on div "he ro.moveUp нажмите enter he ro.moveDown нажмите enter he ro.moveLeft нажмите …" at bounding box center [873, 212] width 262 height 145
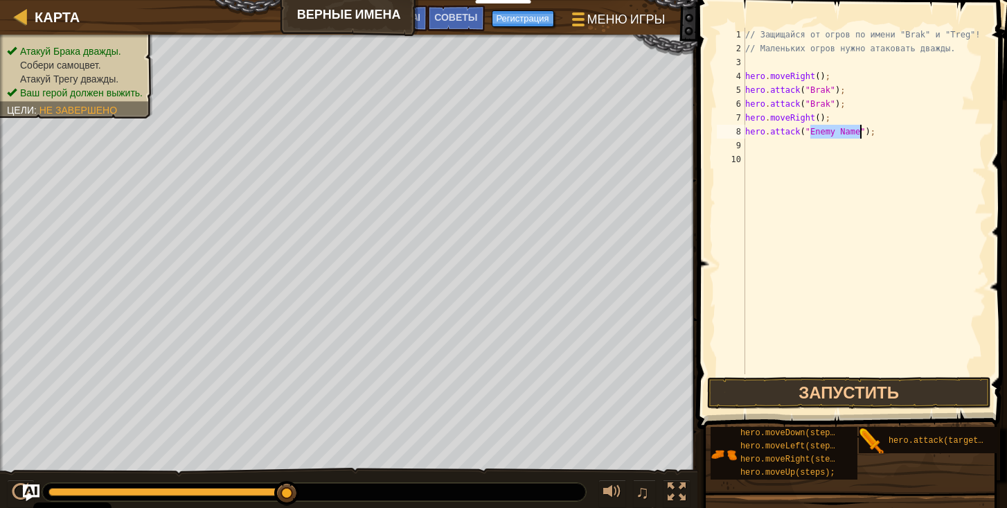
scroll to position [6, 6]
type textarea "hero.attack("Treg");"
drag, startPoint x: 855, startPoint y: 134, endPoint x: 740, endPoint y: 134, distance: 115.0
click at [740, 134] on div "hero.attack("Treg"); 1 2 3 4 5 6 7 8 9 10 // Защищайся от огров по имени "Brak"…" at bounding box center [850, 201] width 272 height 346
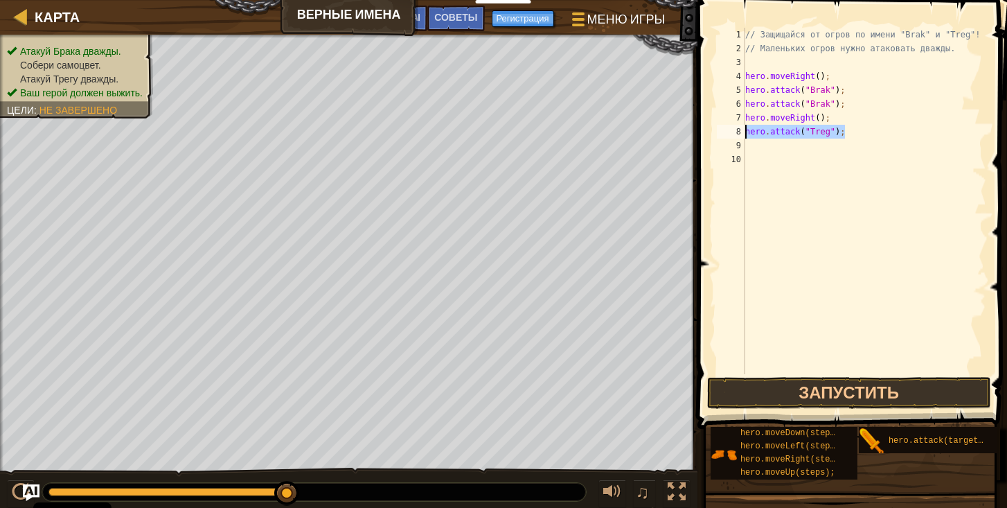
click at [750, 148] on div "// Защищайся от огров по имени "Brak" и "Treg"! // [PERSON_NAME] огров нужно ат…" at bounding box center [864, 215] width 244 height 374
paste textarea "hero.attack("Treg");"
type textarea "hero.attack("Treg");"
click at [753, 156] on div "// Защищайся от огров по имени "Brak" и "Treg"! // [PERSON_NAME] огров нужно ат…" at bounding box center [864, 215] width 244 height 374
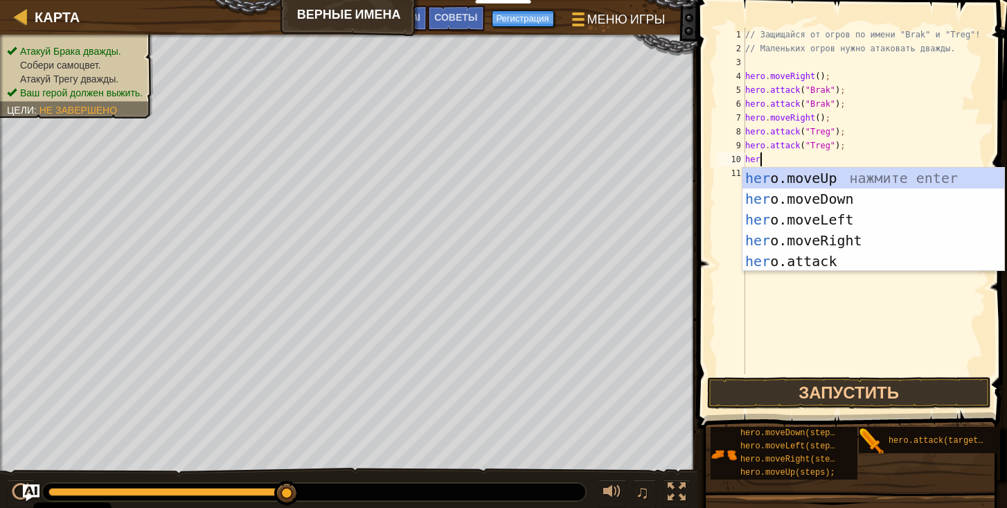
type textarea "hero"
click at [796, 247] on div "hero .moveUp нажмите enter hero .moveDown нажмите enter hero .moveLeft нажмите …" at bounding box center [873, 240] width 262 height 145
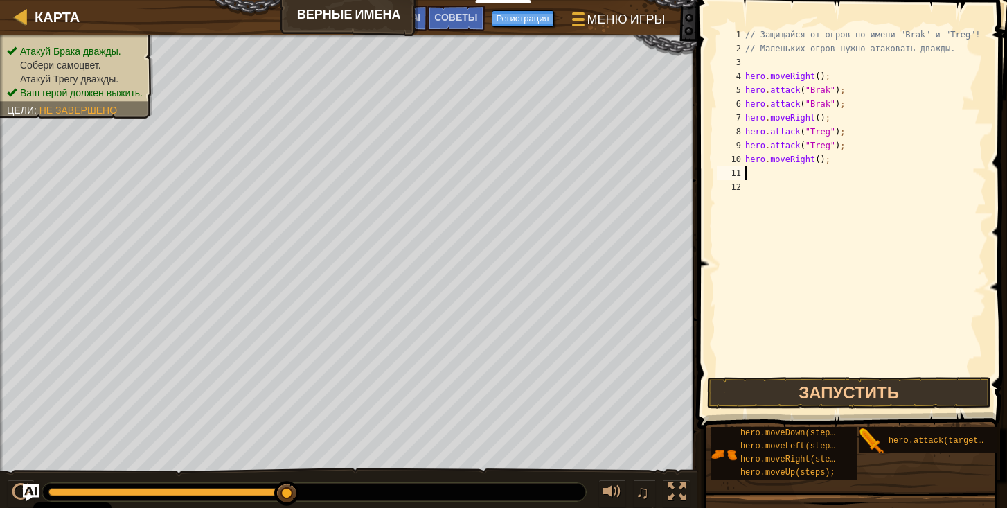
scroll to position [6, 0]
click at [860, 386] on button "Запустить" at bounding box center [849, 393] width 284 height 32
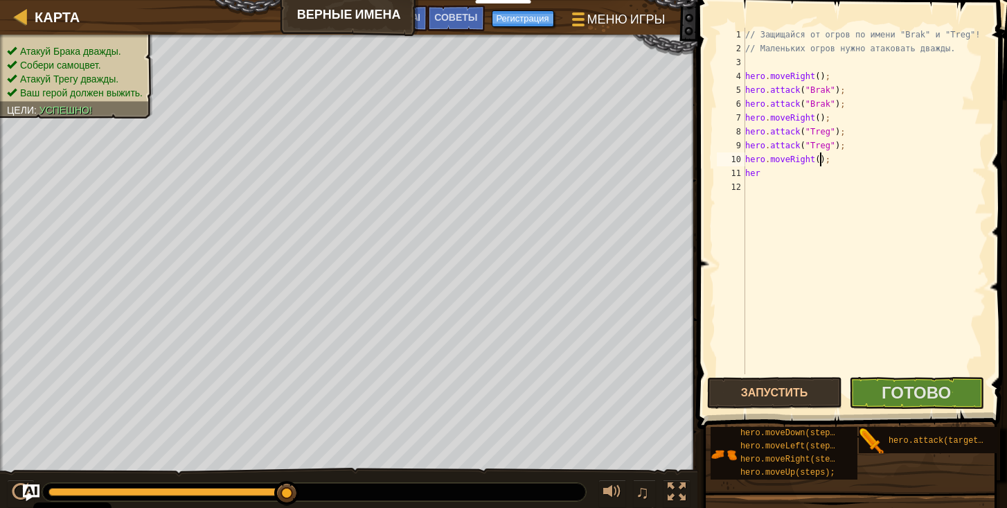
click at [819, 161] on div "// Защищайся от огров по имени "Brak" и "Treg"! // [PERSON_NAME] огров нужно ат…" at bounding box center [864, 215] width 244 height 374
drag, startPoint x: 762, startPoint y: 174, endPoint x: 726, endPoint y: 175, distance: 36.0
click at [728, 174] on div "hero.moveRight(3); 1 2 3 4 5 6 7 8 9 10 11 12 // Защищайся от огров по имени "B…" at bounding box center [850, 201] width 272 height 346
type textarea "her"
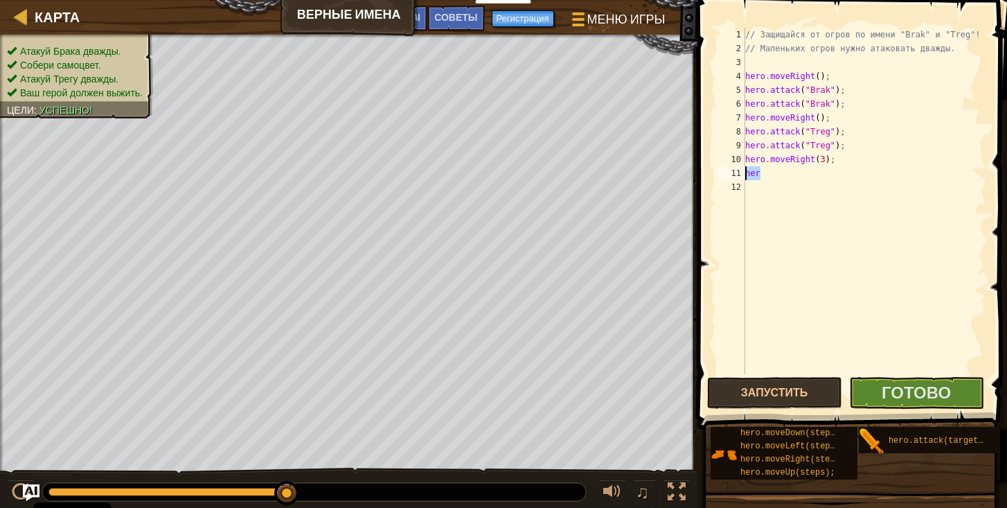
scroll to position [6, 0]
click at [883, 386] on span "Готово" at bounding box center [916, 392] width 69 height 22
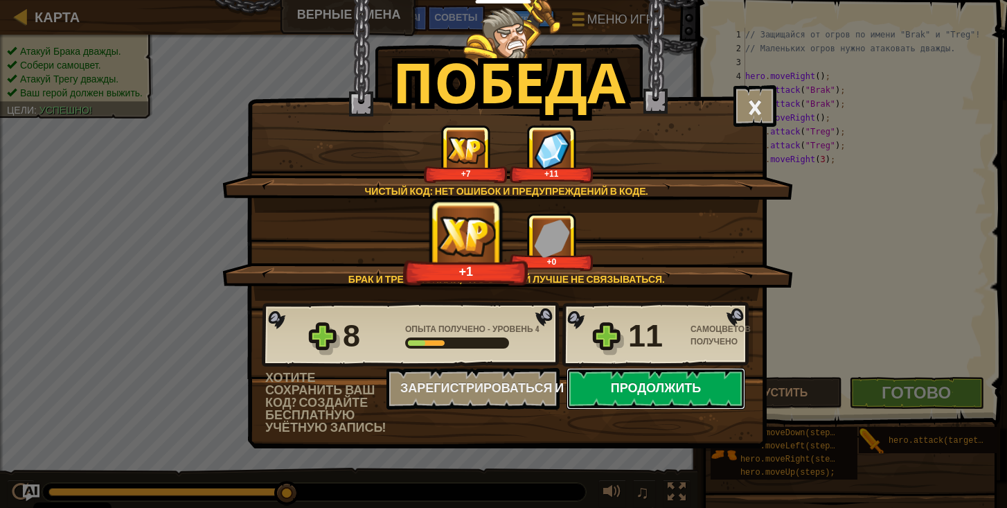
click at [648, 398] on button "Продолжить" at bounding box center [656, 389] width 179 height 42
select select "ru"
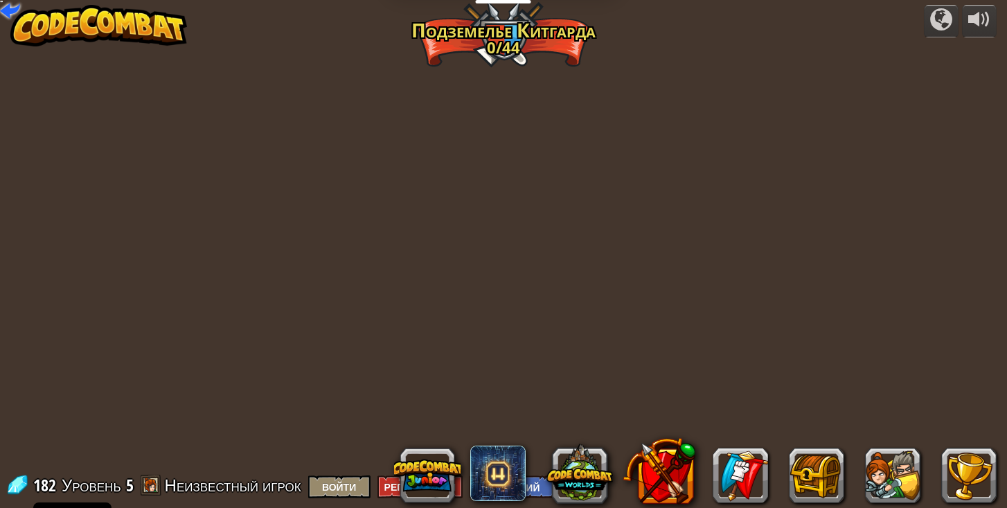
select select "ru"
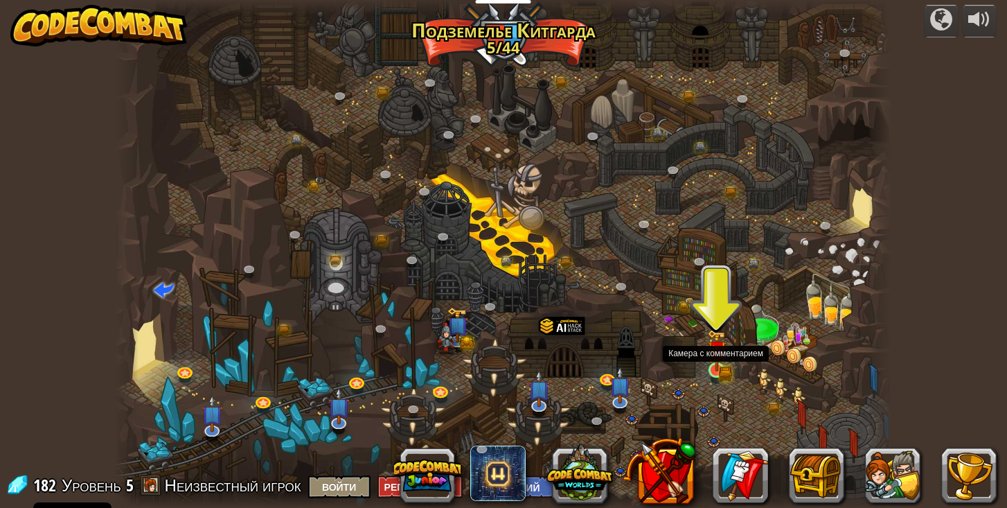
click at [716, 361] on img at bounding box center [716, 350] width 19 height 42
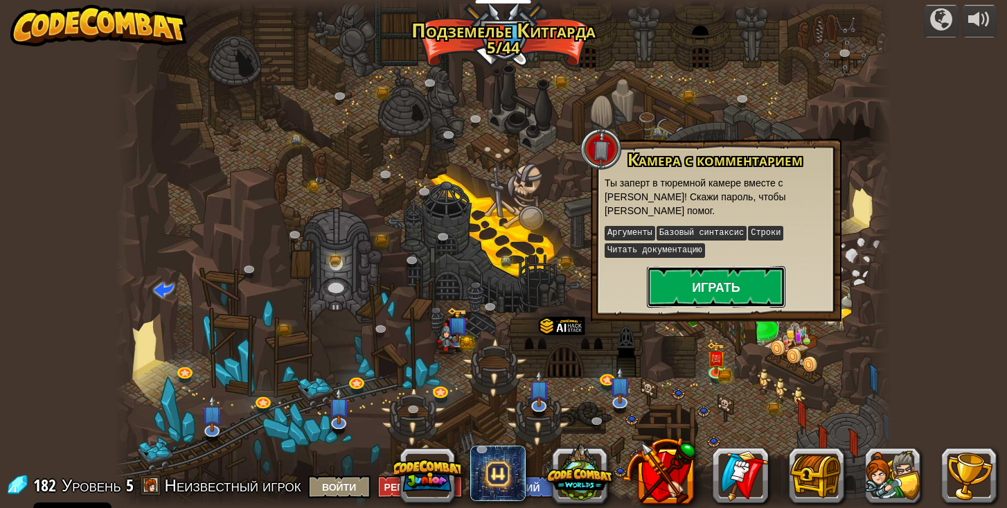
click at [724, 293] on button "Играть" at bounding box center [716, 287] width 139 height 42
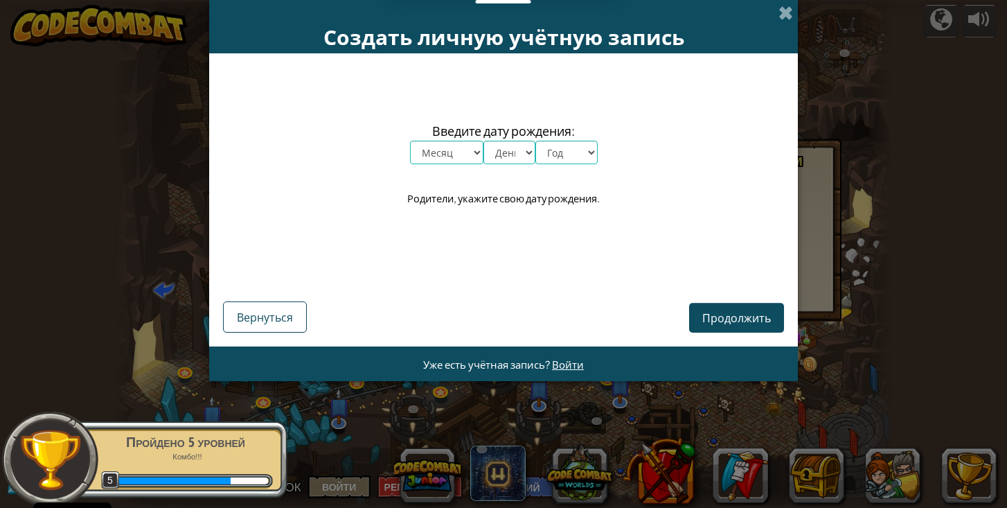
click at [467, 153] on select "Месяц январь февраль март апрель май июнь июль август сентябрь октябрь ноябрь д…" at bounding box center [446, 153] width 73 height 24
select select "4"
click at [410, 141] on select "Месяц январь февраль март апрель май июнь июль август сентябрь октябрь ноябрь д…" at bounding box center [446, 153] width 73 height 24
click at [520, 153] on select "День 1 2 3 4 5 6 7 8 9 10 11 12 13 14 15 16 17 18 19 20 21 22 23 24 25 26 27 28…" at bounding box center [509, 153] width 52 height 24
click at [509, 155] on select "День 1 2 3 4 5 6 7 8 9 10 11 12 13 14 15 16 17 18 19 20 21 22 23 24 25 26 27 28…" at bounding box center [509, 153] width 52 height 24
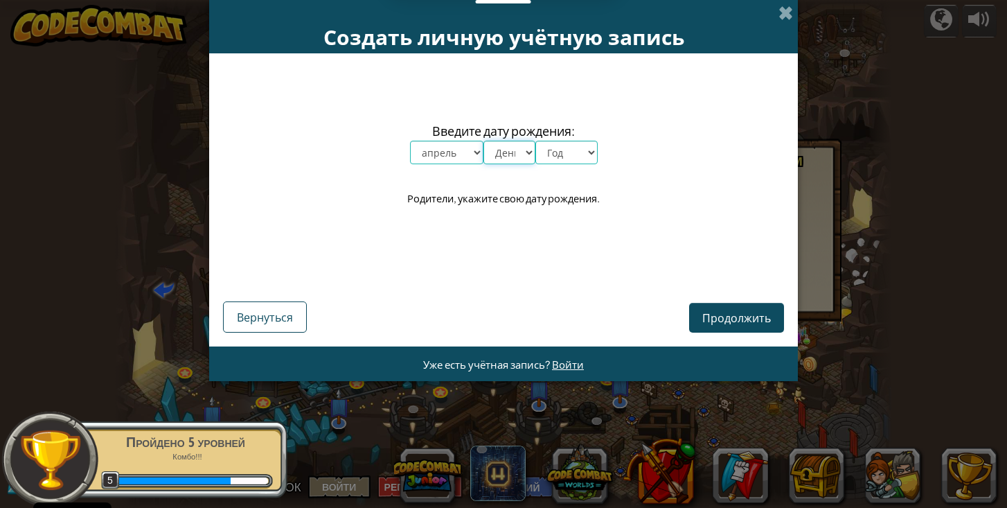
select select "19"
click at [483, 141] on select "День 1 2 3 4 5 6 7 8 9 10 11 12 13 14 15 16 17 18 19 20 21 22 23 24 25 26 27 28…" at bounding box center [509, 153] width 52 height 24
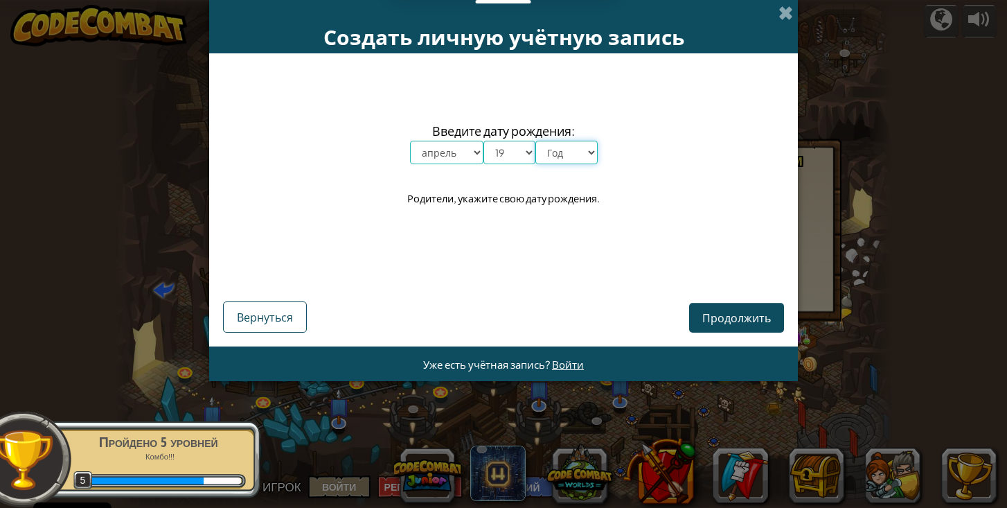
click at [583, 152] on select "Год 2025 2024 2023 2022 2021 2020 2019 2018 2017 2016 2015 2014 2013 2012 2011 …" at bounding box center [566, 153] width 62 height 24
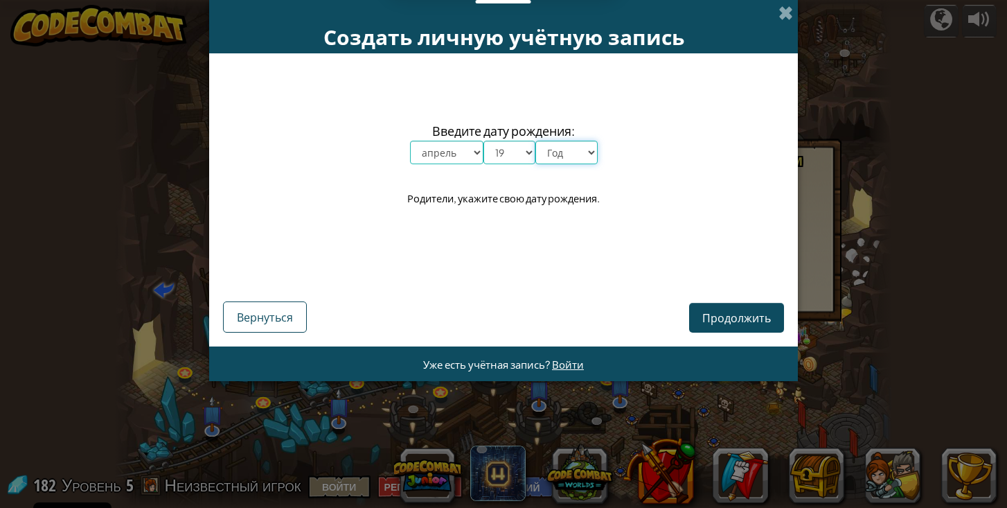
select select "1987"
click at [535, 141] on select "Год 2025 2024 2023 2022 2021 2020 2019 2018 2017 2016 2015 2014 2013 2012 2011 …" at bounding box center [566, 153] width 62 height 24
click at [715, 318] on span "Продолжить" at bounding box center [736, 317] width 69 height 15
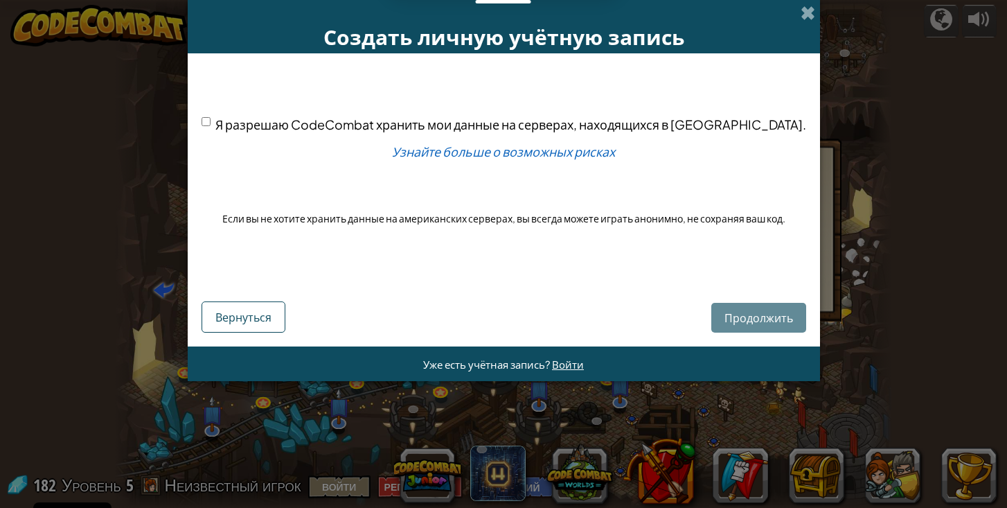
click at [211, 123] on input "Я разрешаю CodeCombat хранить мои данные на серверах, находящихся в [GEOGRAPHIC…" at bounding box center [206, 121] width 9 height 9
checkbox input "true"
click at [738, 307] on button "Продолжить" at bounding box center [758, 318] width 95 height 30
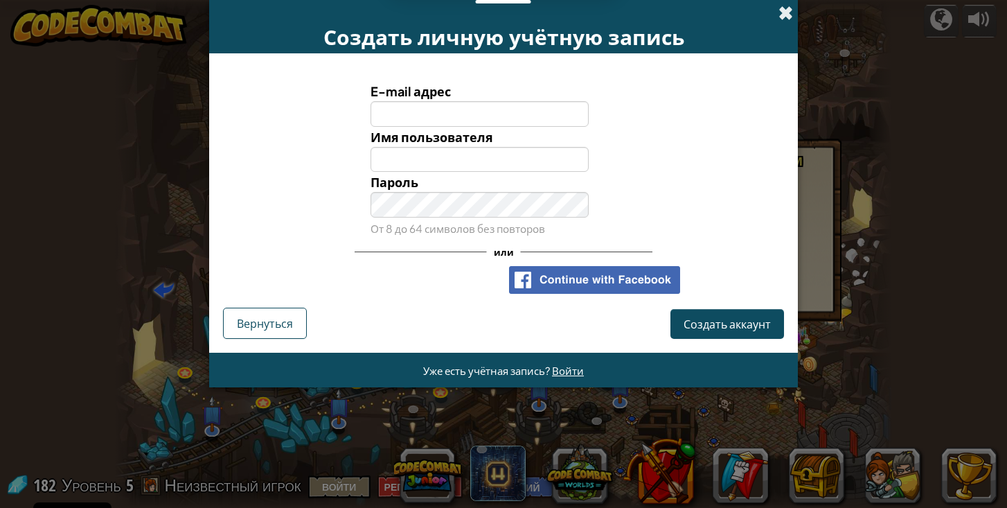
click at [784, 15] on span at bounding box center [785, 13] width 15 height 15
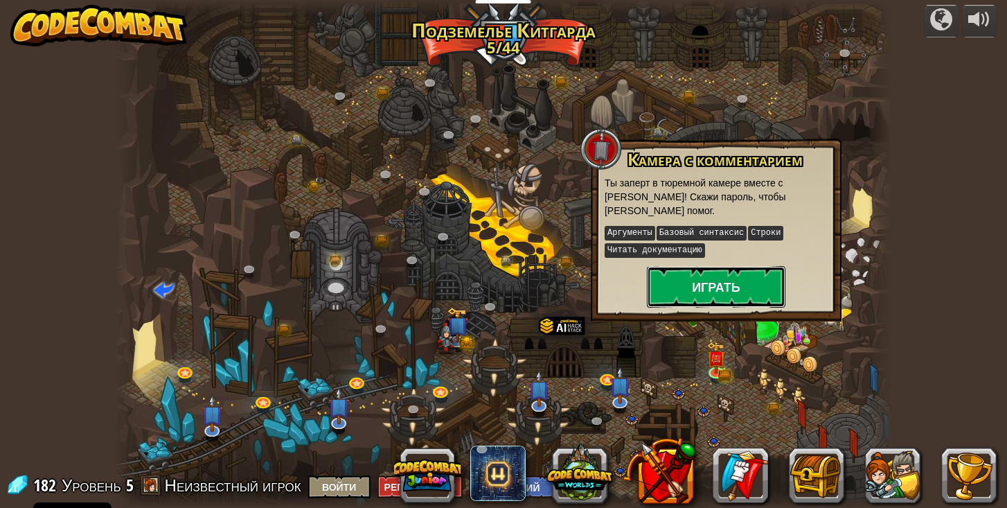
click at [736, 285] on button "Играть" at bounding box center [716, 287] width 139 height 42
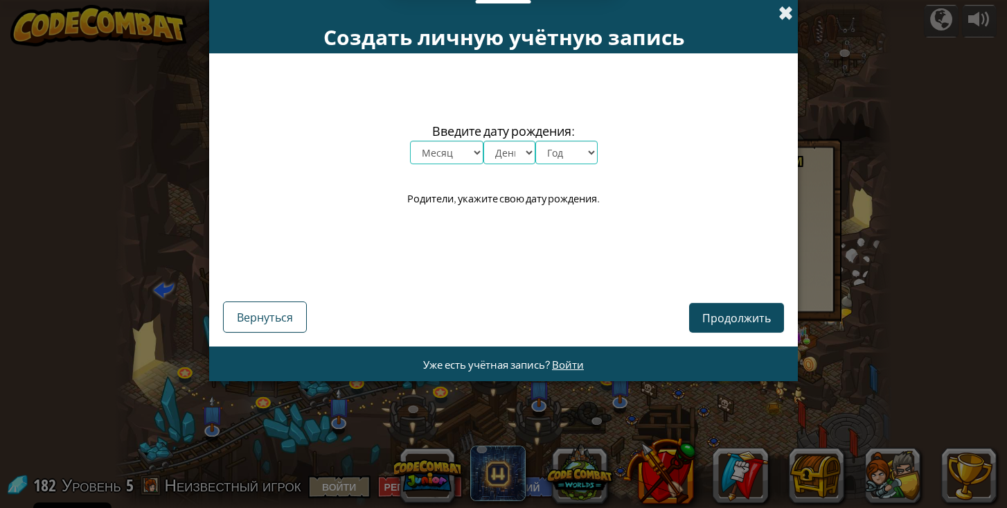
click at [783, 14] on span at bounding box center [785, 13] width 15 height 15
